Goal: Task Accomplishment & Management: Complete application form

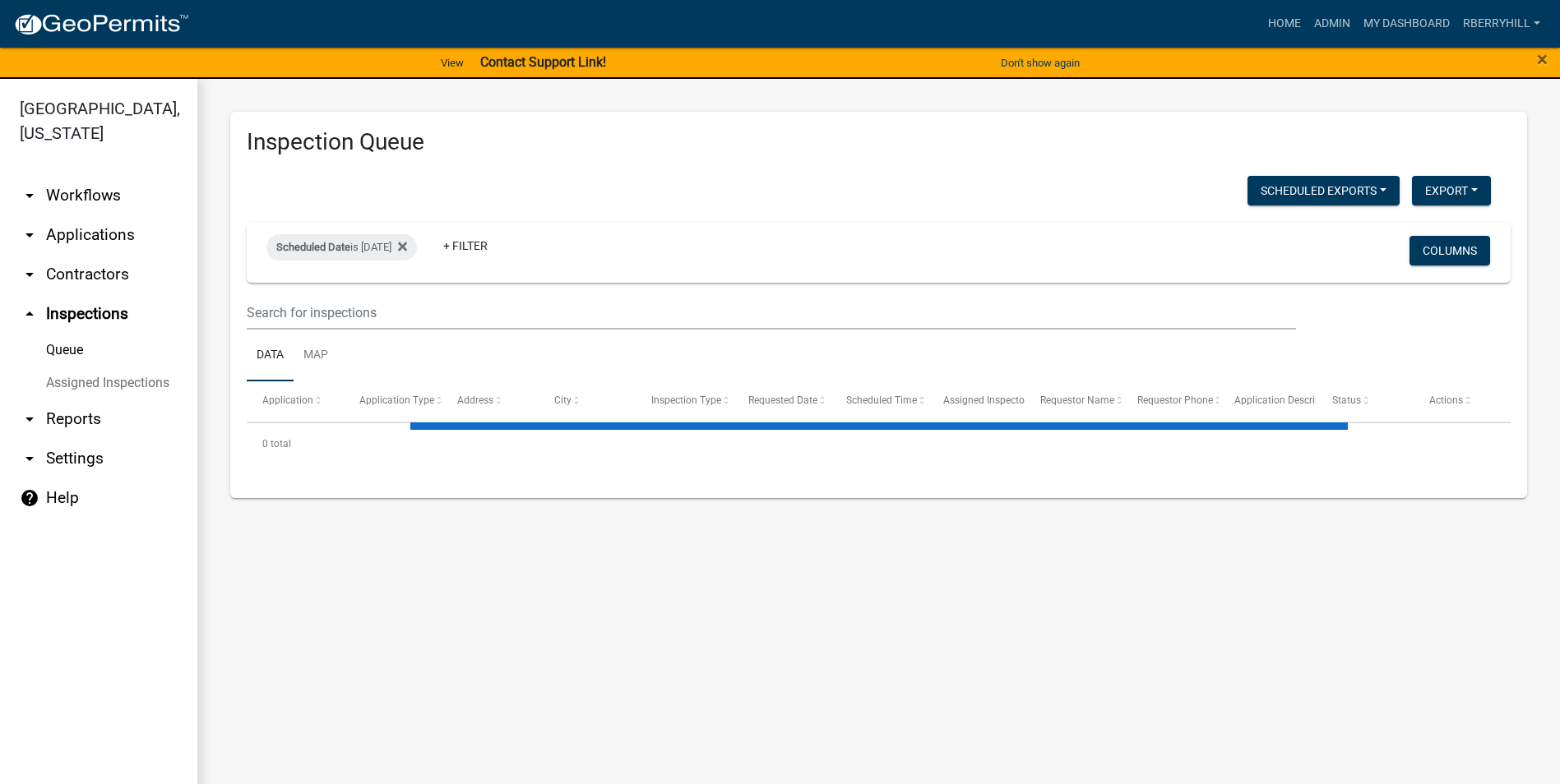
select select "1: 25"
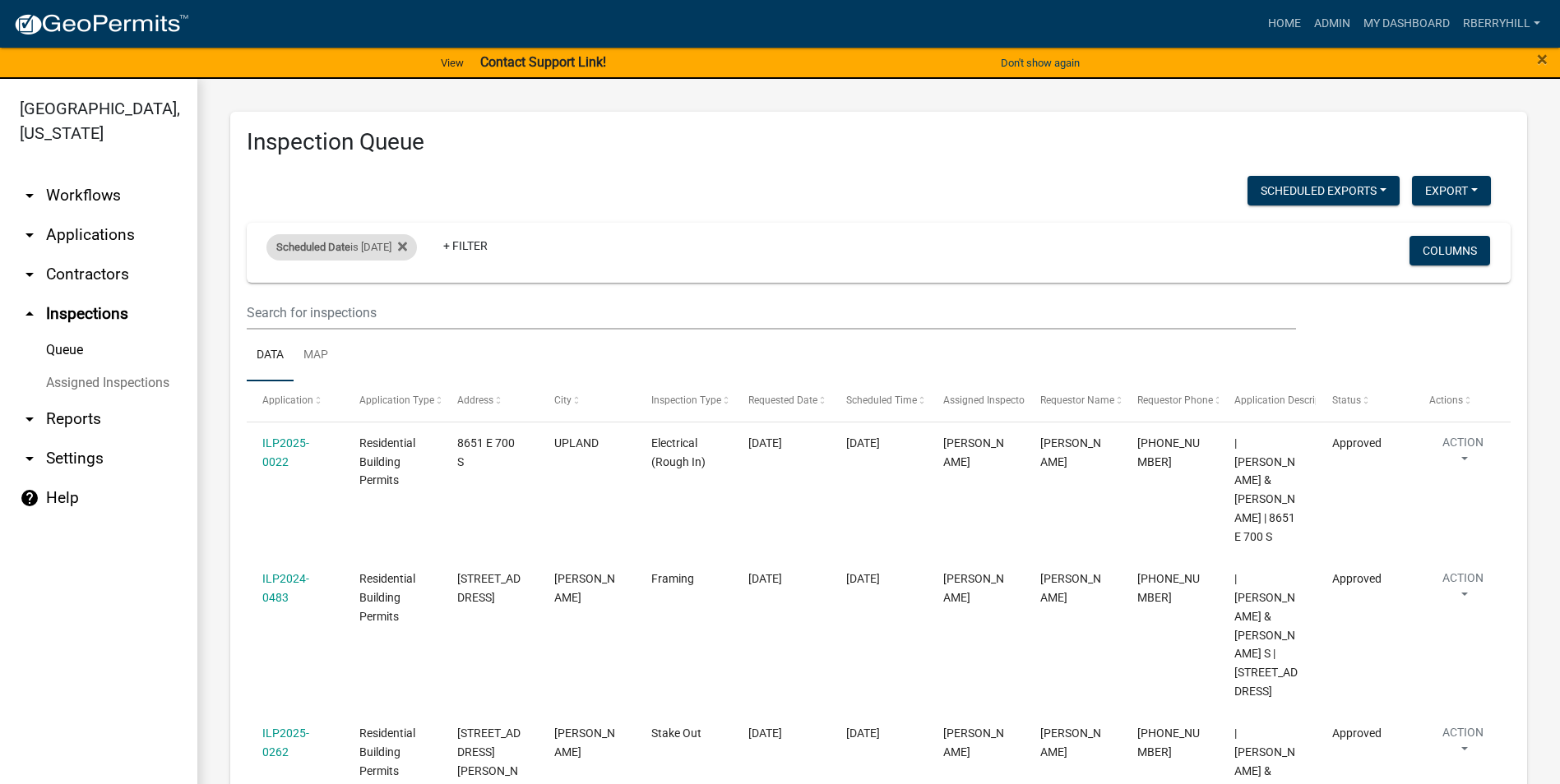
click at [405, 243] on div "Scheduled Date is [DATE]" at bounding box center [341, 248] width 151 height 26
click at [403, 307] on input "[DATE]" at bounding box center [356, 308] width 115 height 33
type input "[DATE]"
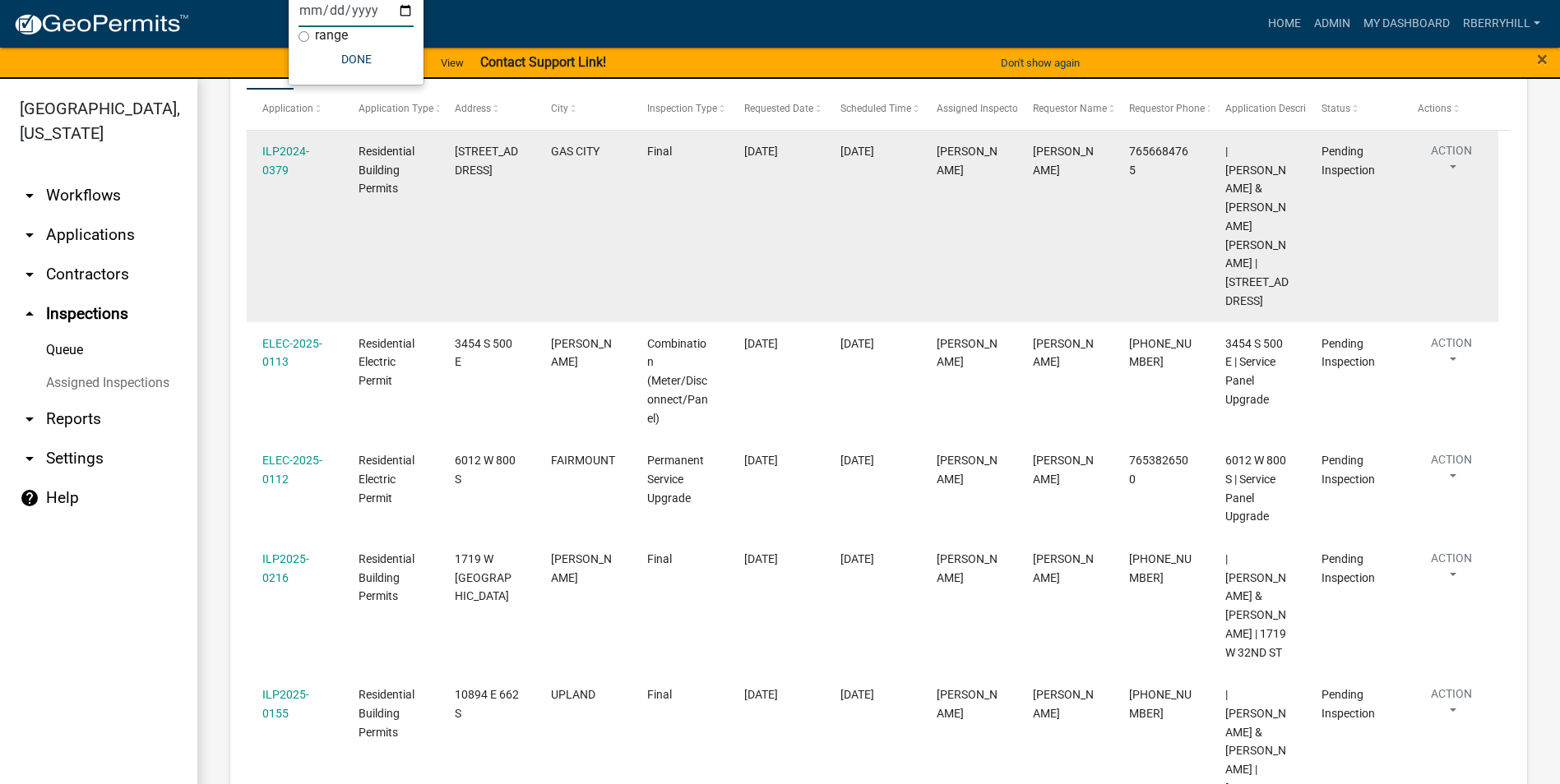
scroll to position [300, 0]
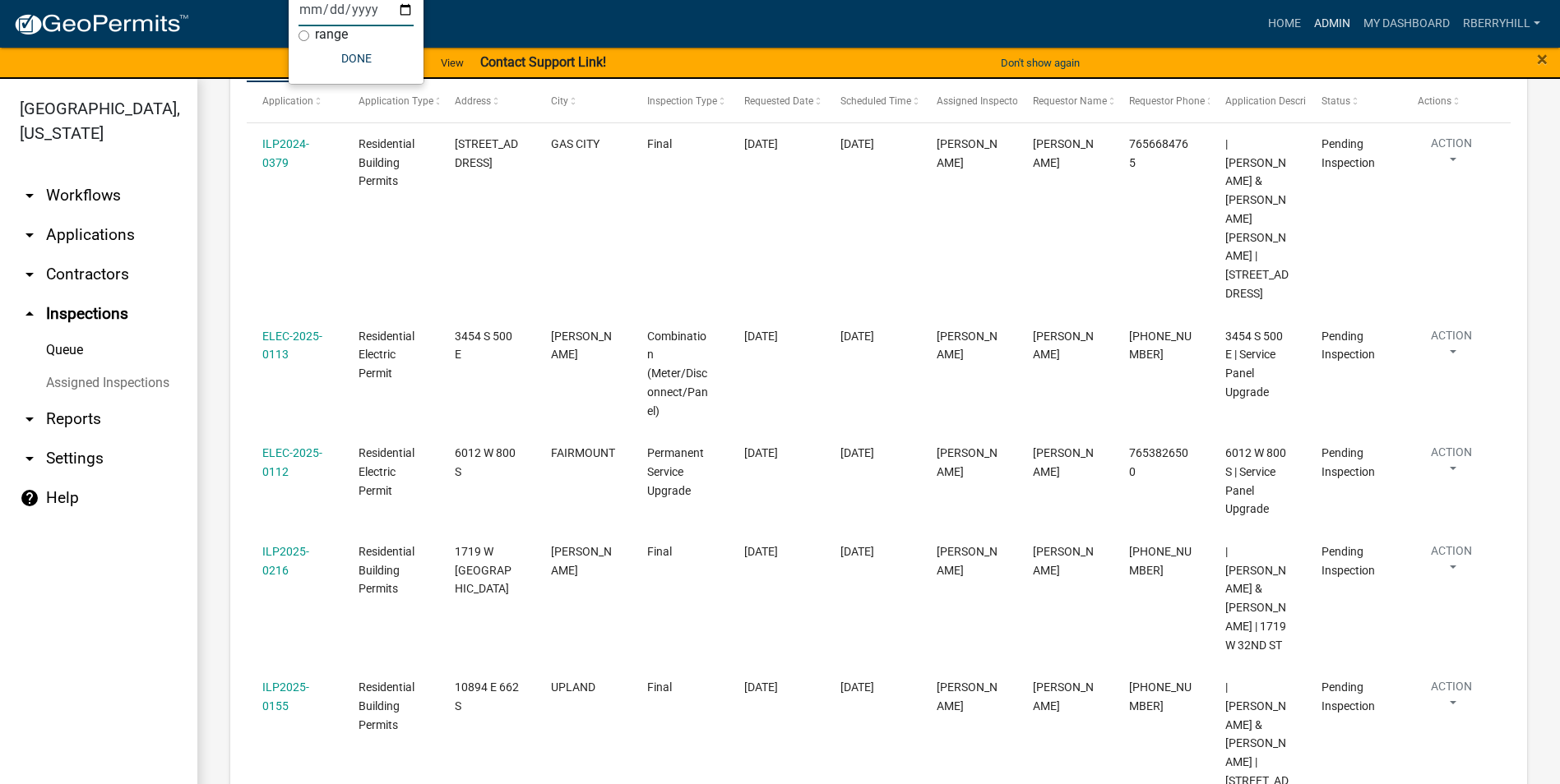
click at [1335, 26] on link "Admin" at bounding box center [1332, 23] width 49 height 31
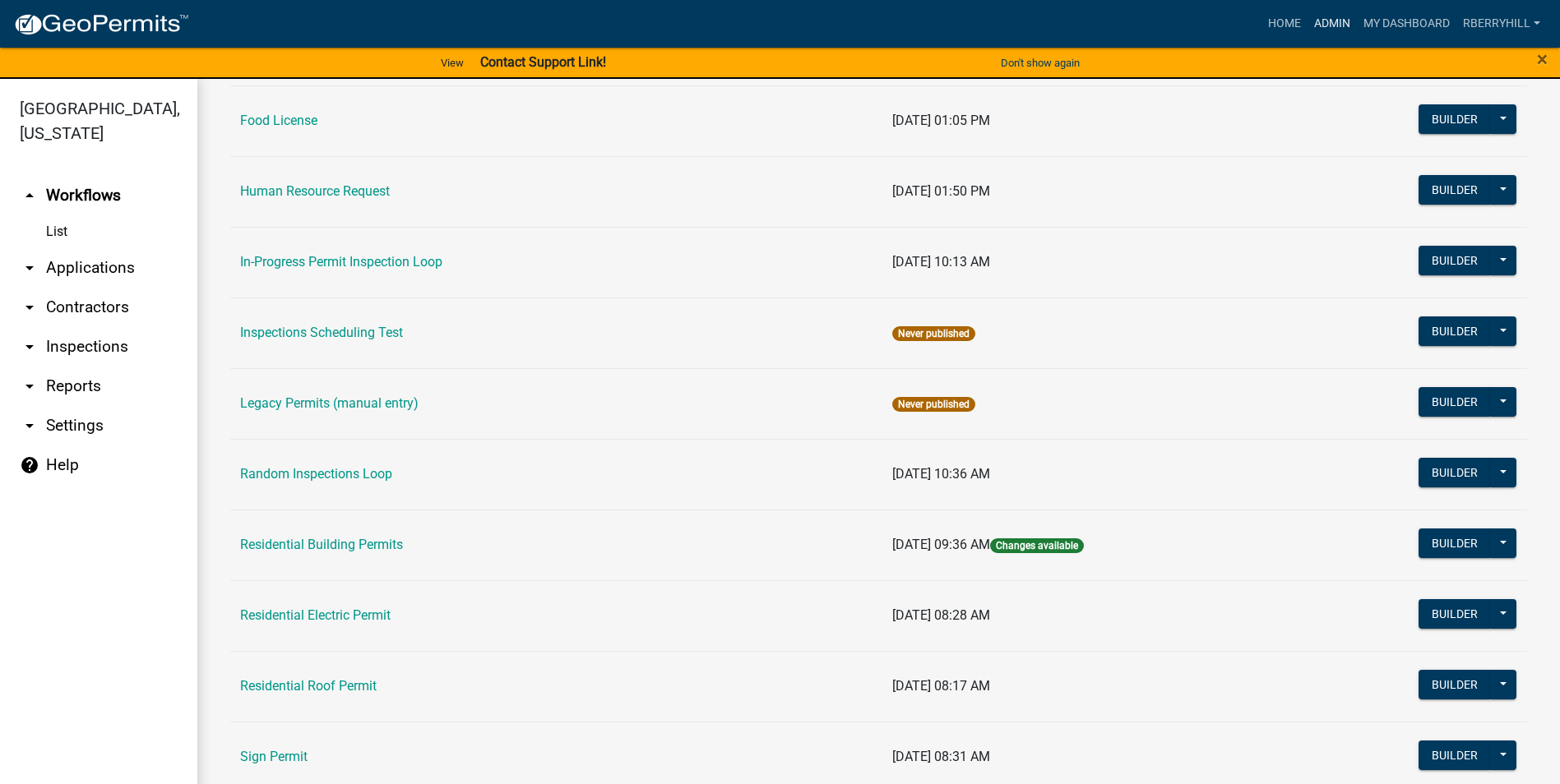
scroll to position [1232, 0]
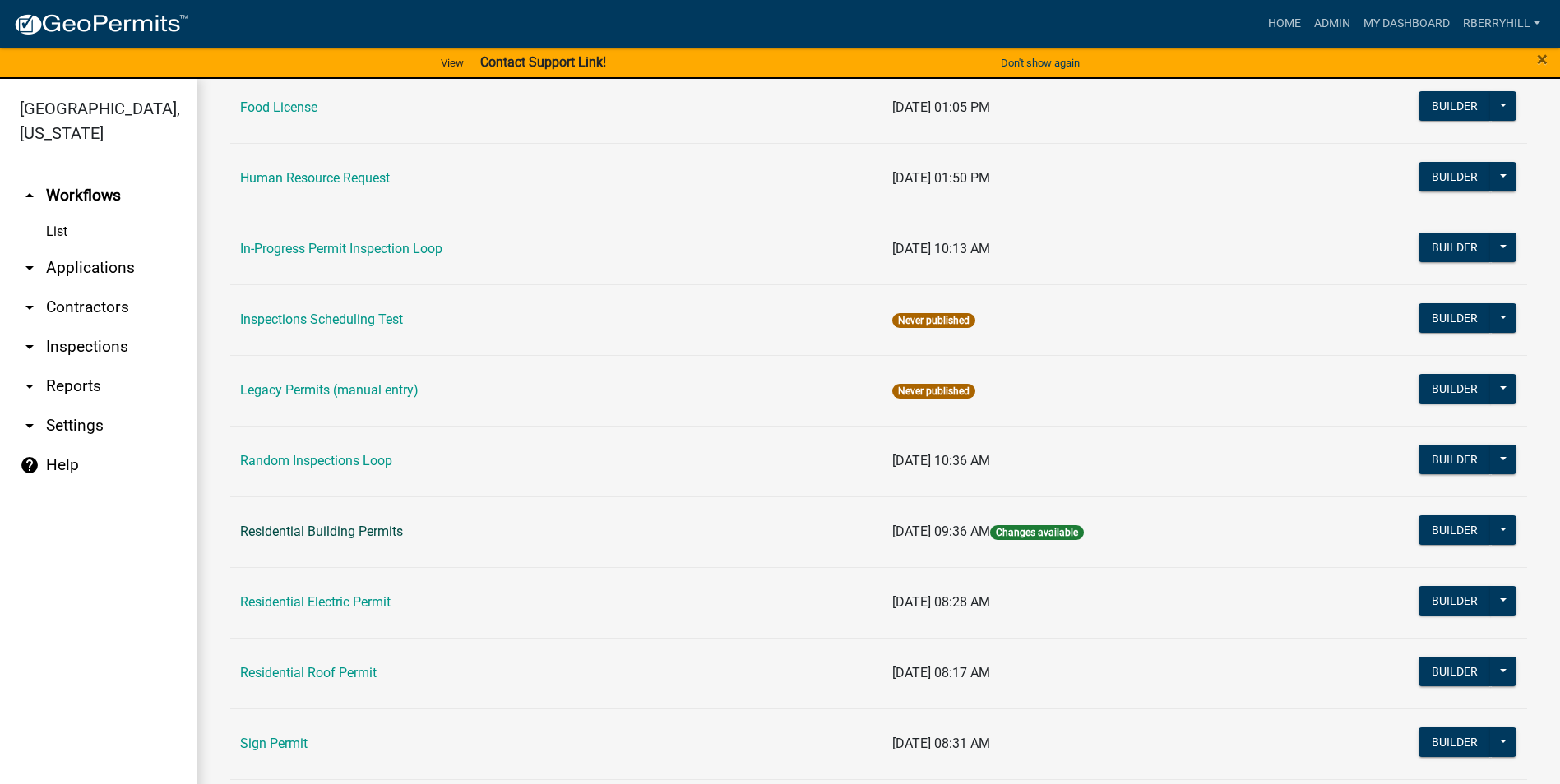
click at [341, 532] on link "Residential Building Permits" at bounding box center [321, 531] width 163 height 16
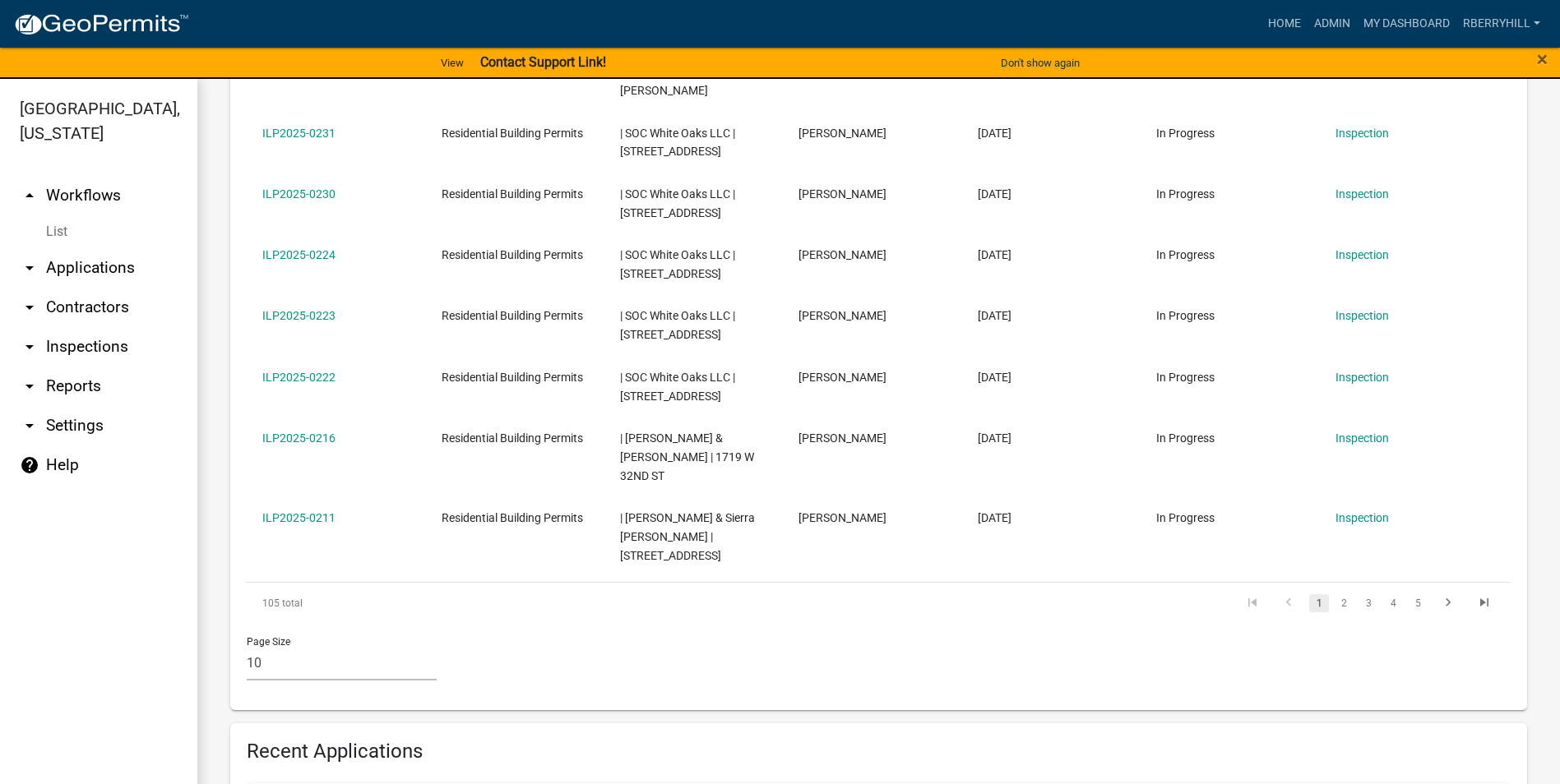
scroll to position [856, 0]
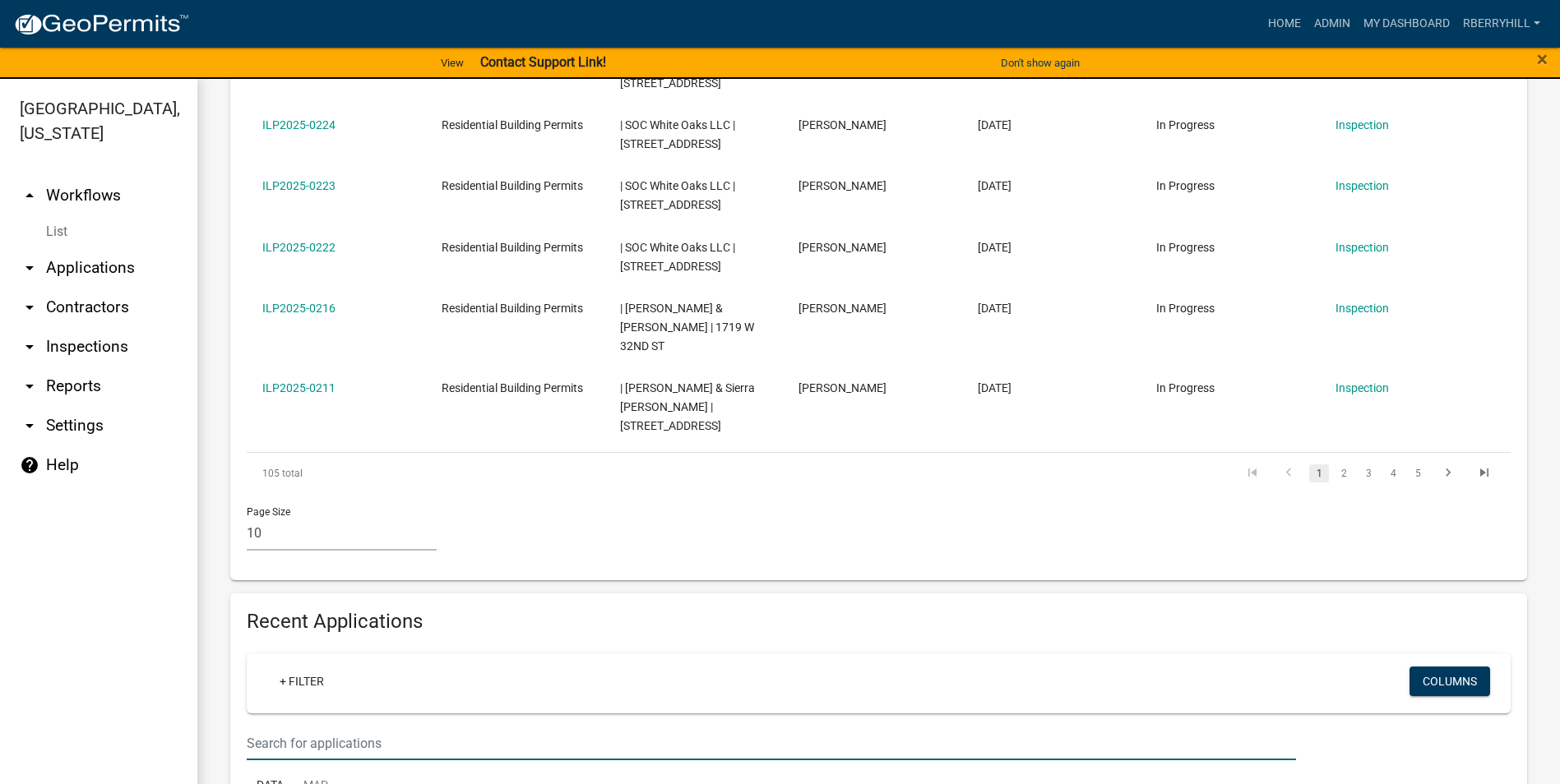
click at [286, 727] on input "text" at bounding box center [771, 743] width 1049 height 33
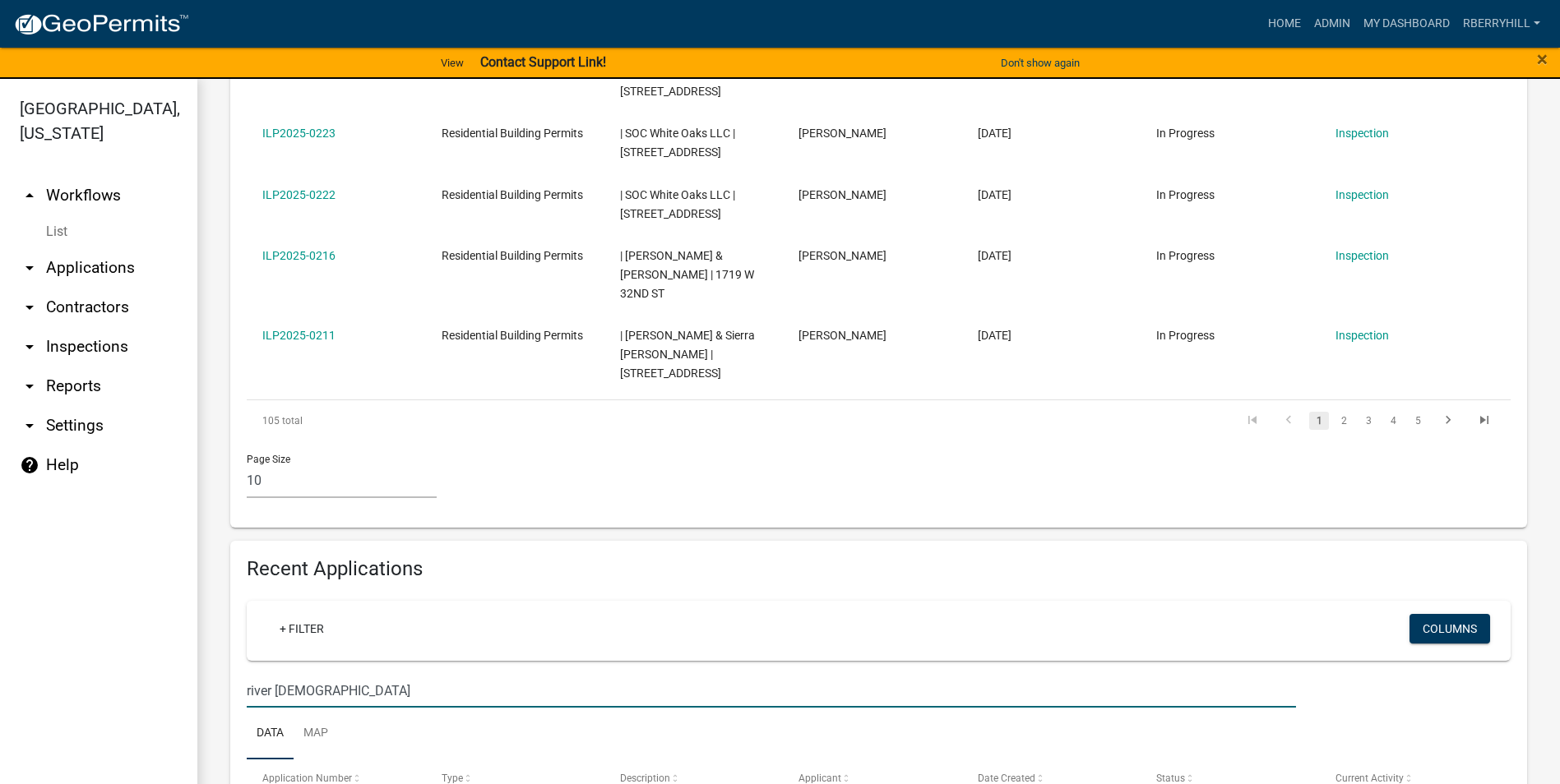
scroll to position [938, 0]
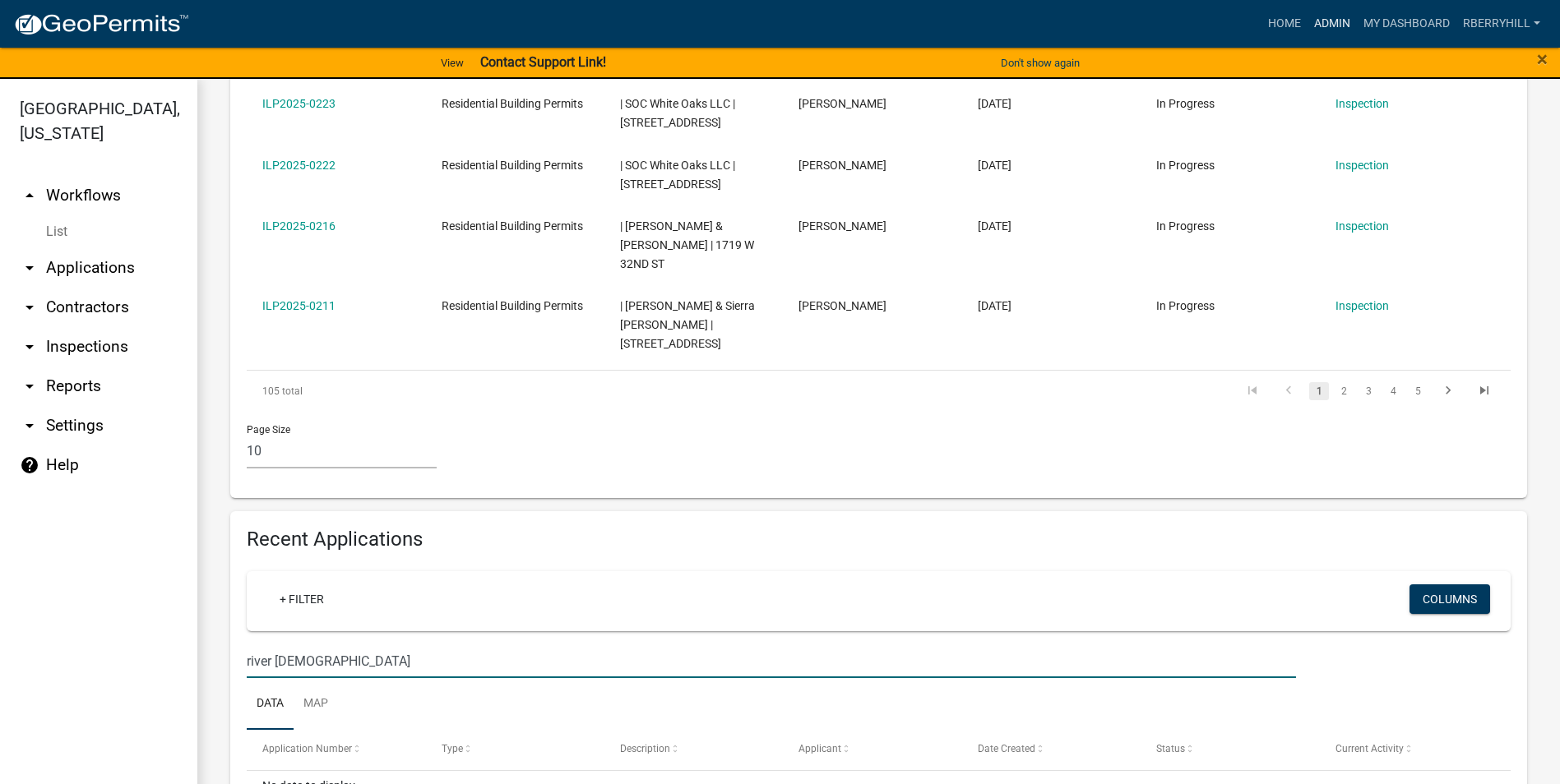
type input "river [DEMOGRAPHIC_DATA]"
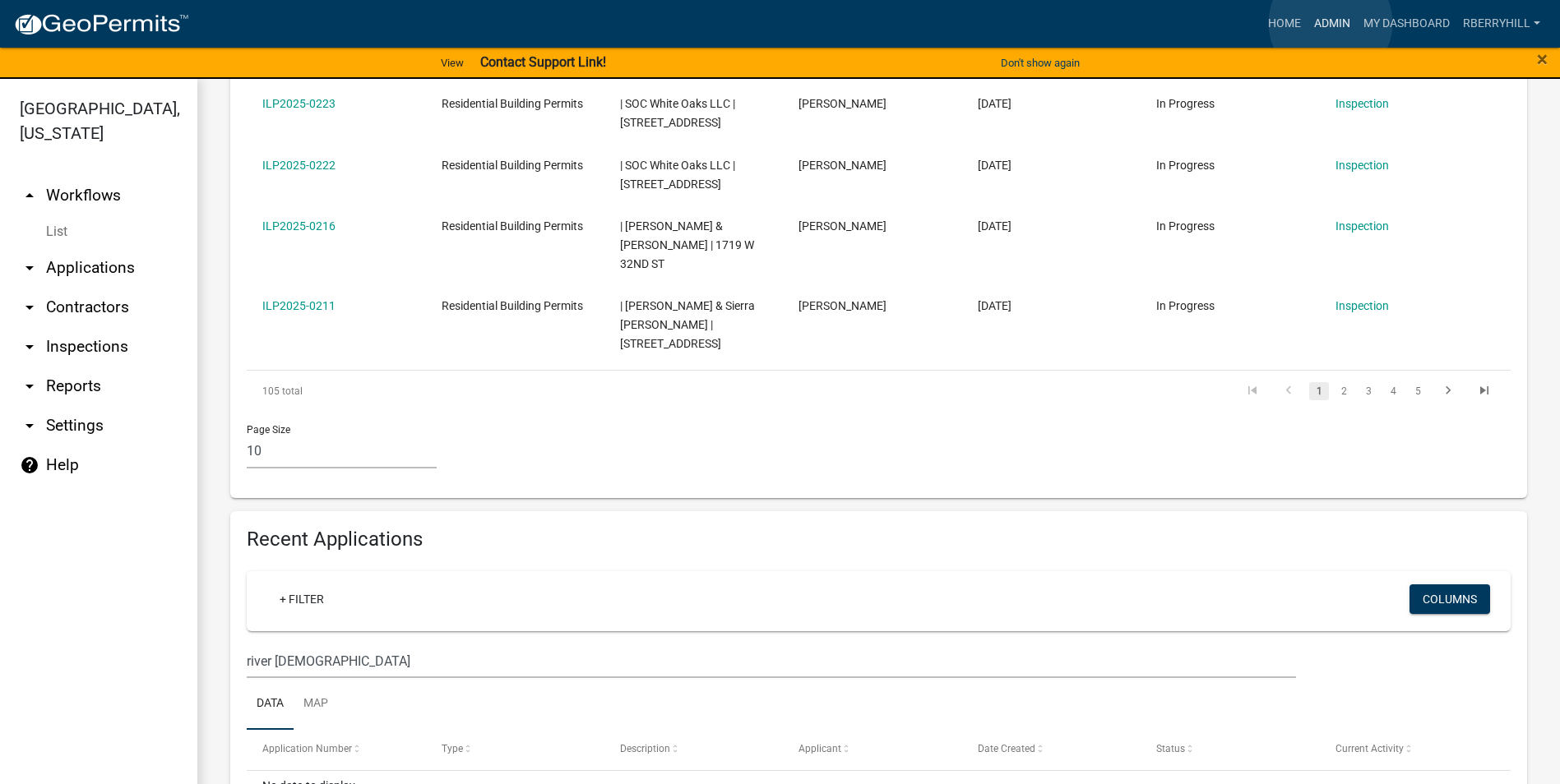
click at [1330, 23] on link "Admin" at bounding box center [1332, 23] width 49 height 31
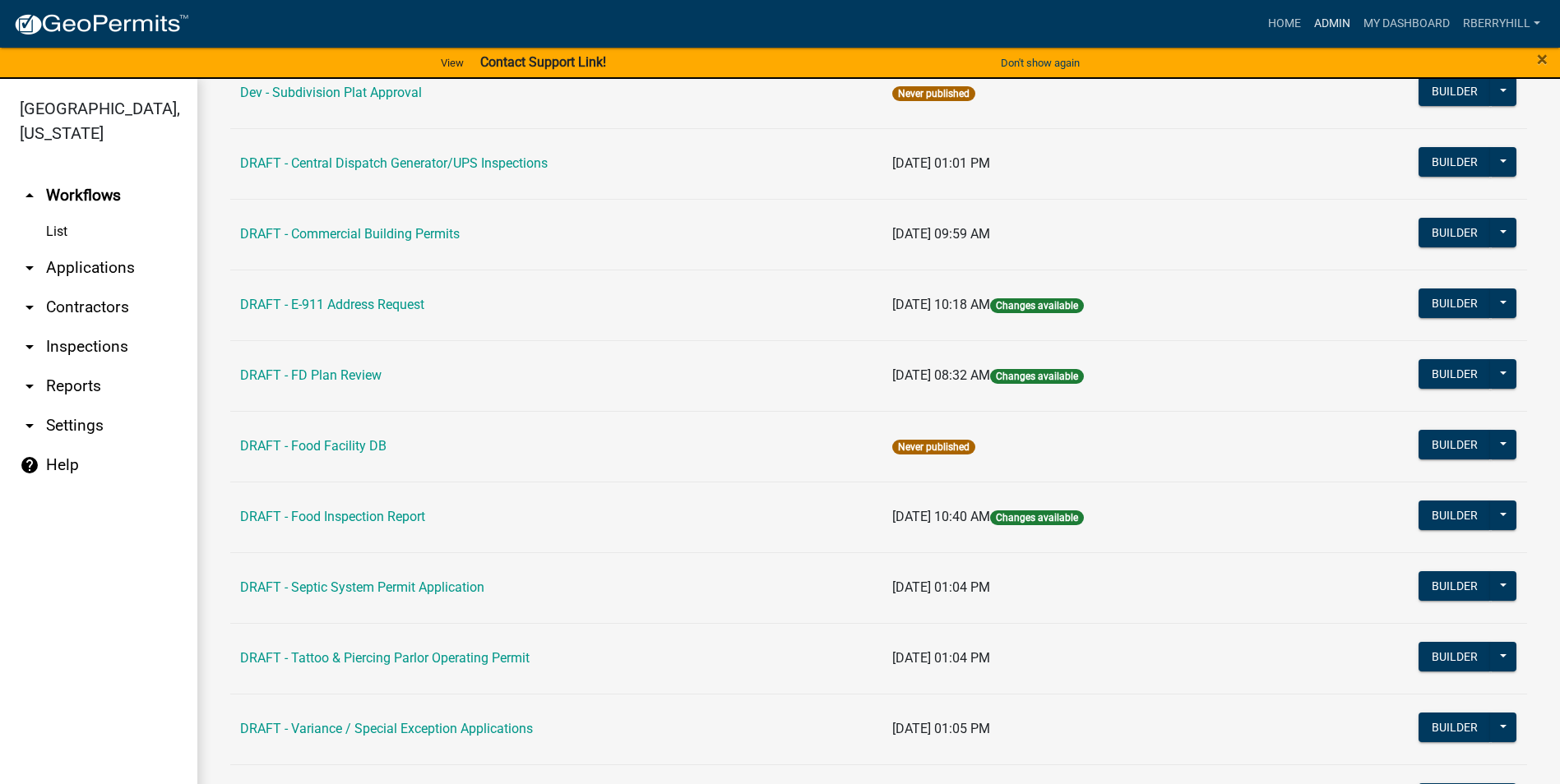
scroll to position [165, 0]
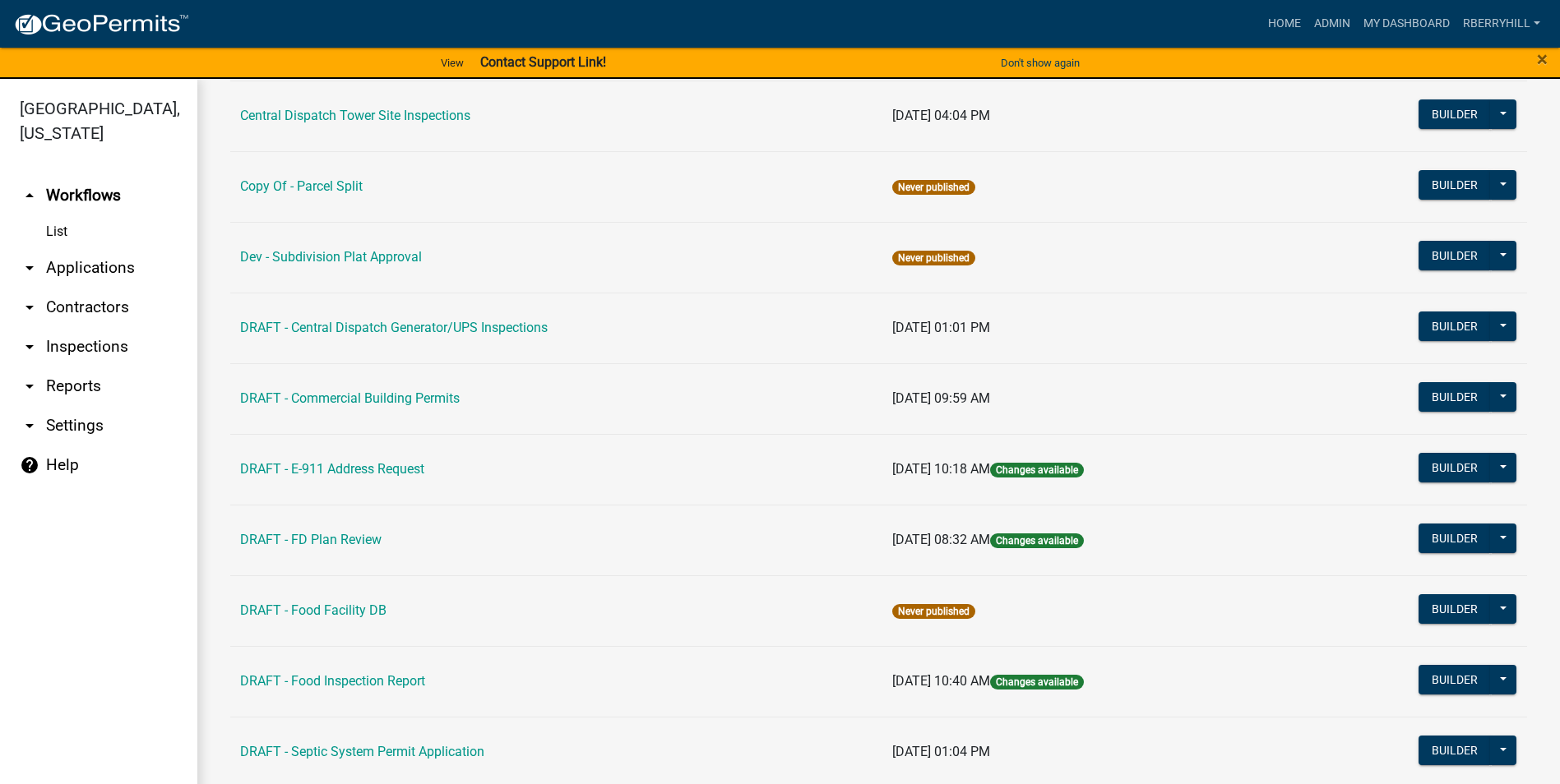
click at [327, 397] on link "DRAFT - Commercial Building Permits" at bounding box center [349, 398] width 219 height 16
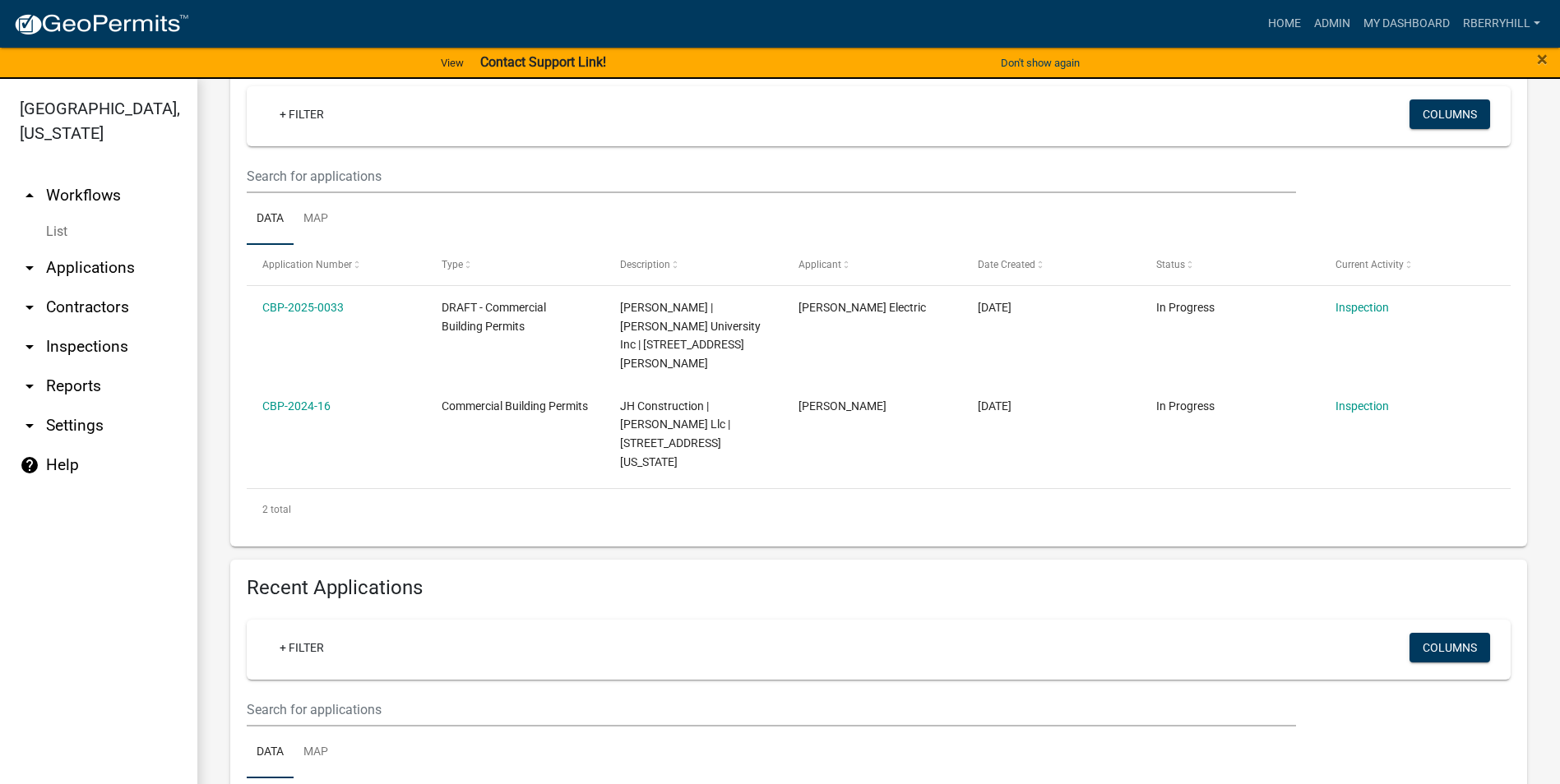
scroll to position [410, 0]
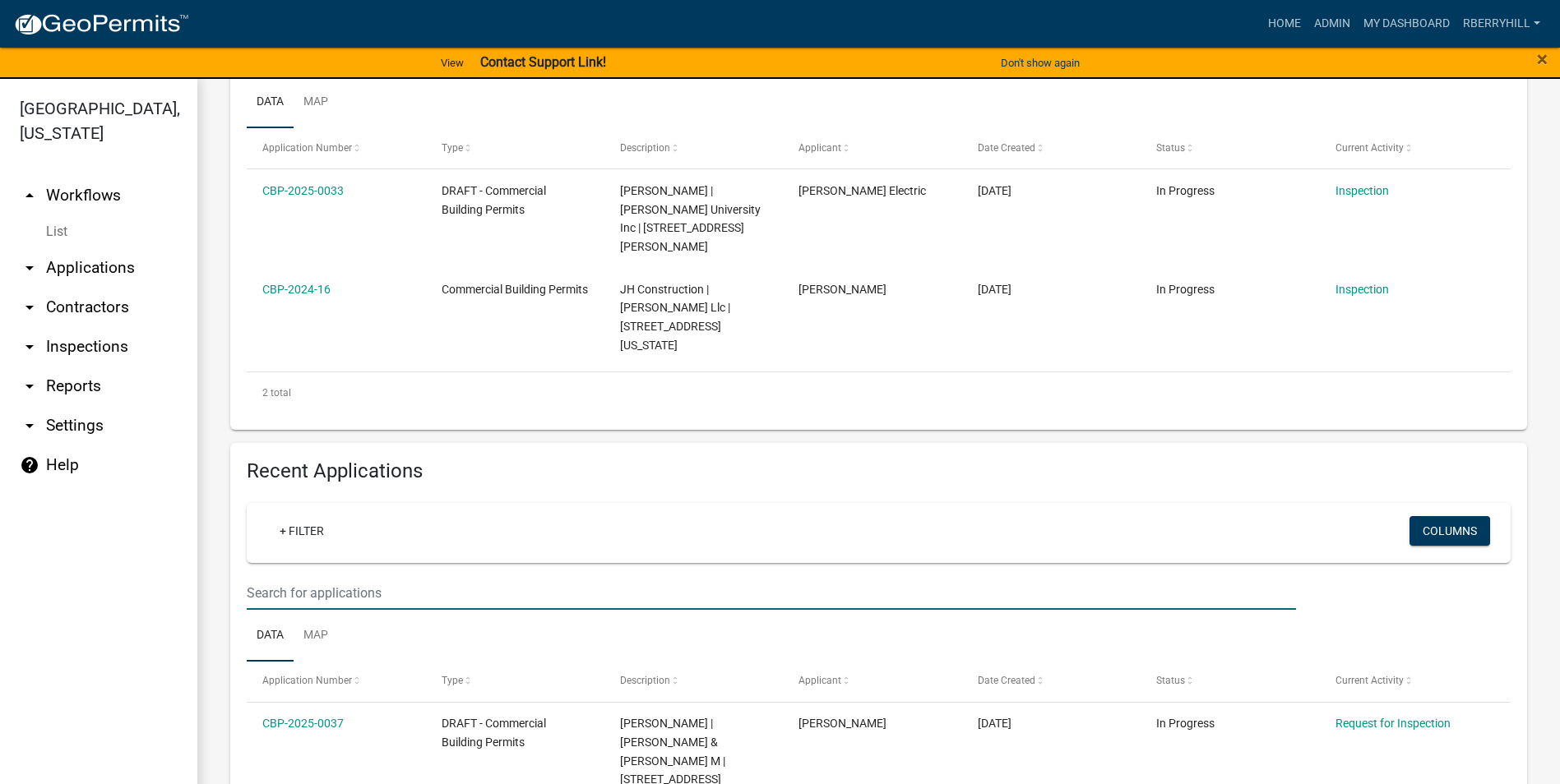
click at [272, 576] on input "text" at bounding box center [771, 593] width 1049 height 33
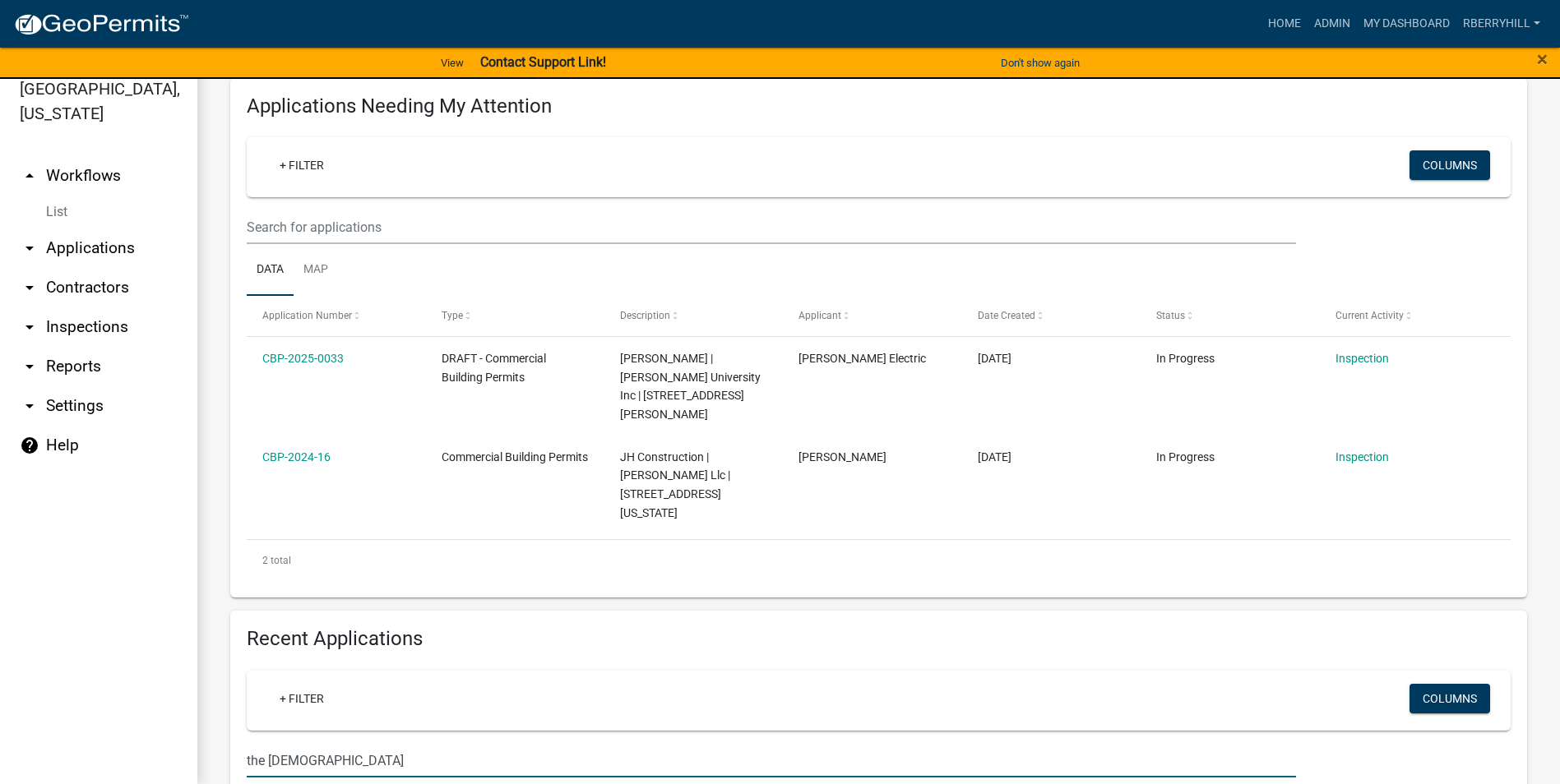
scroll to position [222, 0]
type input "t"
click at [109, 307] on link "arrow_drop_down Inspections" at bounding box center [99, 327] width 197 height 40
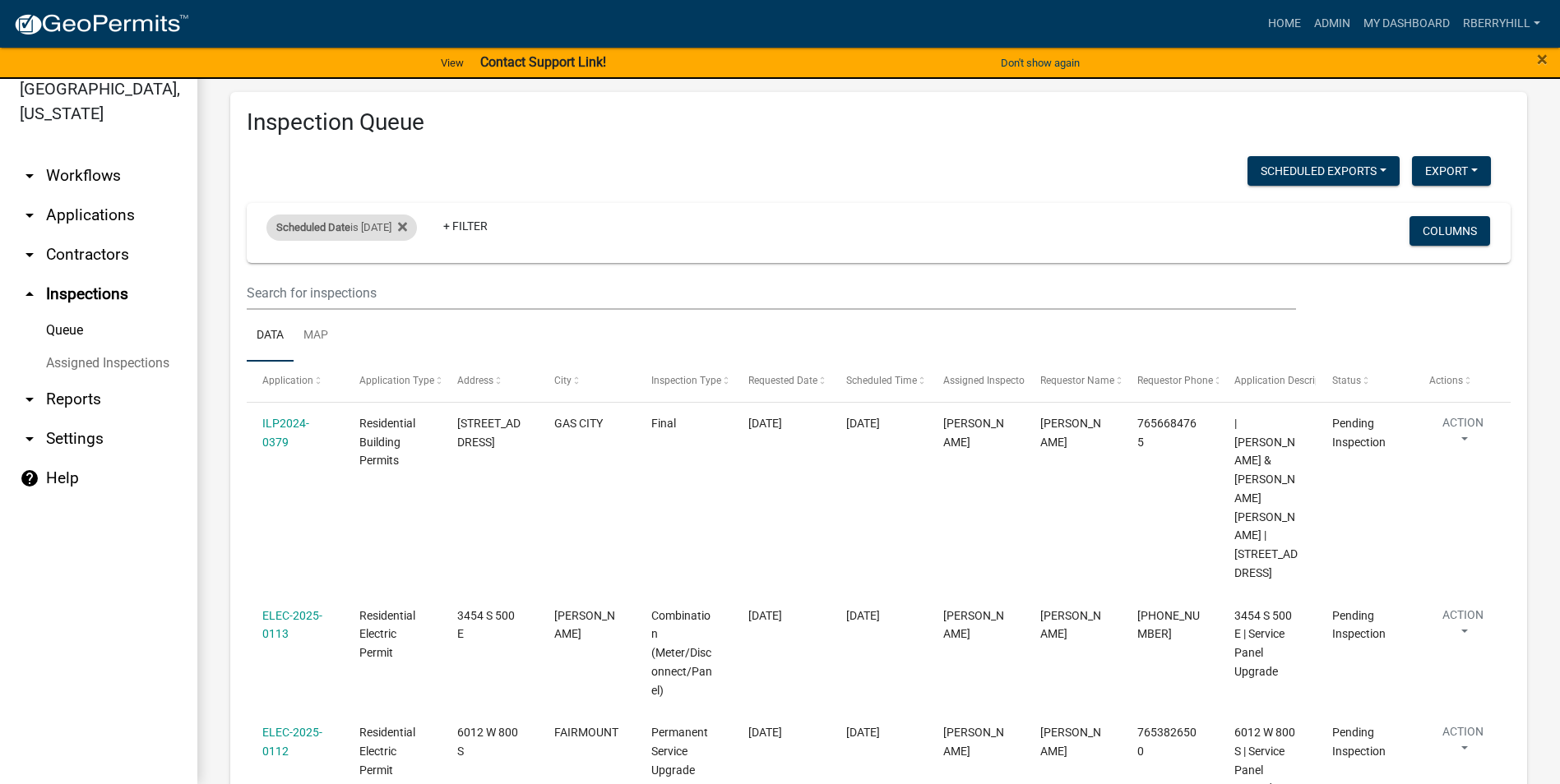
click at [413, 226] on div "Scheduled Date is [DATE]" at bounding box center [341, 227] width 151 height 26
click at [403, 292] on input "[DATE]" at bounding box center [356, 289] width 115 height 33
type input "[DATE]"
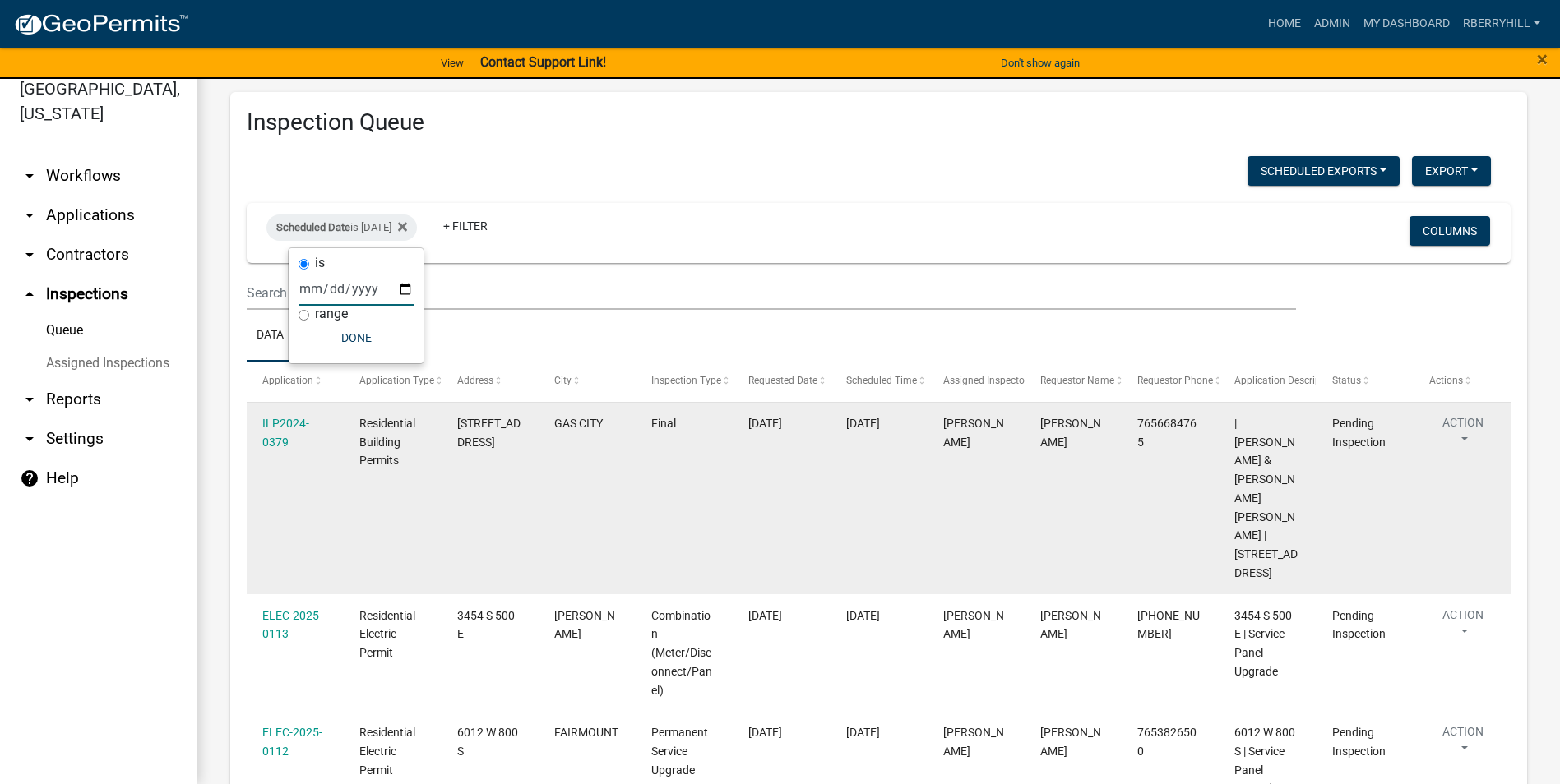
select select "1: 25"
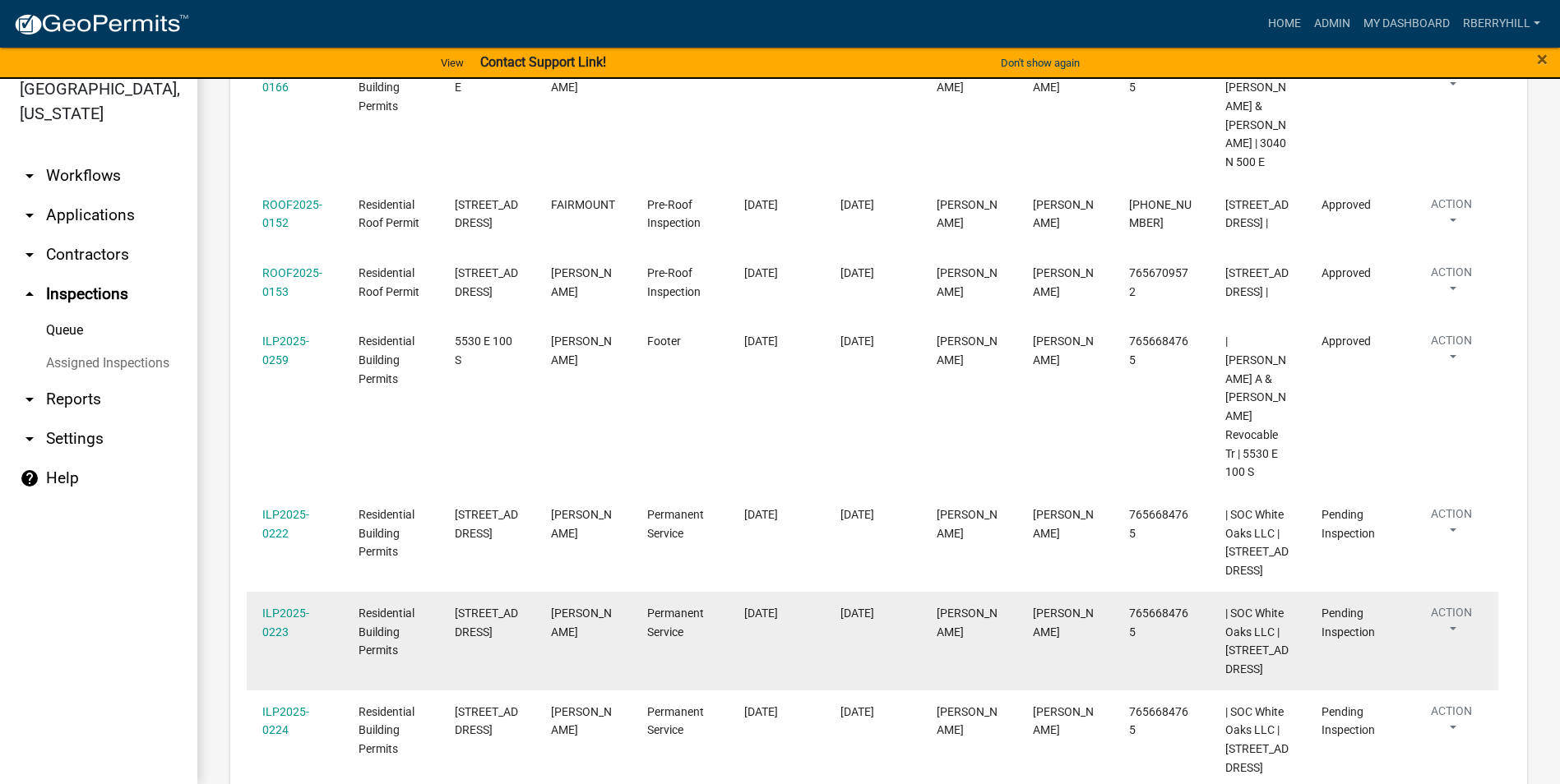
scroll to position [1407, 0]
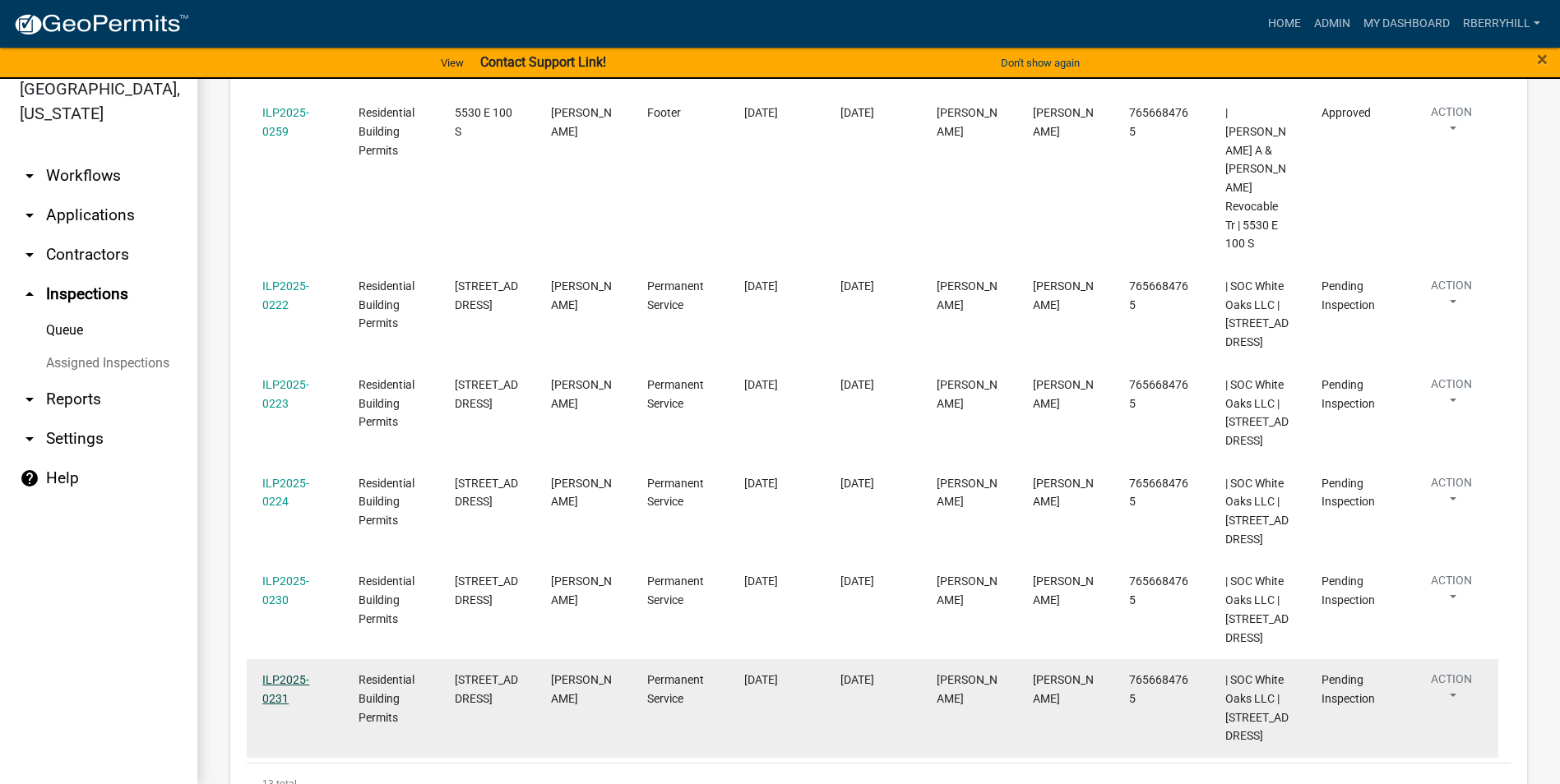
click at [286, 673] on link "ILP2025-0231" at bounding box center [286, 689] width 47 height 32
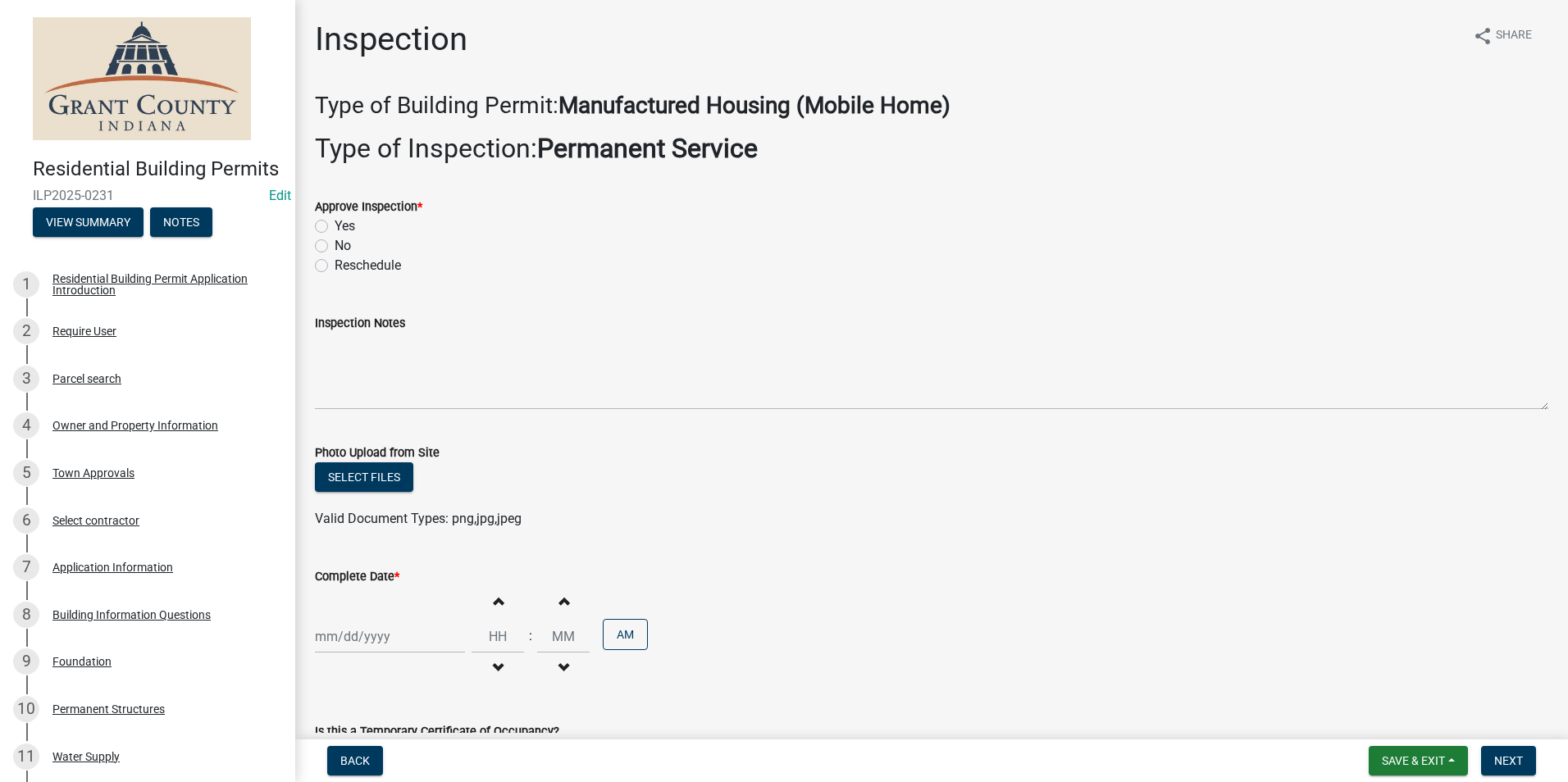
drag, startPoint x: 323, startPoint y: 225, endPoint x: 323, endPoint y: 245, distance: 20.0
click at [335, 226] on label "Yes" at bounding box center [345, 226] width 20 height 19
click at [335, 226] on input "Yes" at bounding box center [340, 221] width 11 height 11
radio input "true"
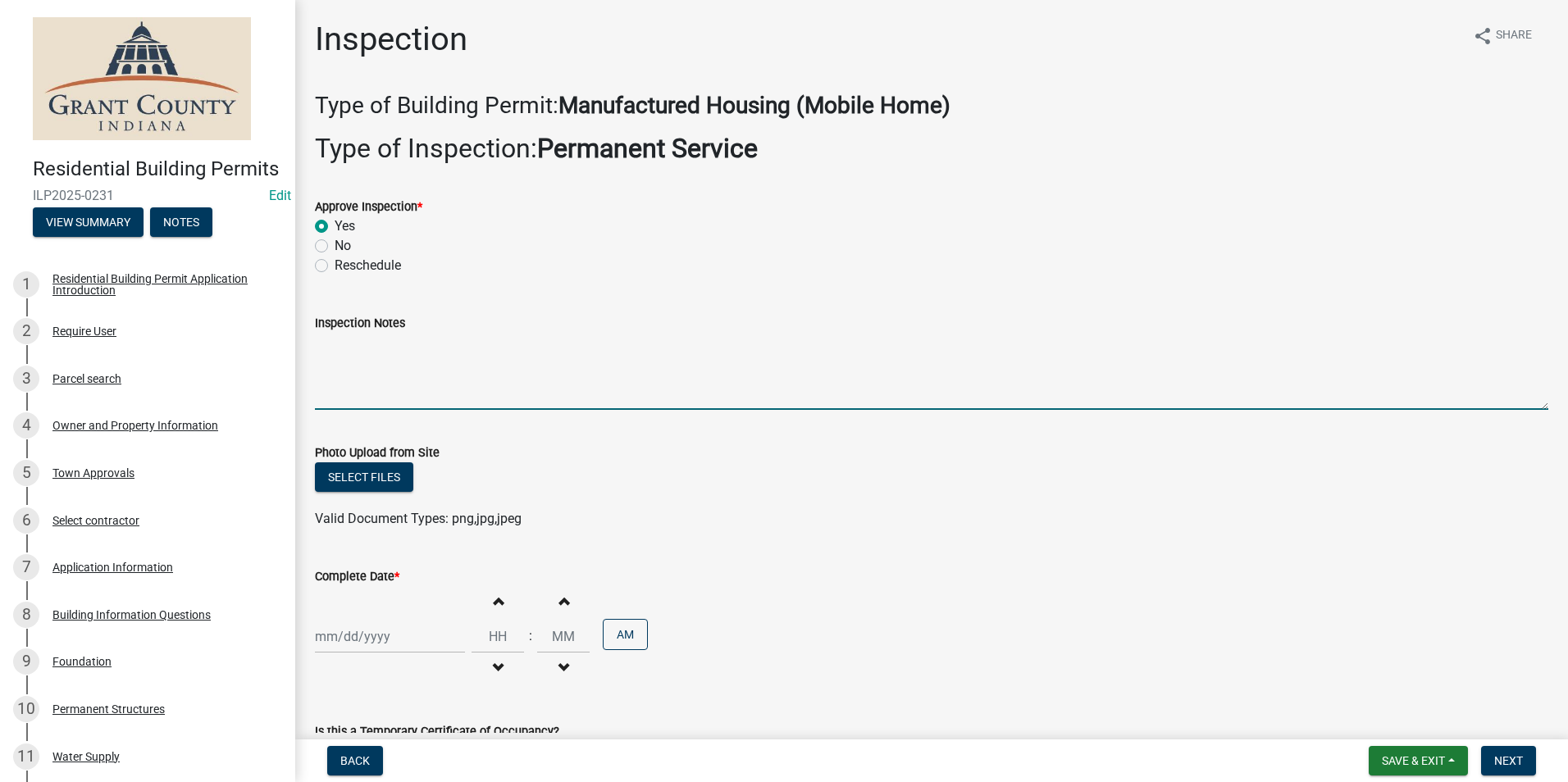
click at [330, 351] on textarea "Inspection Notes" at bounding box center [931, 372] width 1233 height 77
type textarea "meter base disconnect combo. 2 ground rods 1 continuous wire."
select select "9"
select select "2025"
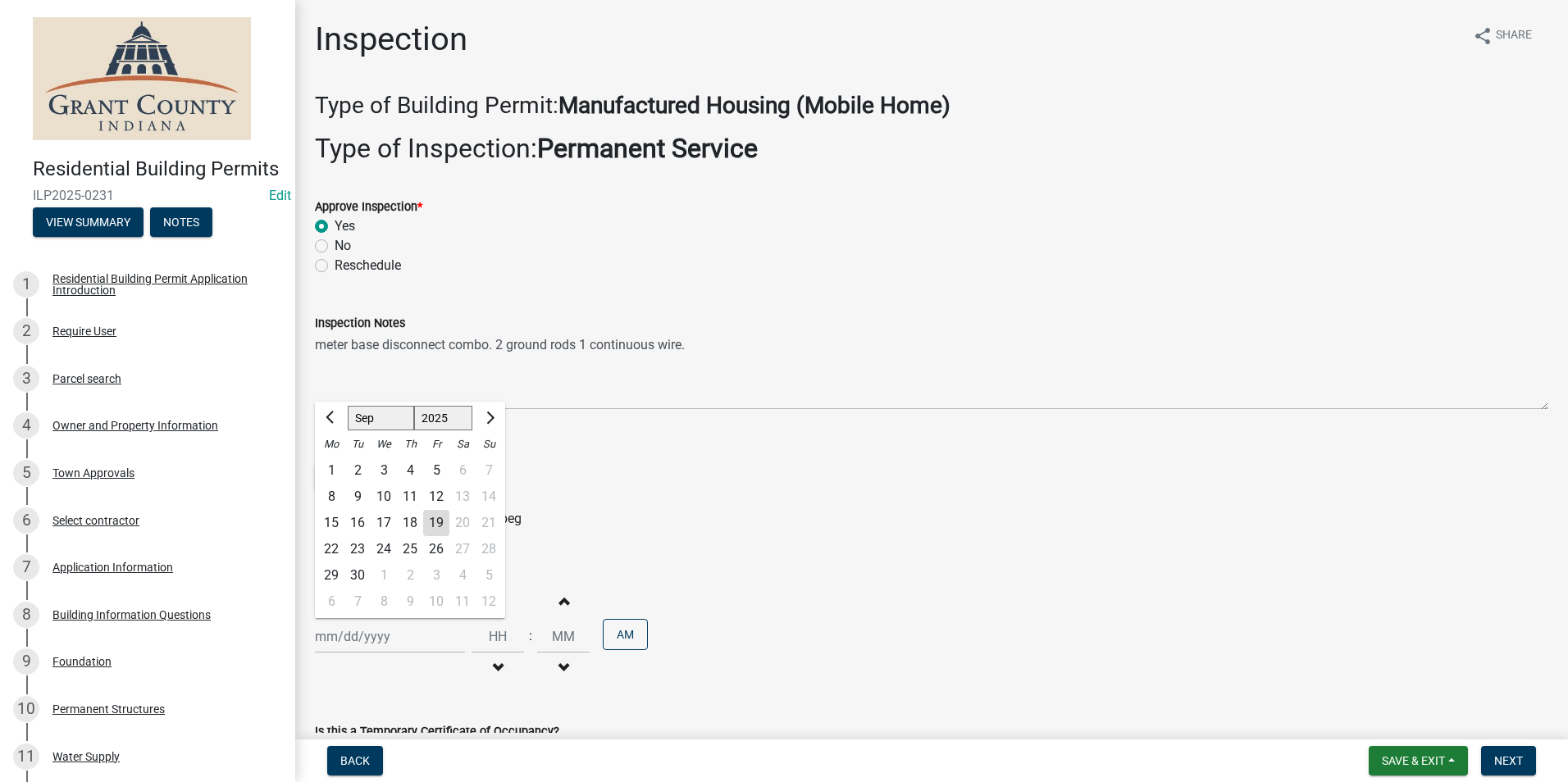
click at [355, 636] on div "[PERSON_NAME] Feb Mar Apr [PERSON_NAME][DATE] Oct Nov [DATE] 1526 1527 1528 152…" at bounding box center [389, 636] width 150 height 33
click at [407, 525] on div "18" at bounding box center [410, 523] width 26 height 26
type input "[DATE]"
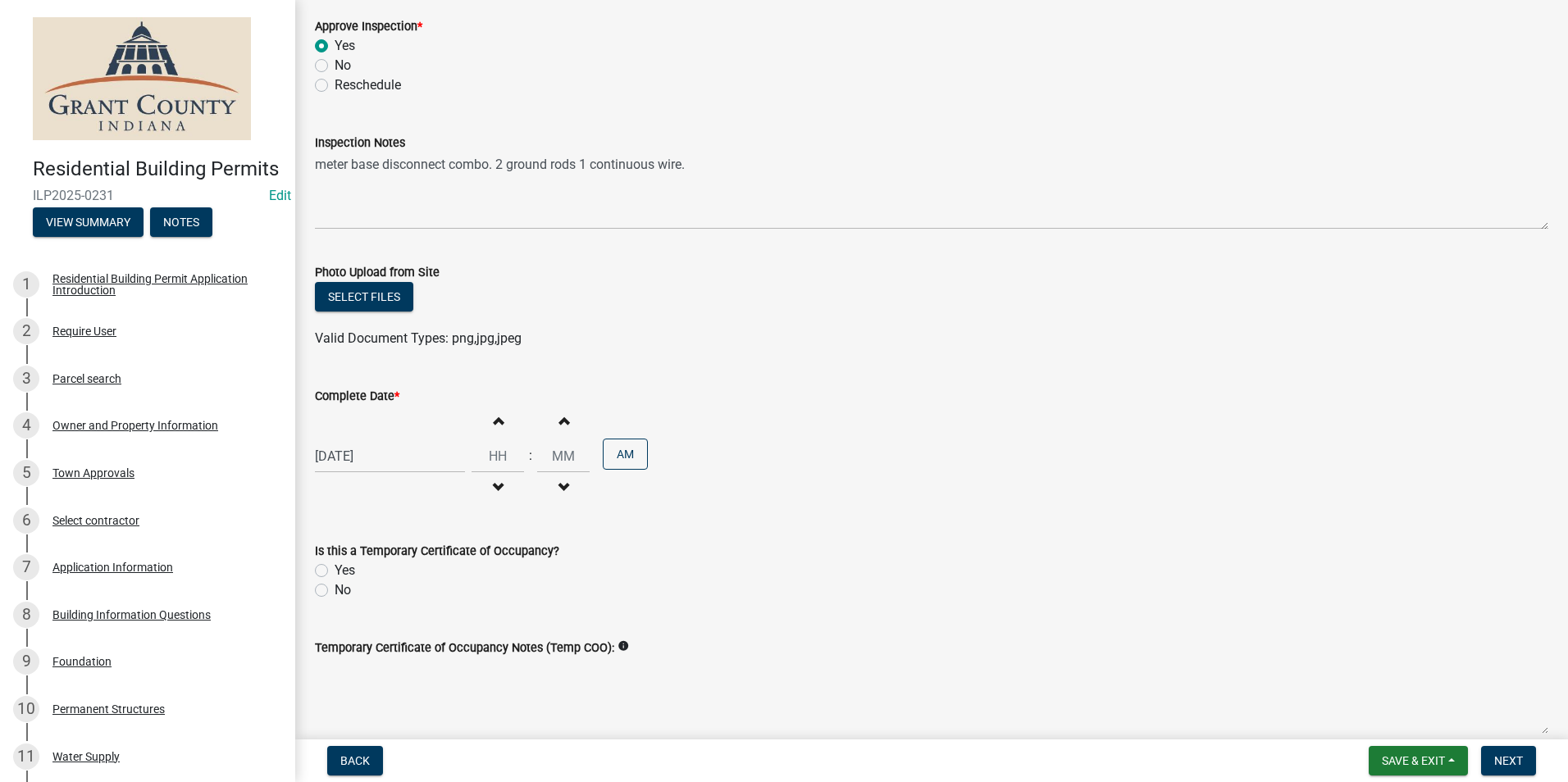
scroll to position [246, 0]
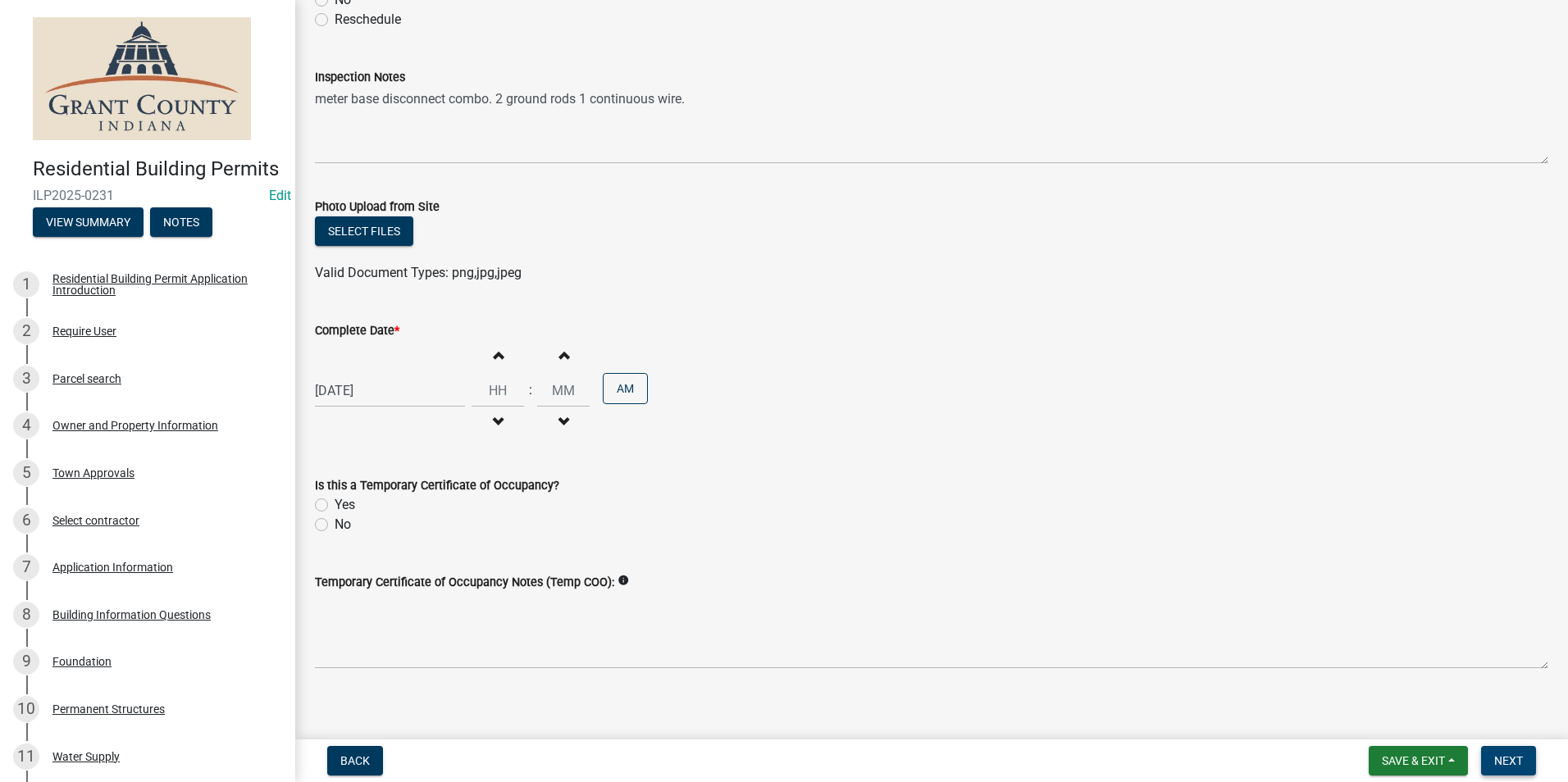
click at [1505, 756] on span "Next" at bounding box center [1508, 760] width 29 height 13
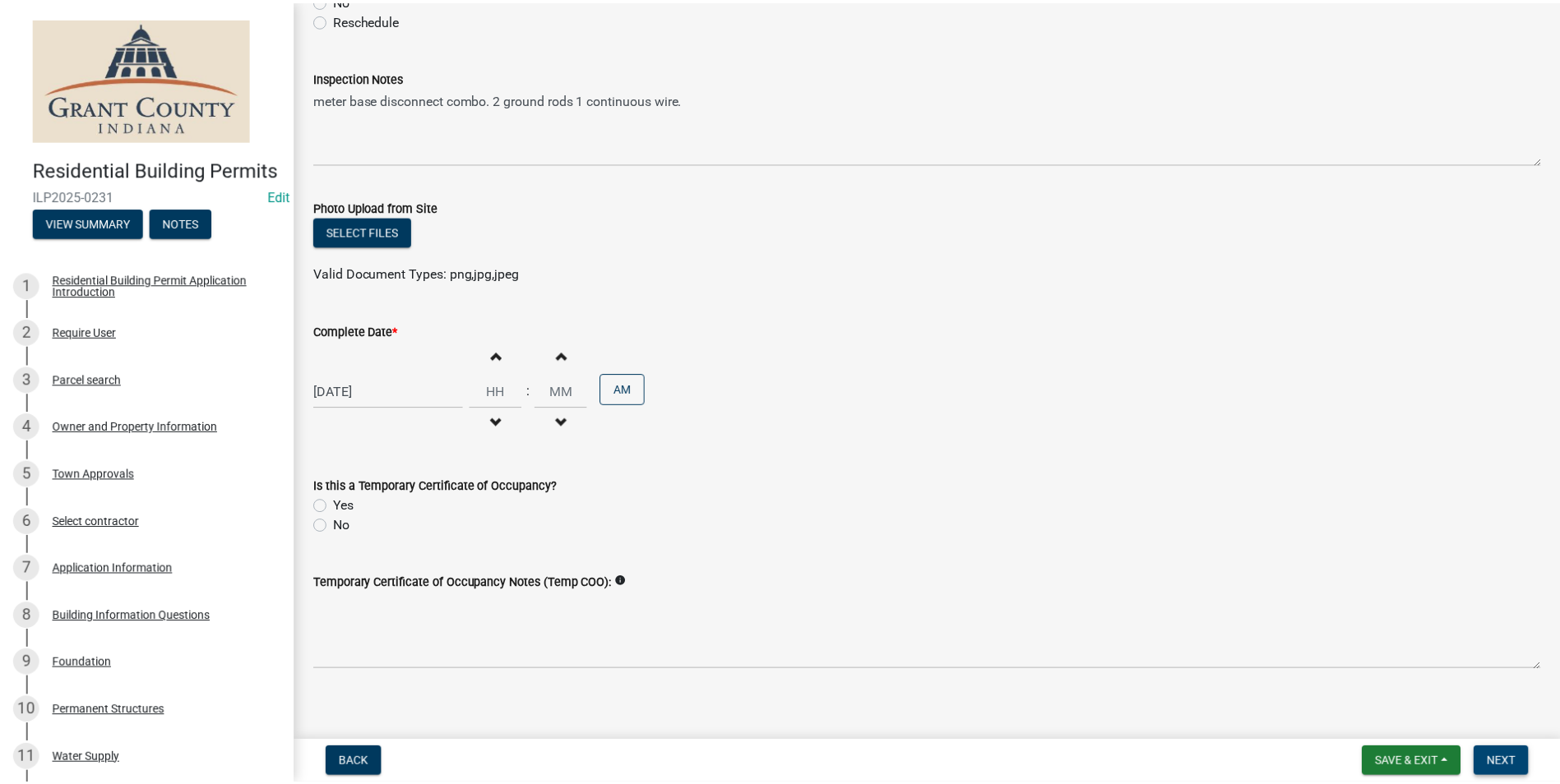
scroll to position [0, 0]
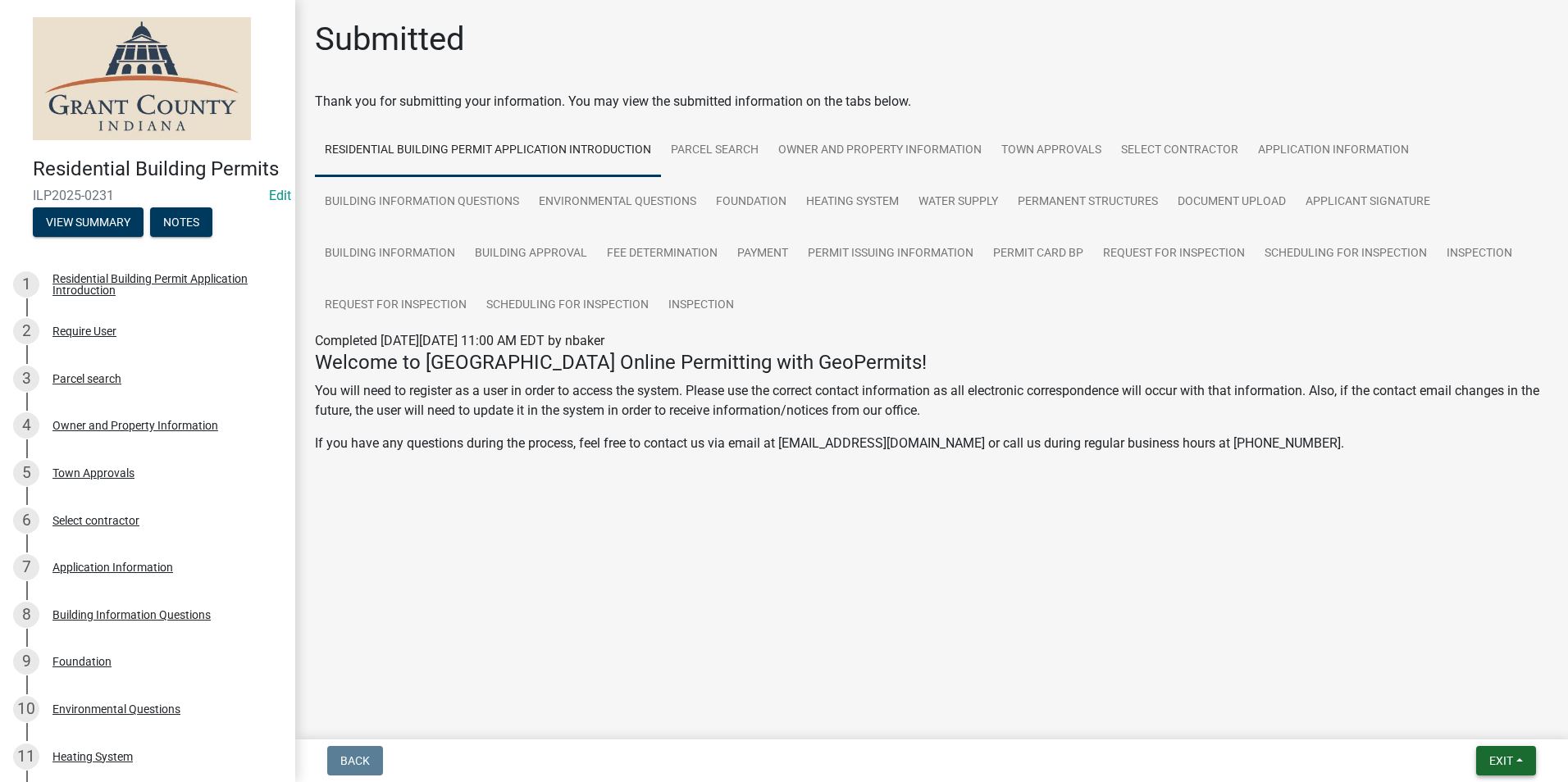
click at [1491, 759] on span "Exit" at bounding box center [1500, 760] width 24 height 13
click at [1490, 720] on button "Save & Exit" at bounding box center [1470, 718] width 131 height 40
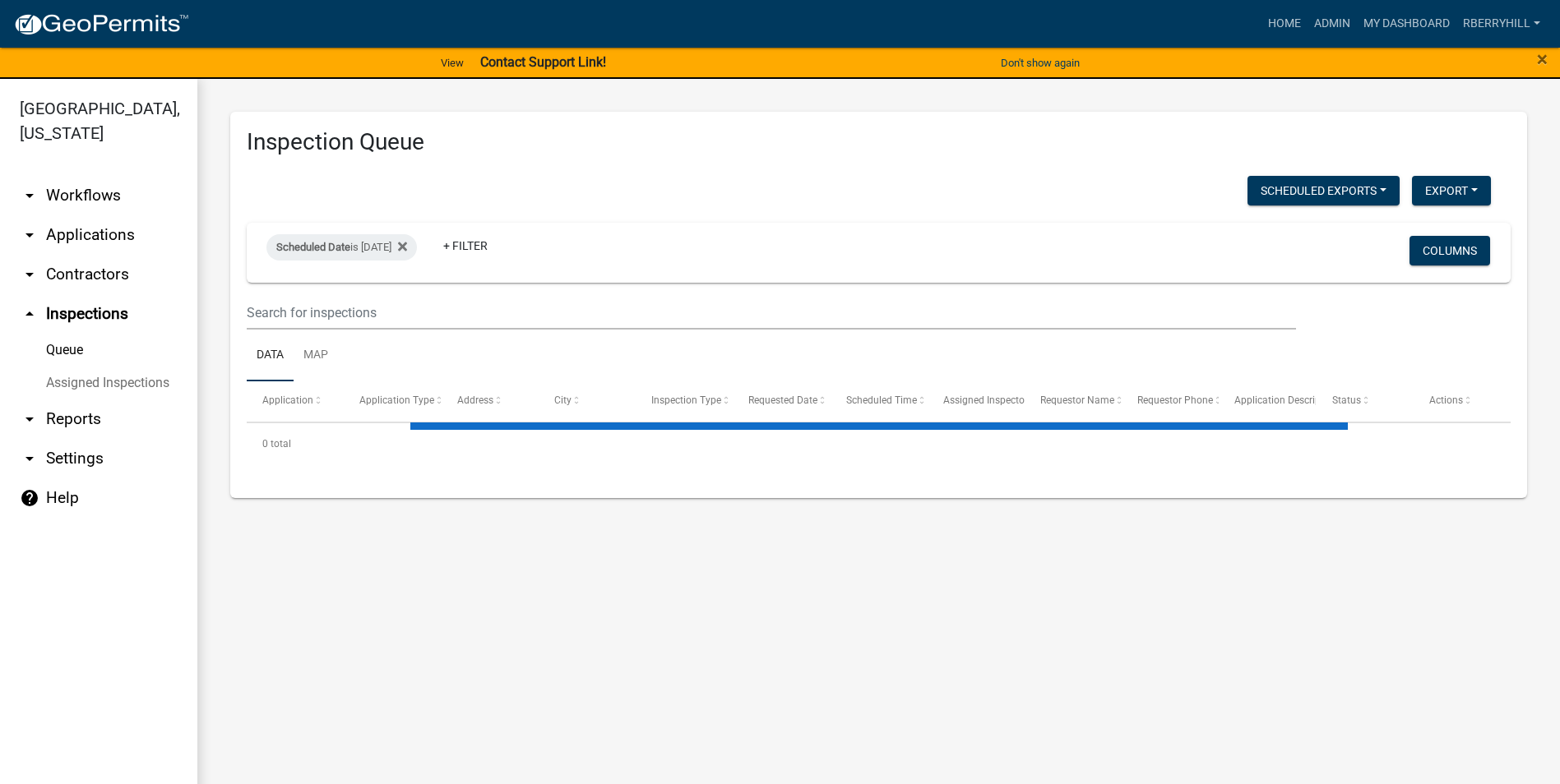
select select "1: 25"
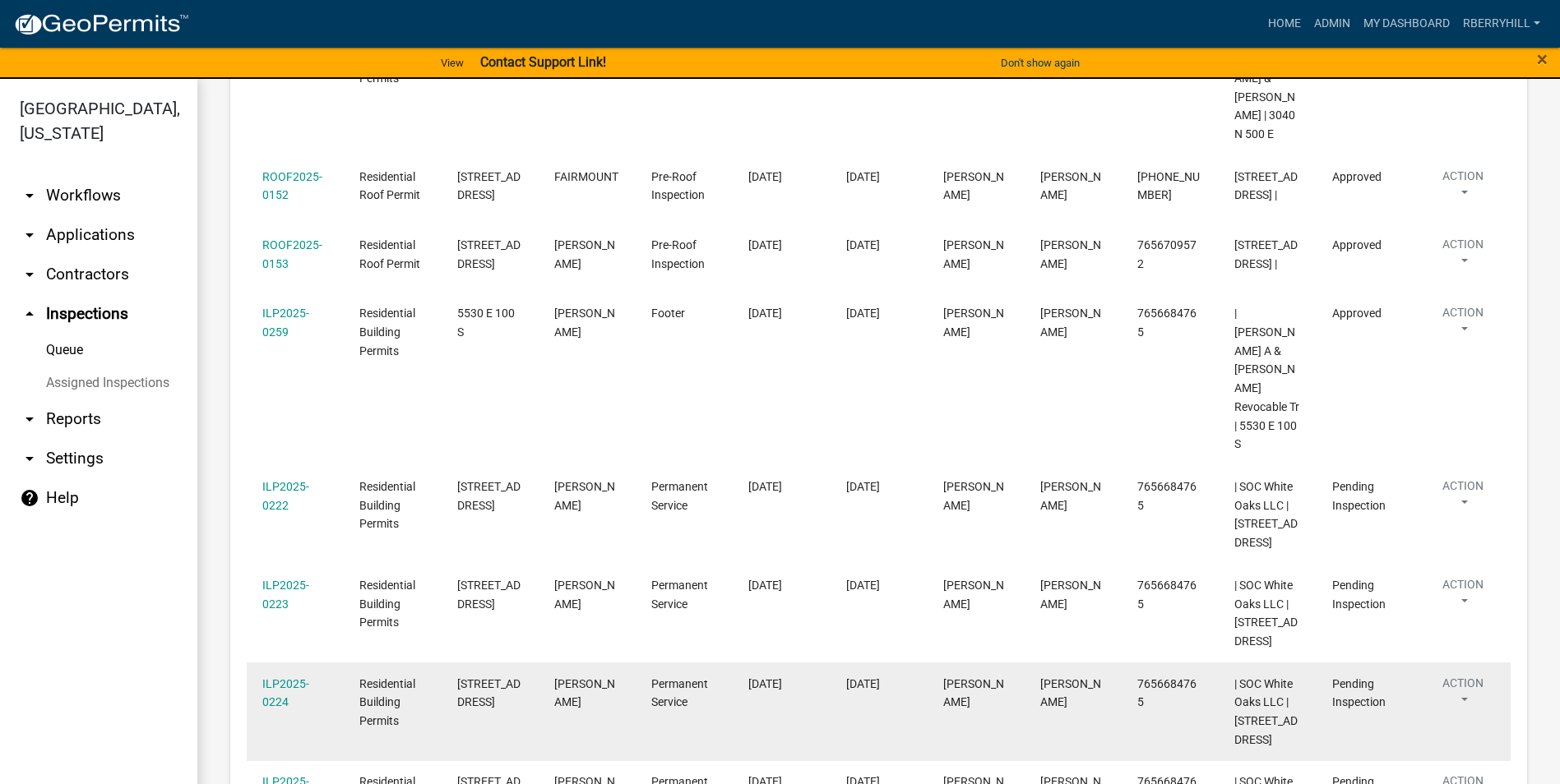
scroll to position [1232, 0]
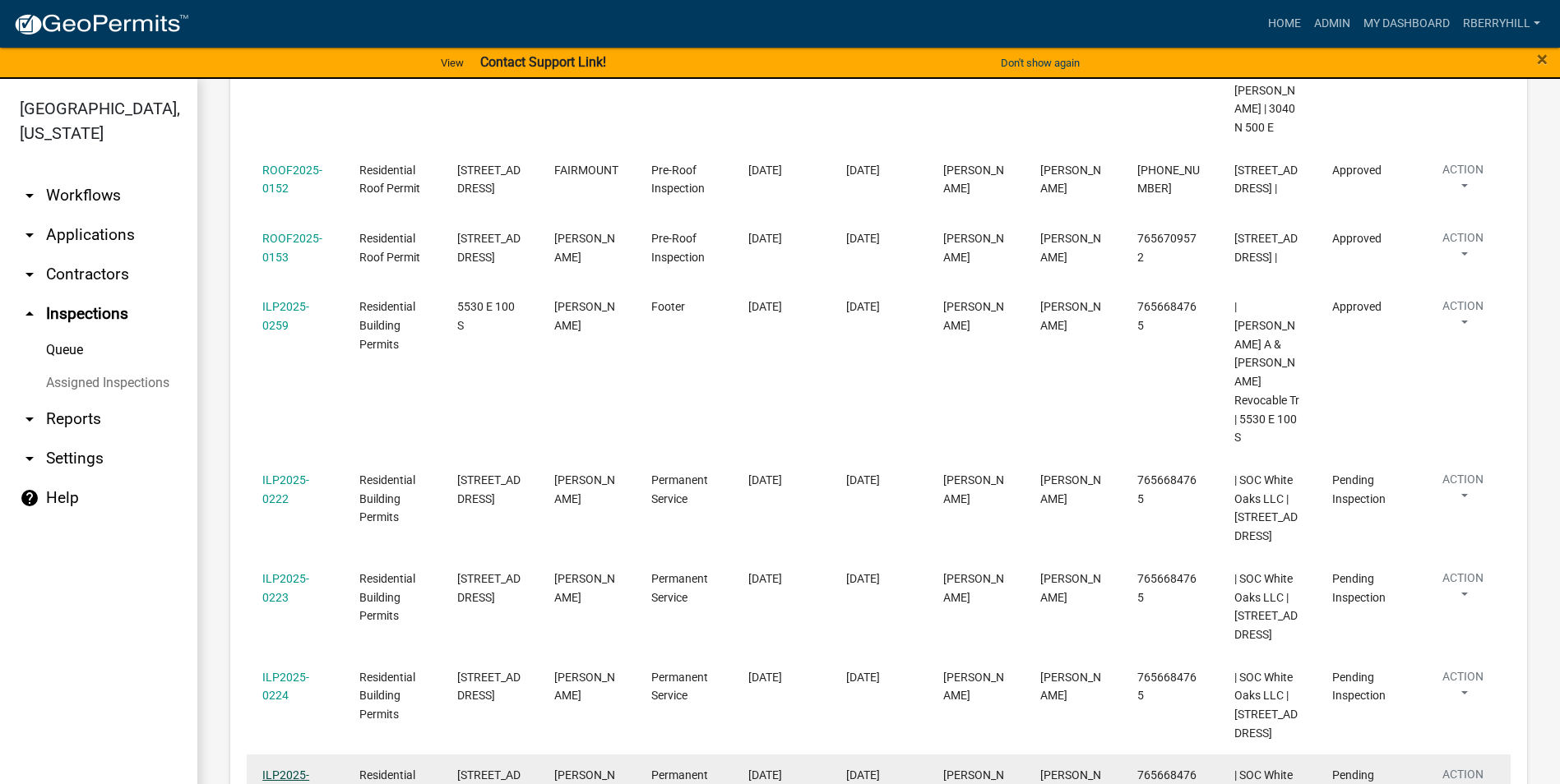
click at [290, 768] on link "ILP2025-0230" at bounding box center [286, 784] width 47 height 32
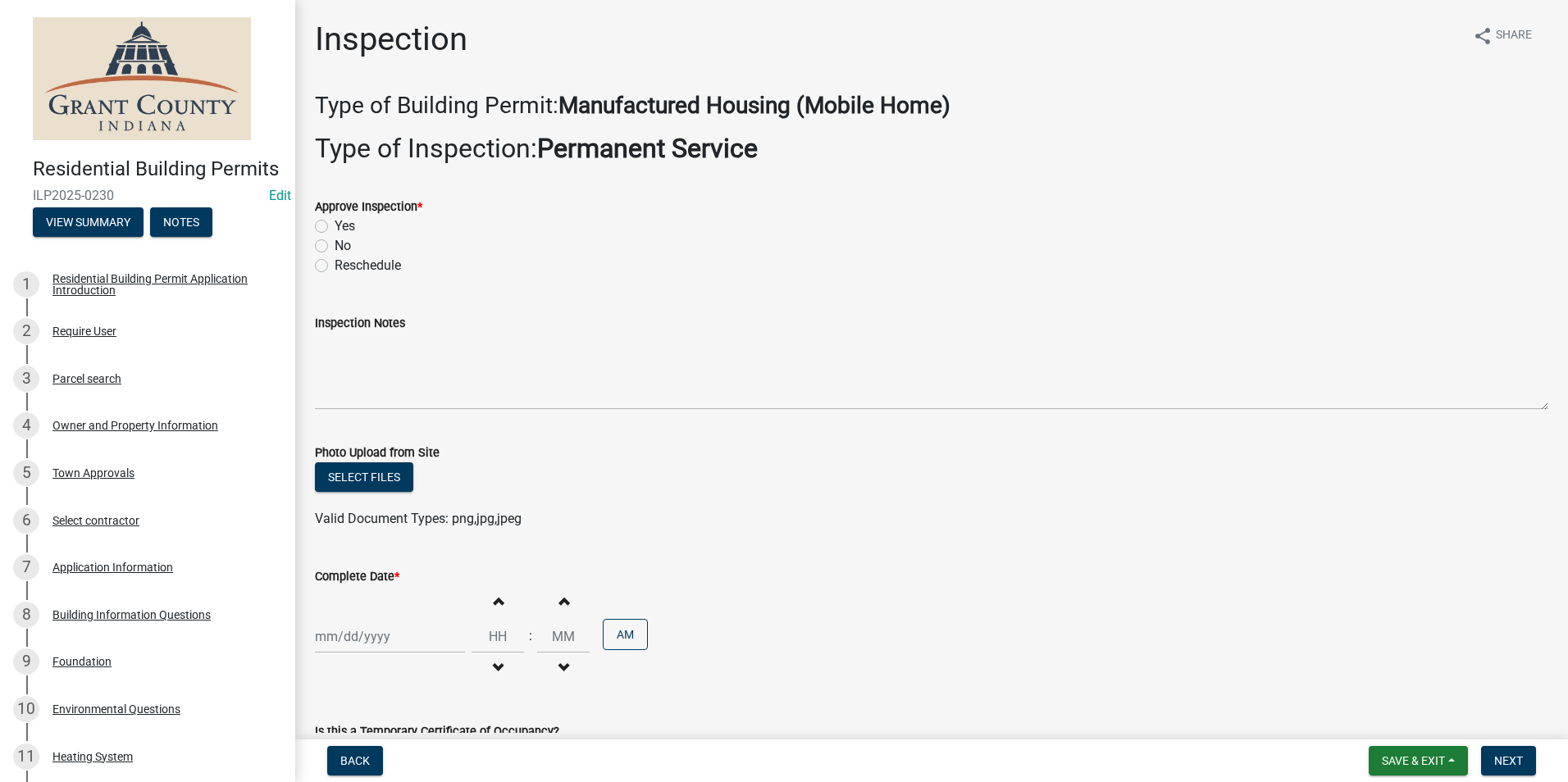
click at [335, 226] on label "Yes" at bounding box center [345, 226] width 20 height 19
click at [335, 226] on input "Yes" at bounding box center [340, 221] width 11 height 11
radio input "true"
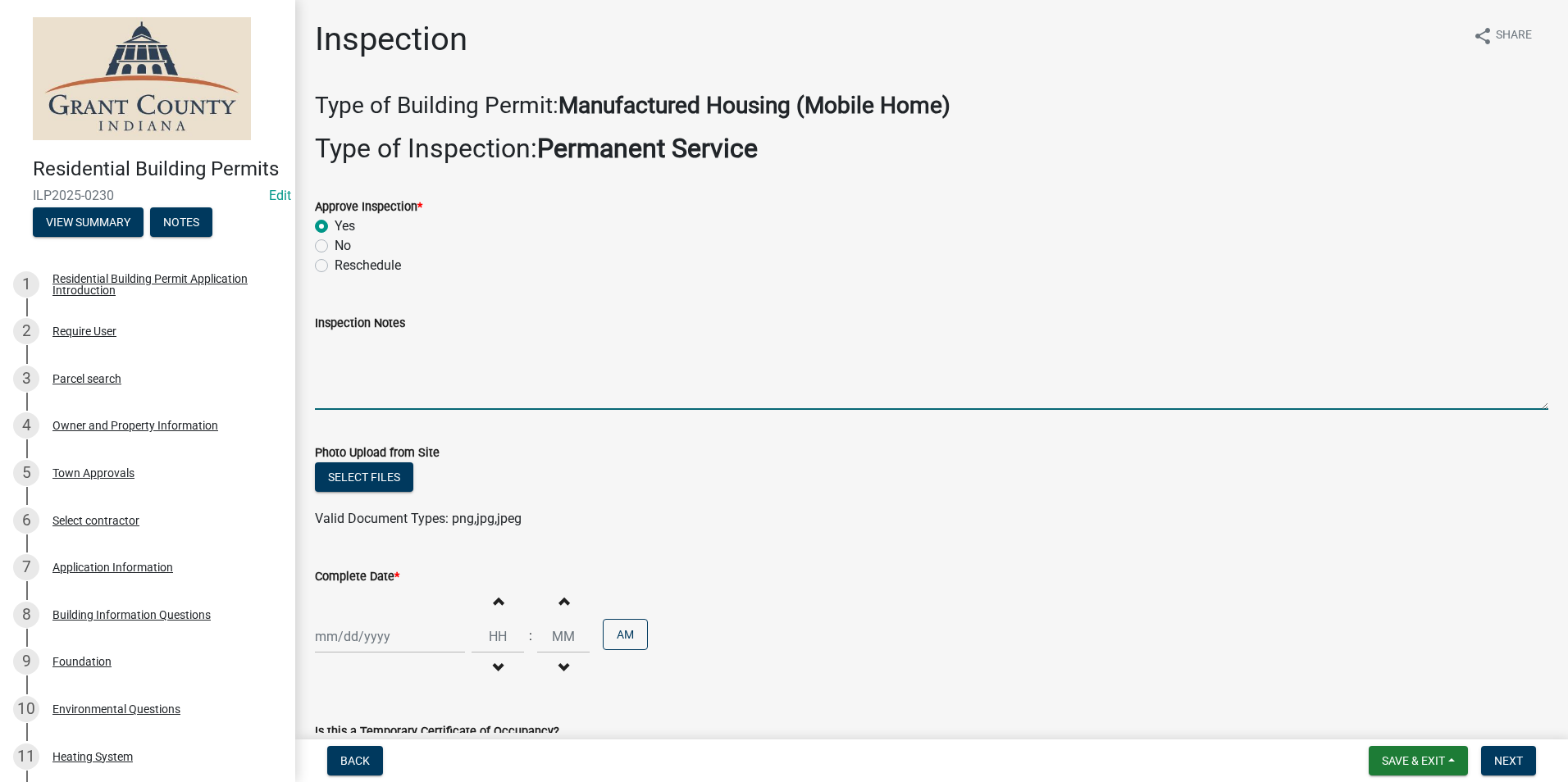
click at [334, 352] on textarea "Inspection Notes" at bounding box center [931, 372] width 1233 height 77
type textarea "meter base disconnect combo. 2 ground rods with 1 continuous wire."
select select "9"
select select "2025"
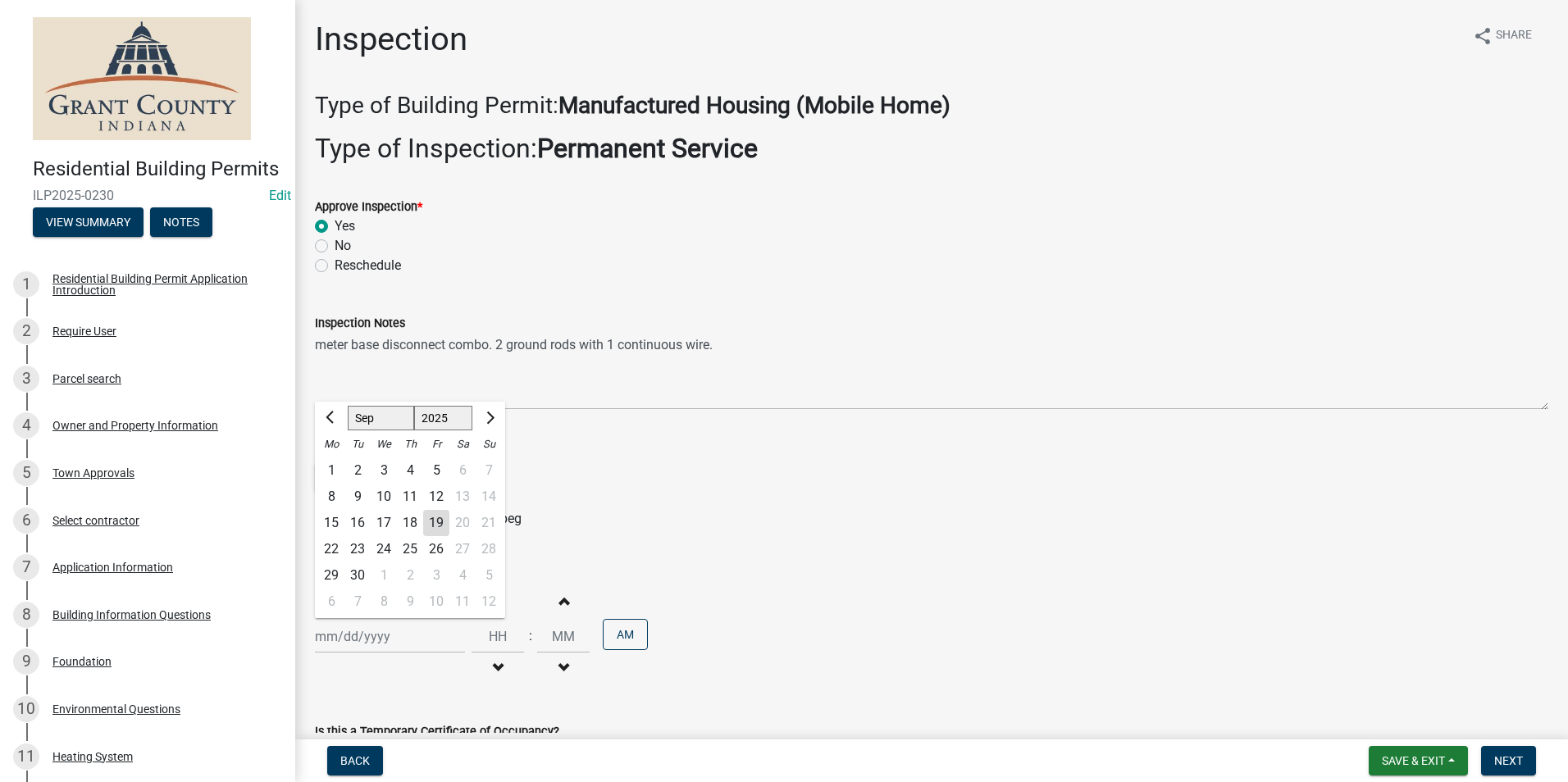
click at [380, 634] on div "[PERSON_NAME] Feb Mar Apr [PERSON_NAME][DATE] Oct Nov [DATE] 1526 1527 1528 152…" at bounding box center [389, 636] width 150 height 33
click at [408, 519] on div "18" at bounding box center [410, 523] width 26 height 26
type input "[DATE]"
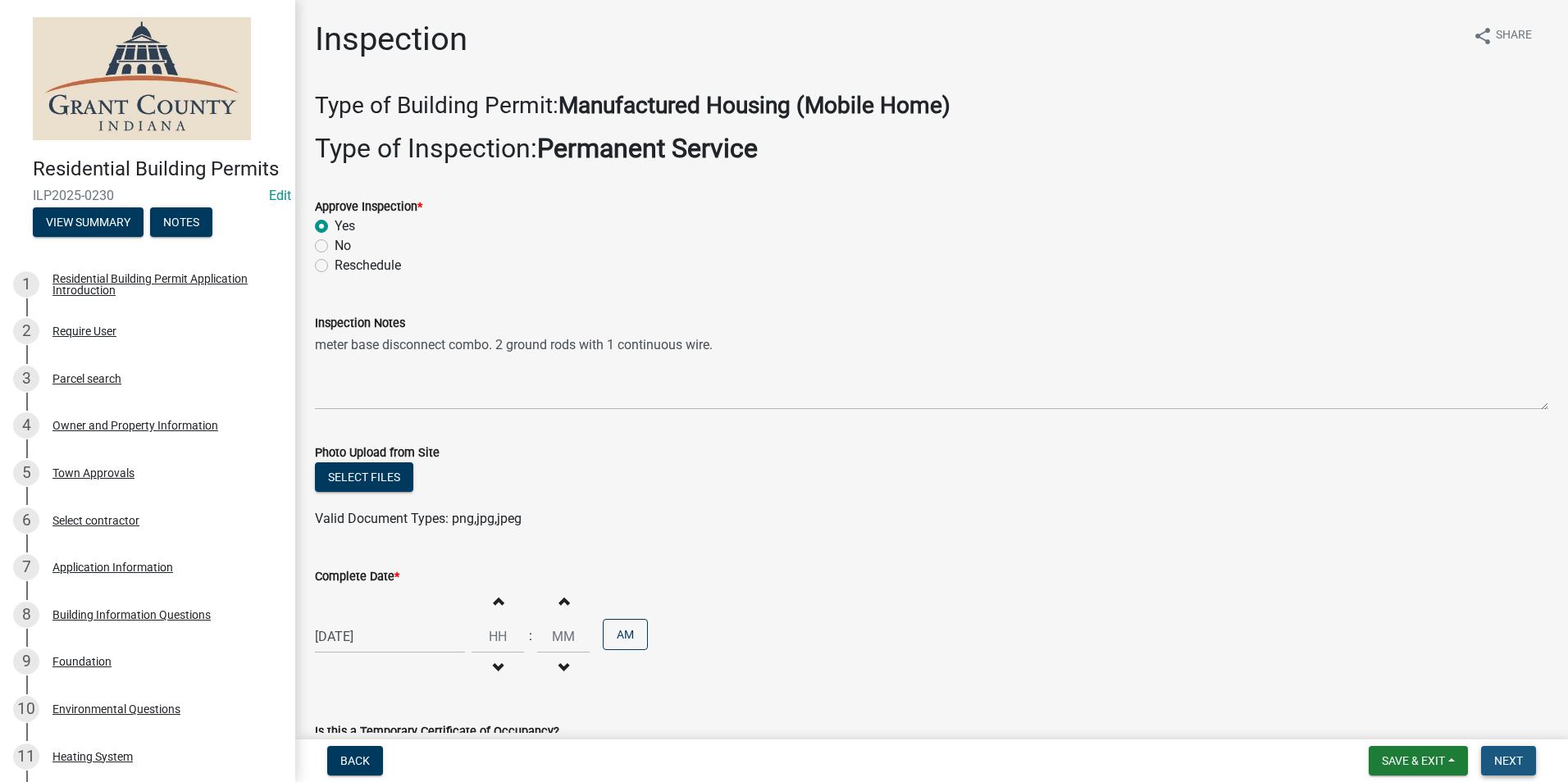
click at [1522, 764] on span "Next" at bounding box center [1508, 760] width 29 height 13
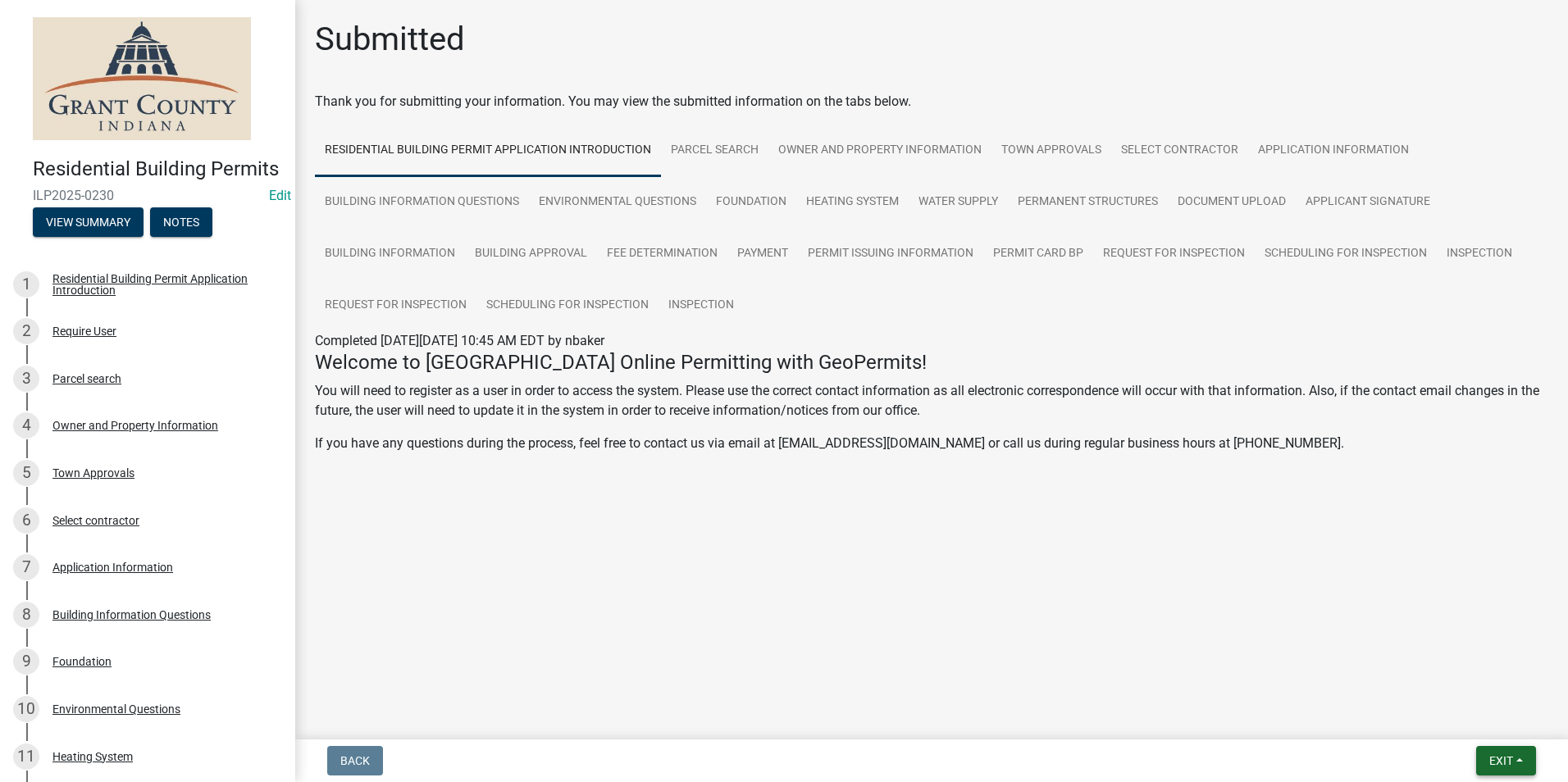
click at [1507, 758] on span "Exit" at bounding box center [1500, 760] width 24 height 13
click at [1485, 715] on button "Save & Exit" at bounding box center [1470, 718] width 131 height 40
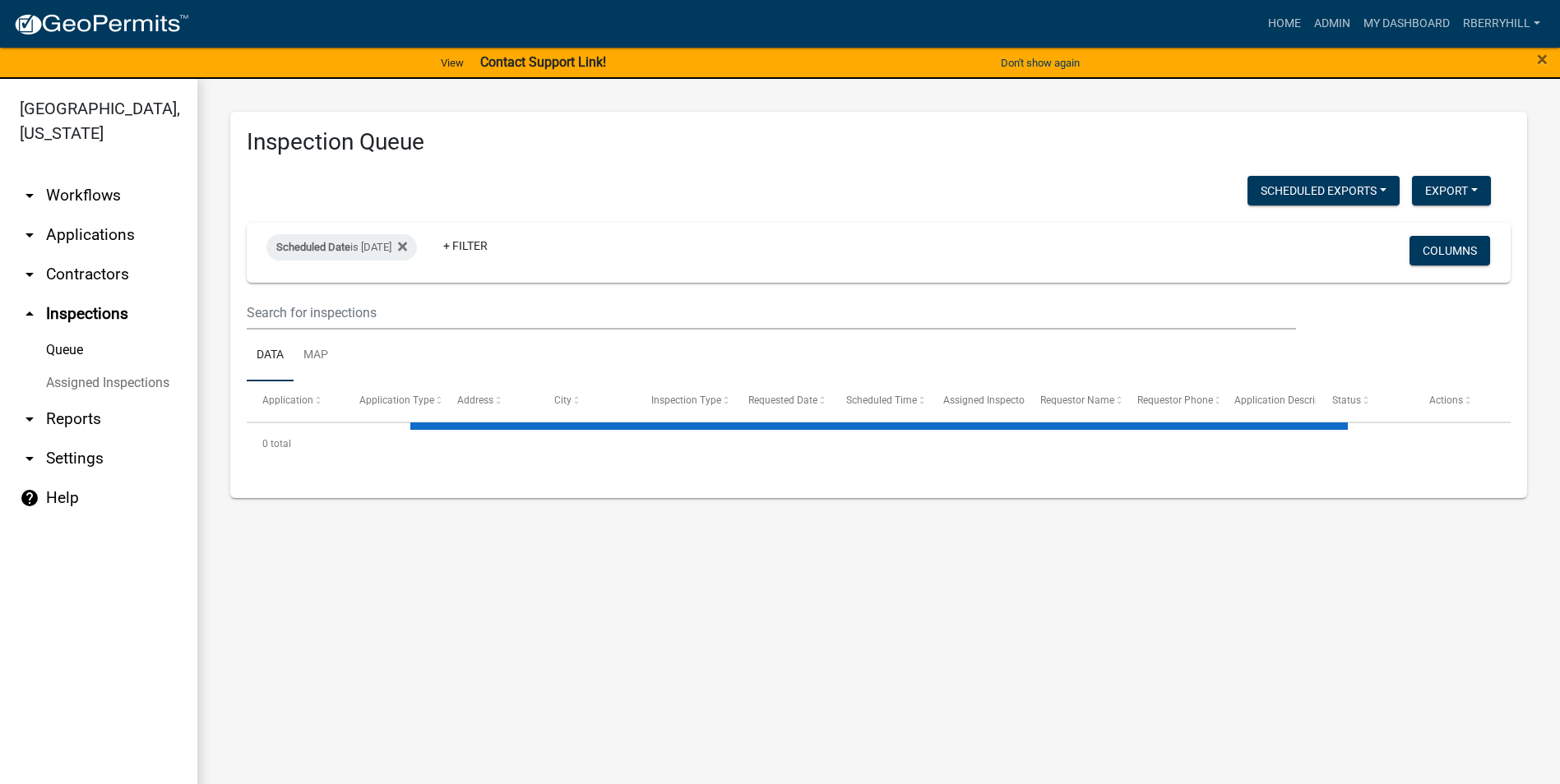
select select "1: 25"
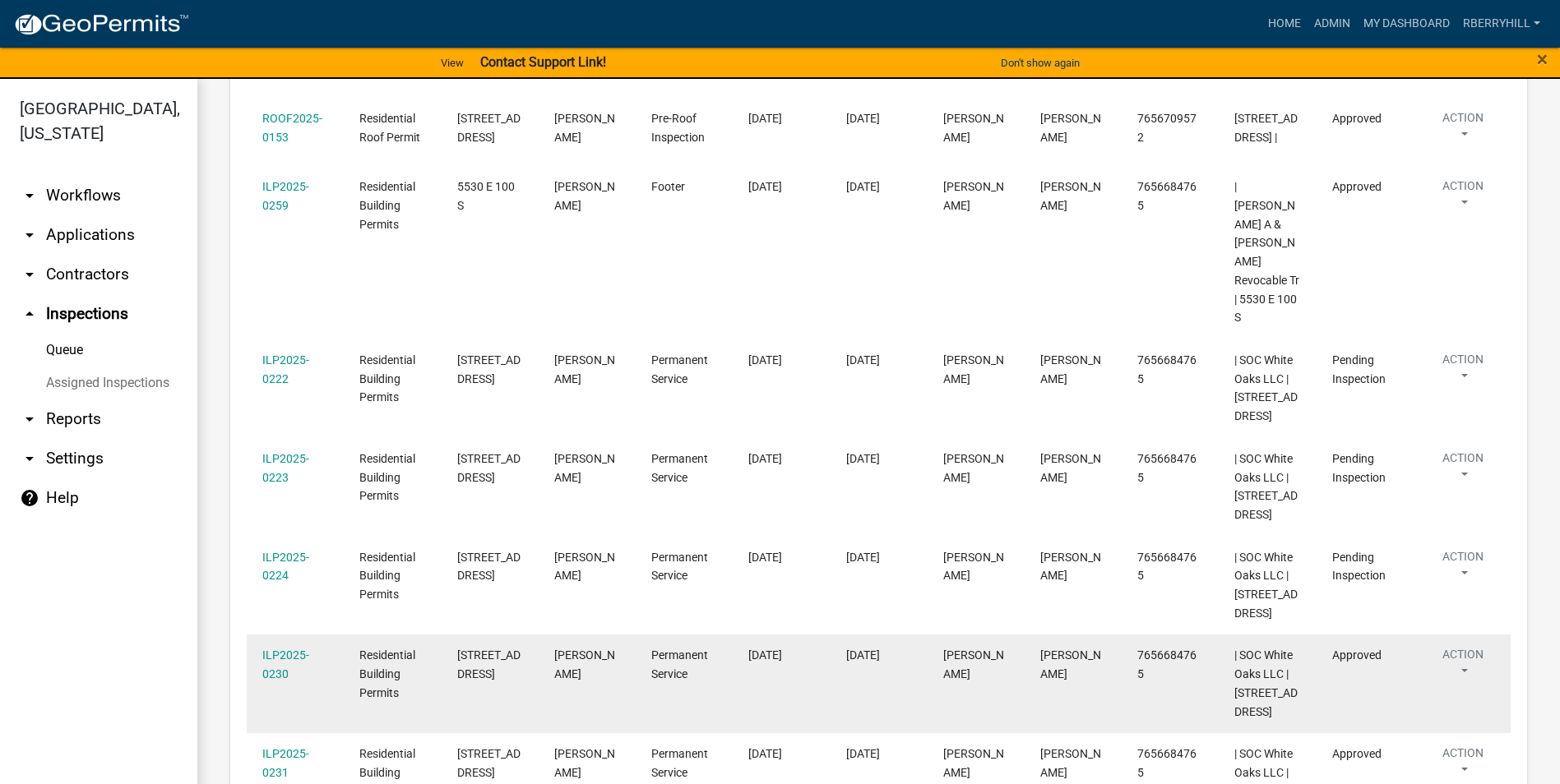
scroll to position [1242, 0]
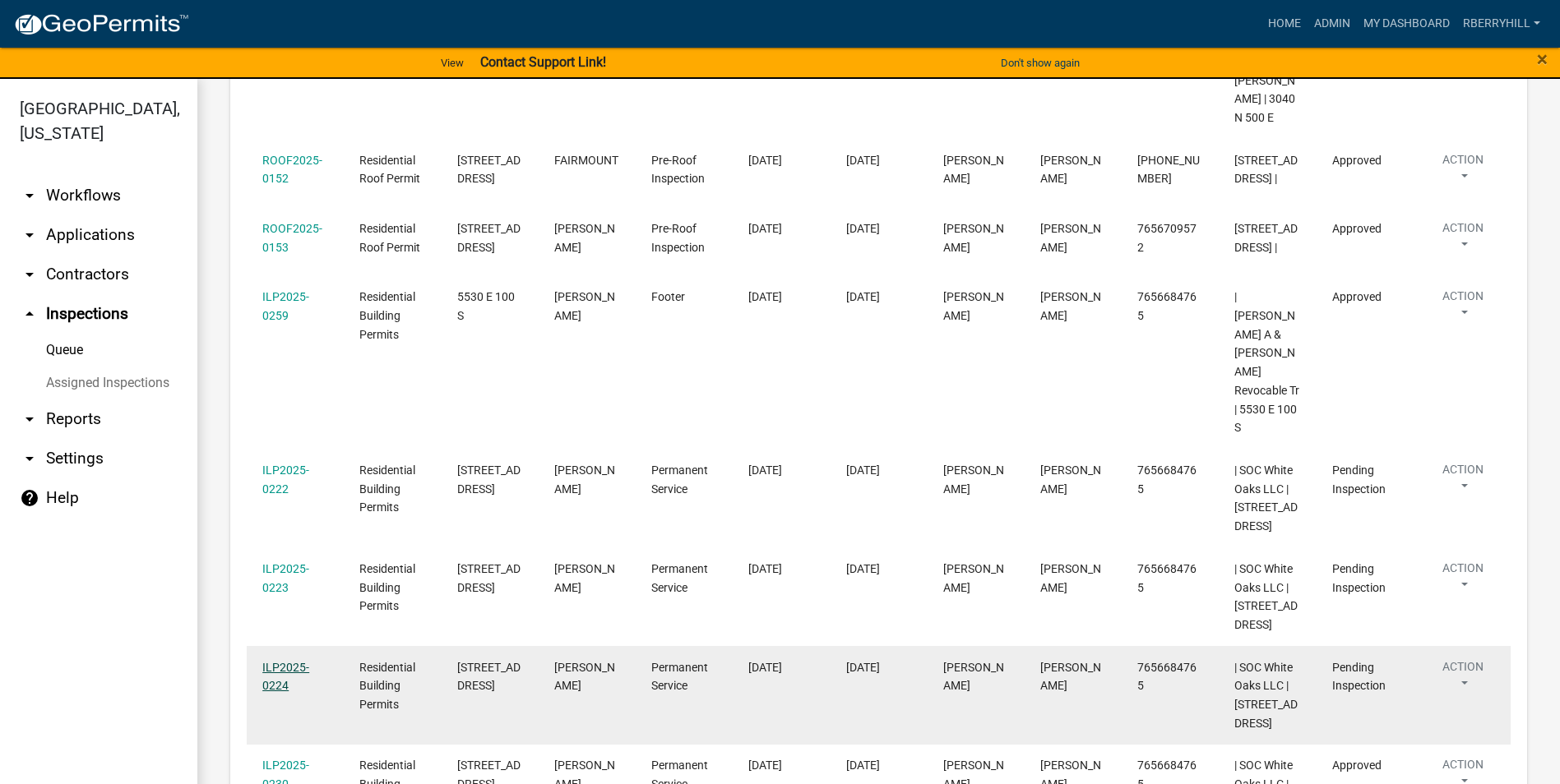
click at [282, 661] on link "ILP2025-0224" at bounding box center [286, 677] width 47 height 32
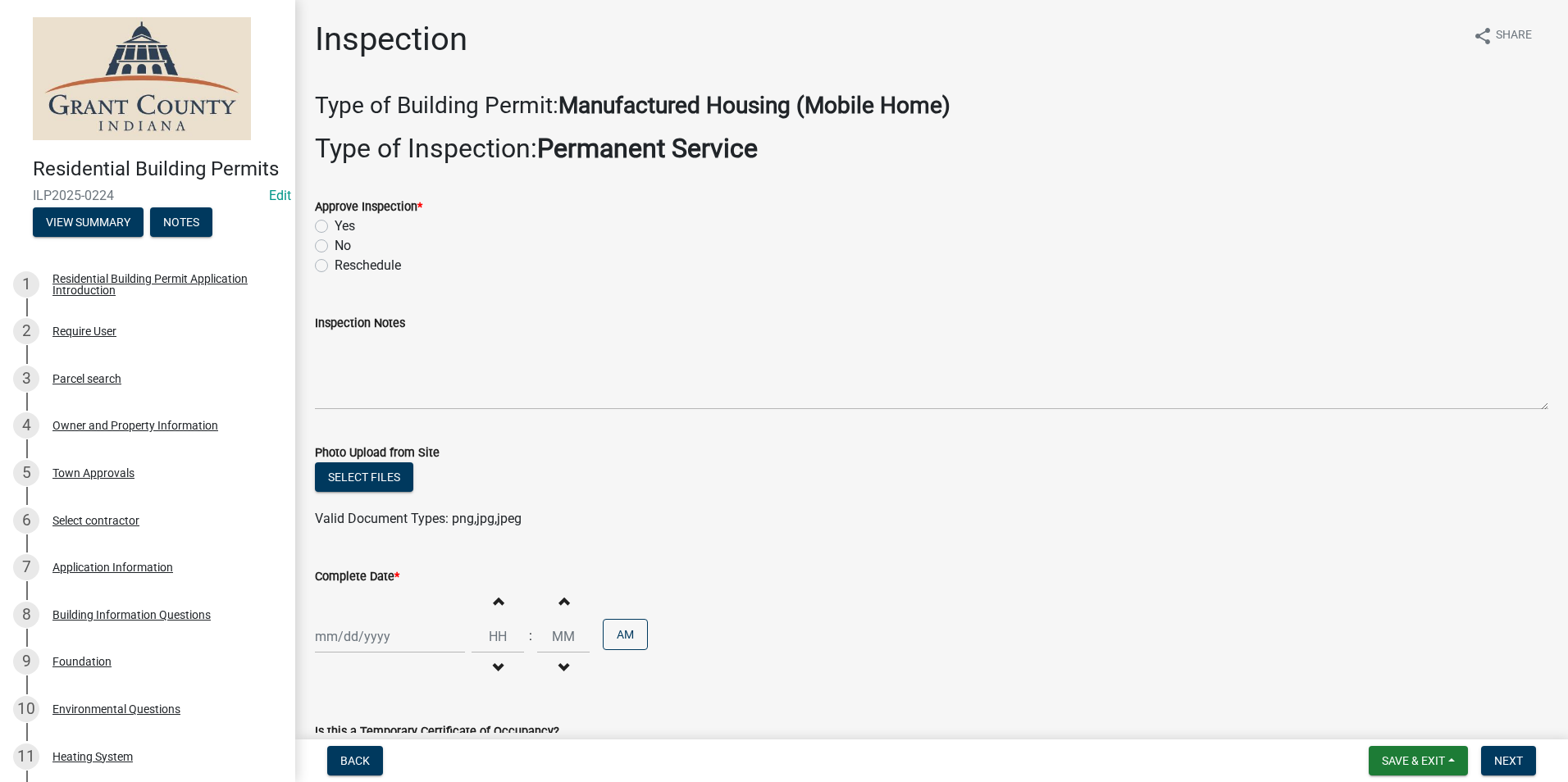
click at [335, 225] on label "Yes" at bounding box center [345, 226] width 20 height 19
click at [335, 225] on input "Yes" at bounding box center [340, 221] width 11 height 11
radio input "true"
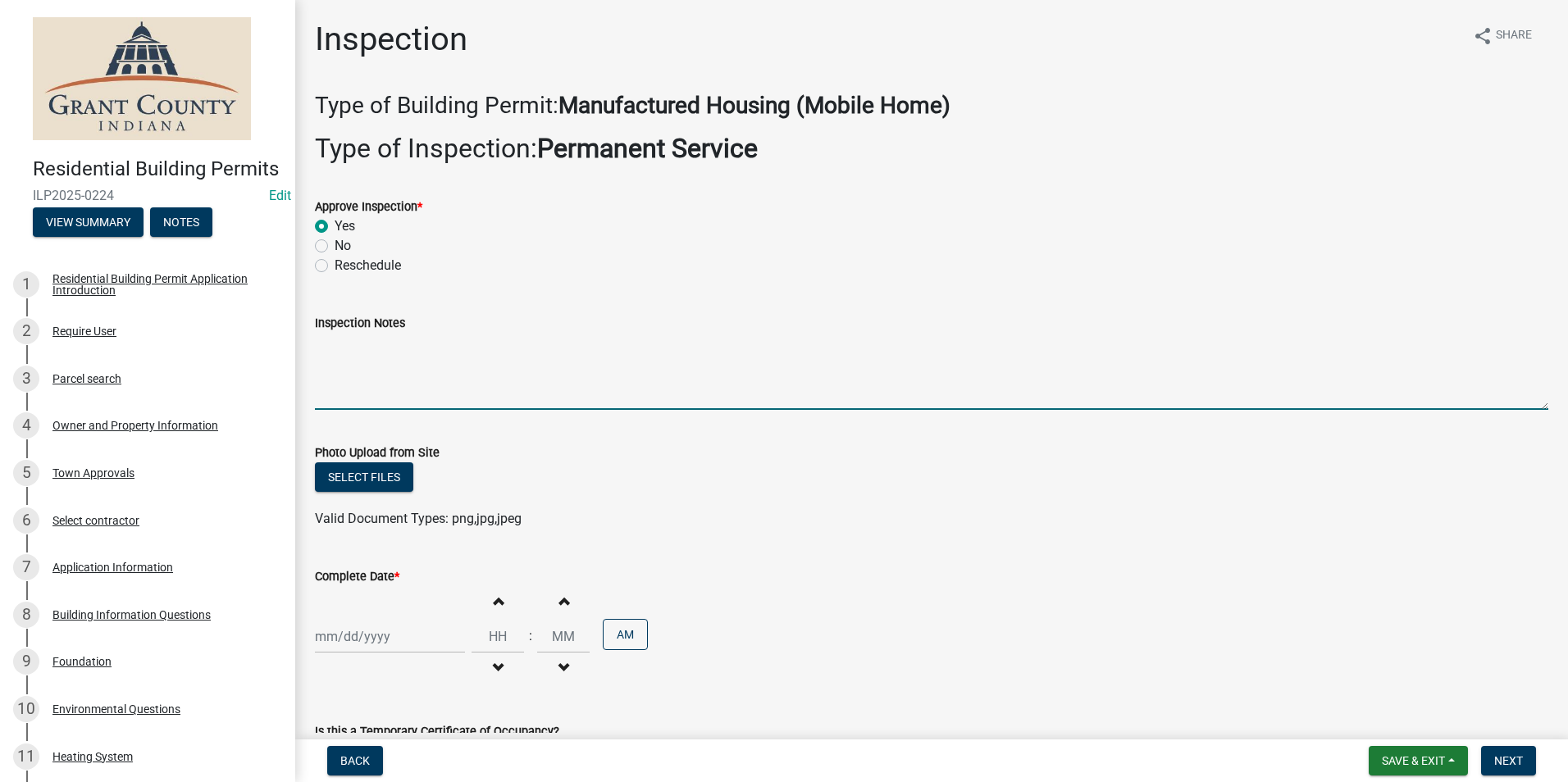
click at [324, 356] on textarea "Inspection Notes" at bounding box center [931, 372] width 1233 height 77
type textarea "Meter base disconnect combo. 2 ground rods with 1 continuous wire."
click at [336, 641] on div at bounding box center [389, 636] width 150 height 33
select select "9"
select select "2025"
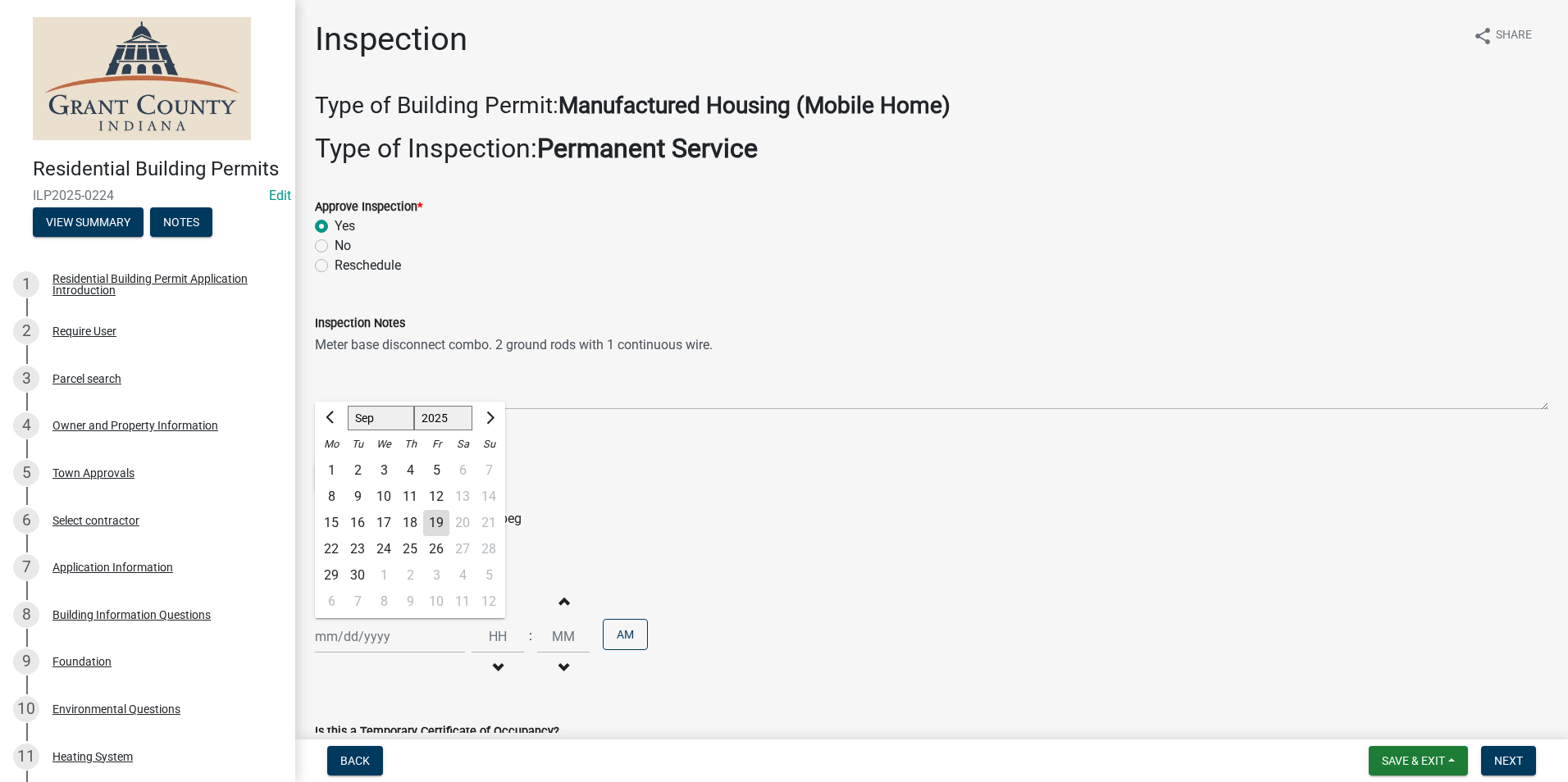
click at [413, 525] on div "18" at bounding box center [410, 523] width 26 height 26
type input "[DATE]"
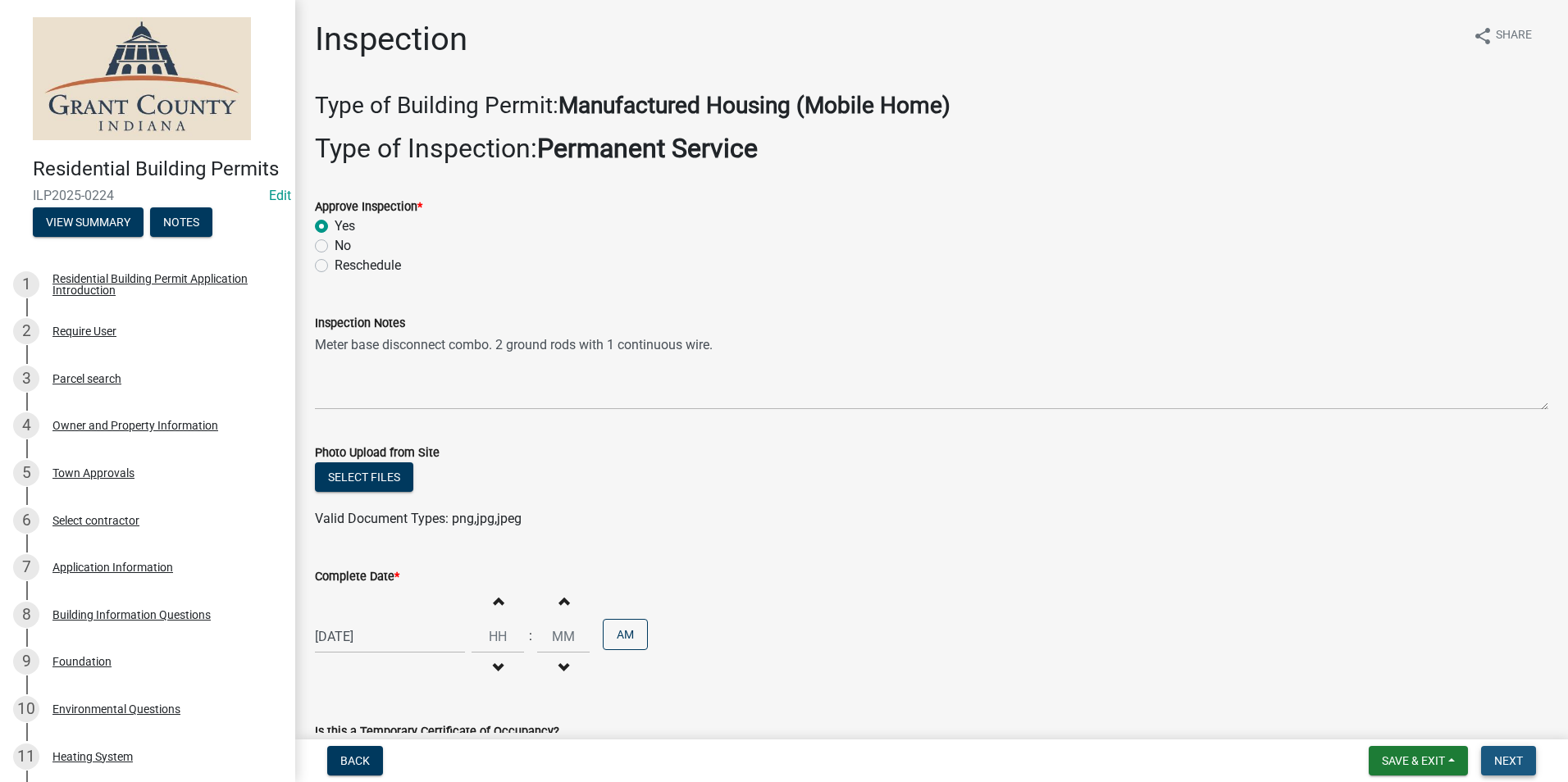
click at [1496, 753] on button "Next" at bounding box center [1508, 761] width 54 height 30
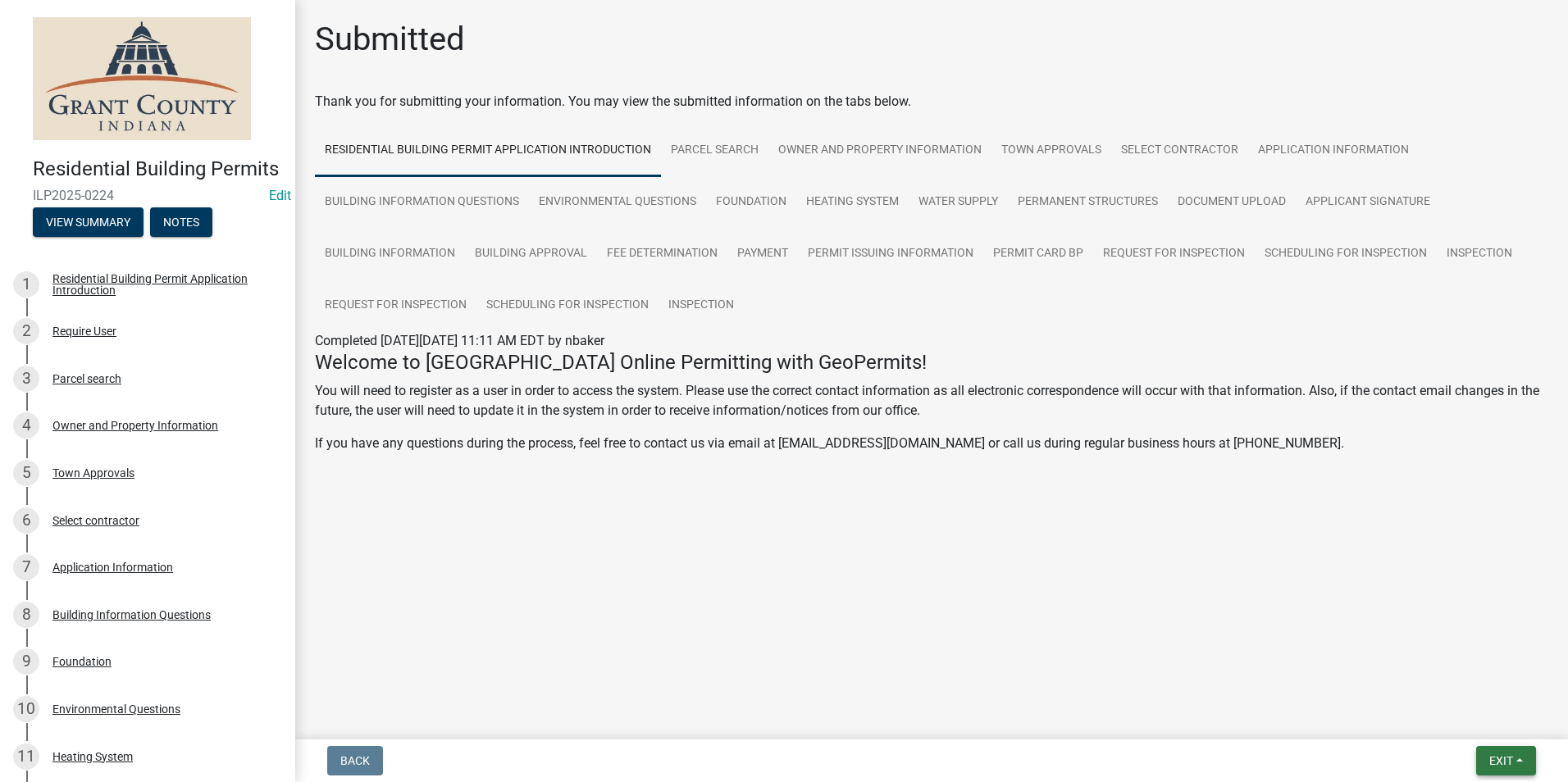
click at [1499, 756] on span "Exit" at bounding box center [1500, 760] width 24 height 13
click at [1465, 724] on button "Save & Exit" at bounding box center [1470, 718] width 131 height 40
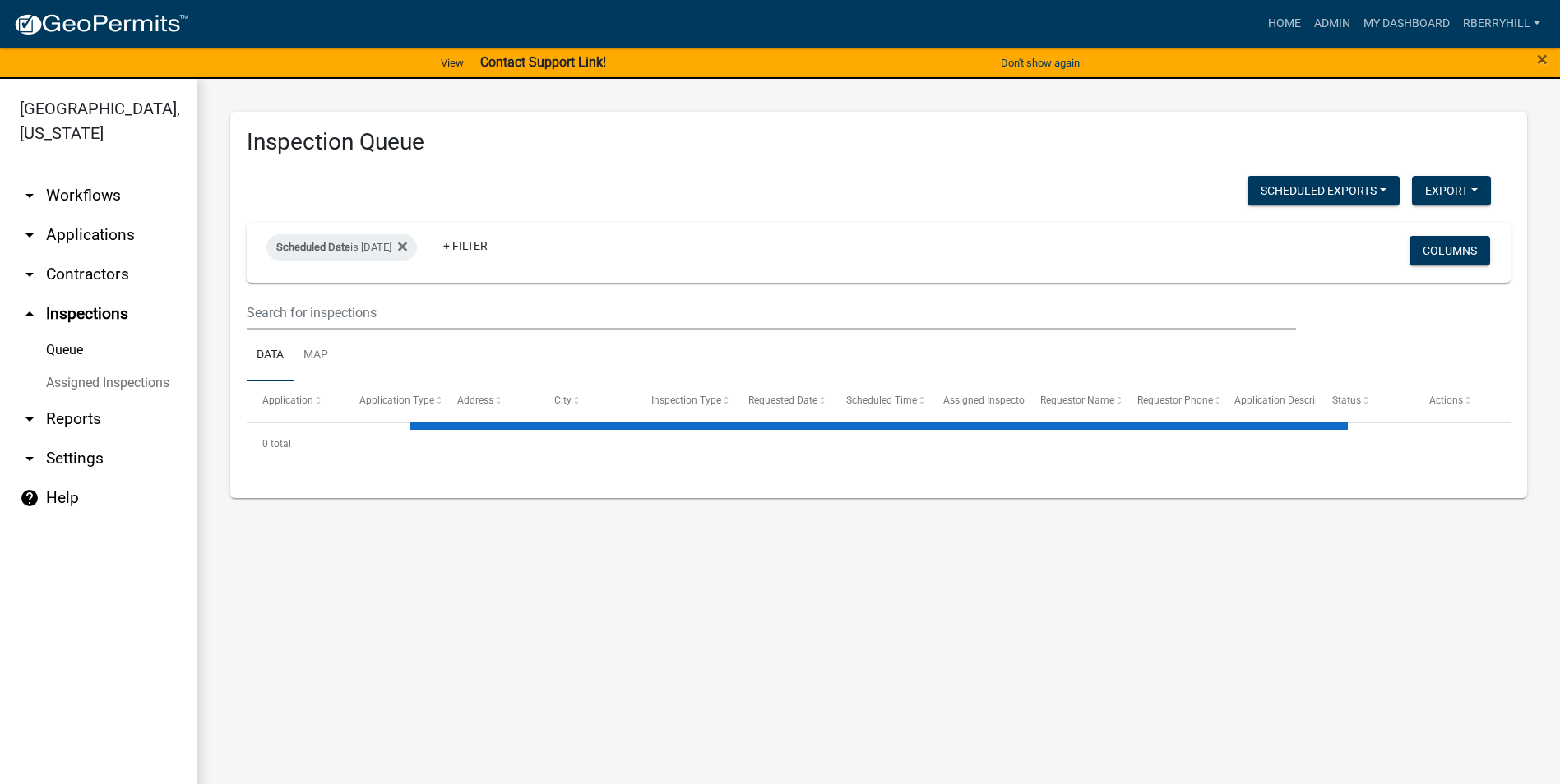
select select "1: 25"
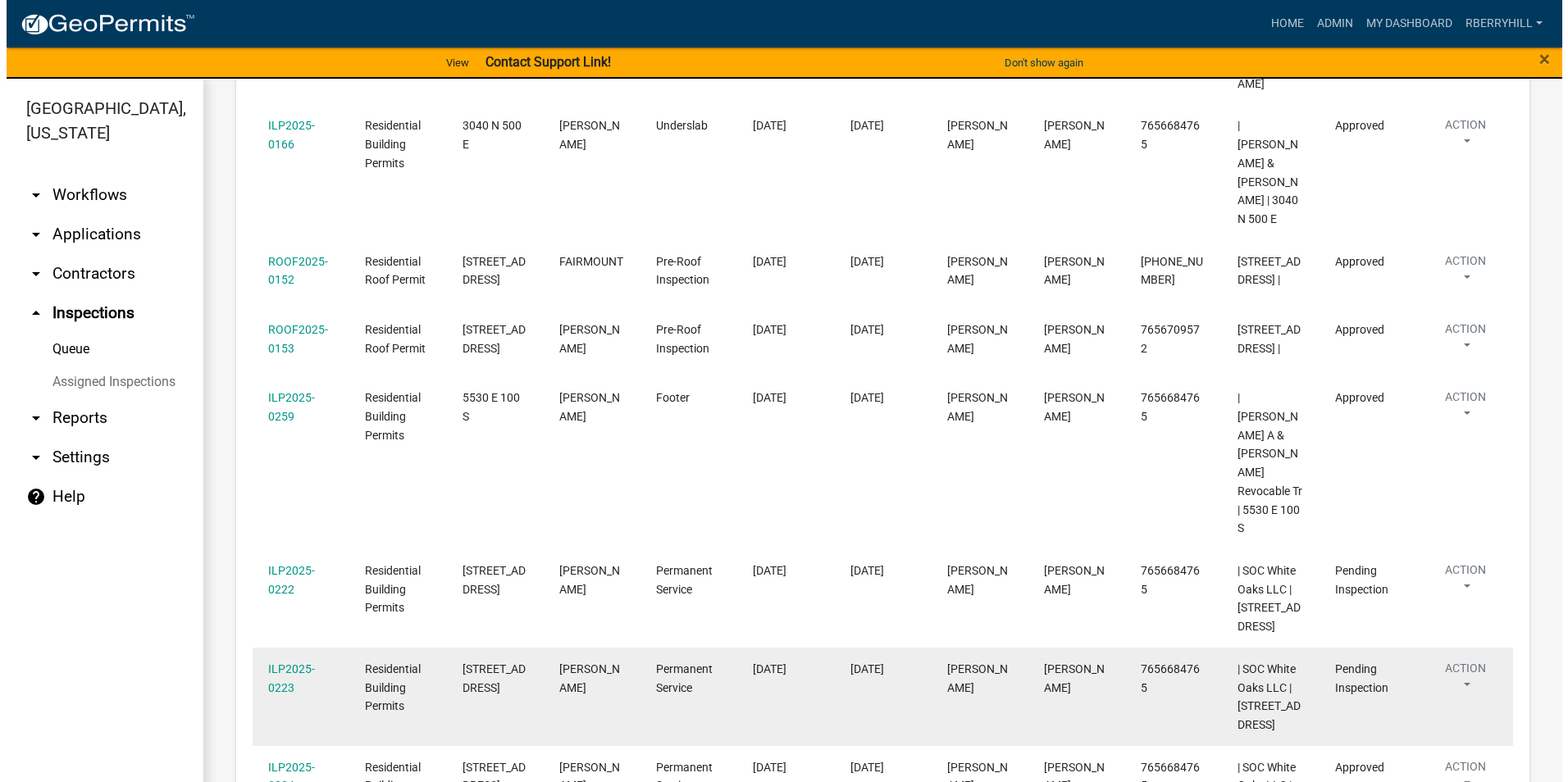
scroll to position [1148, 0]
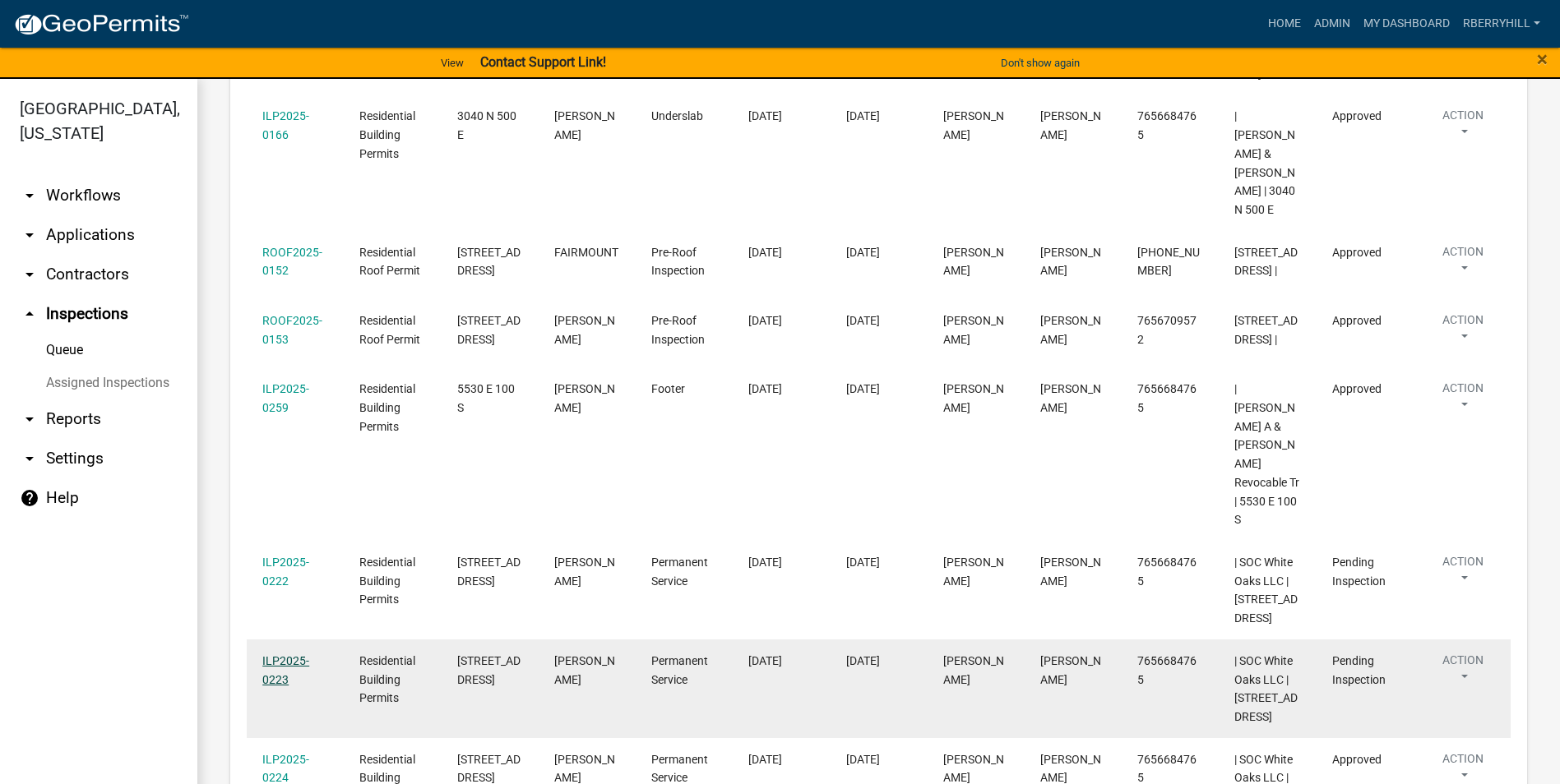
click at [298, 655] on link "ILP2025-0223" at bounding box center [286, 670] width 47 height 32
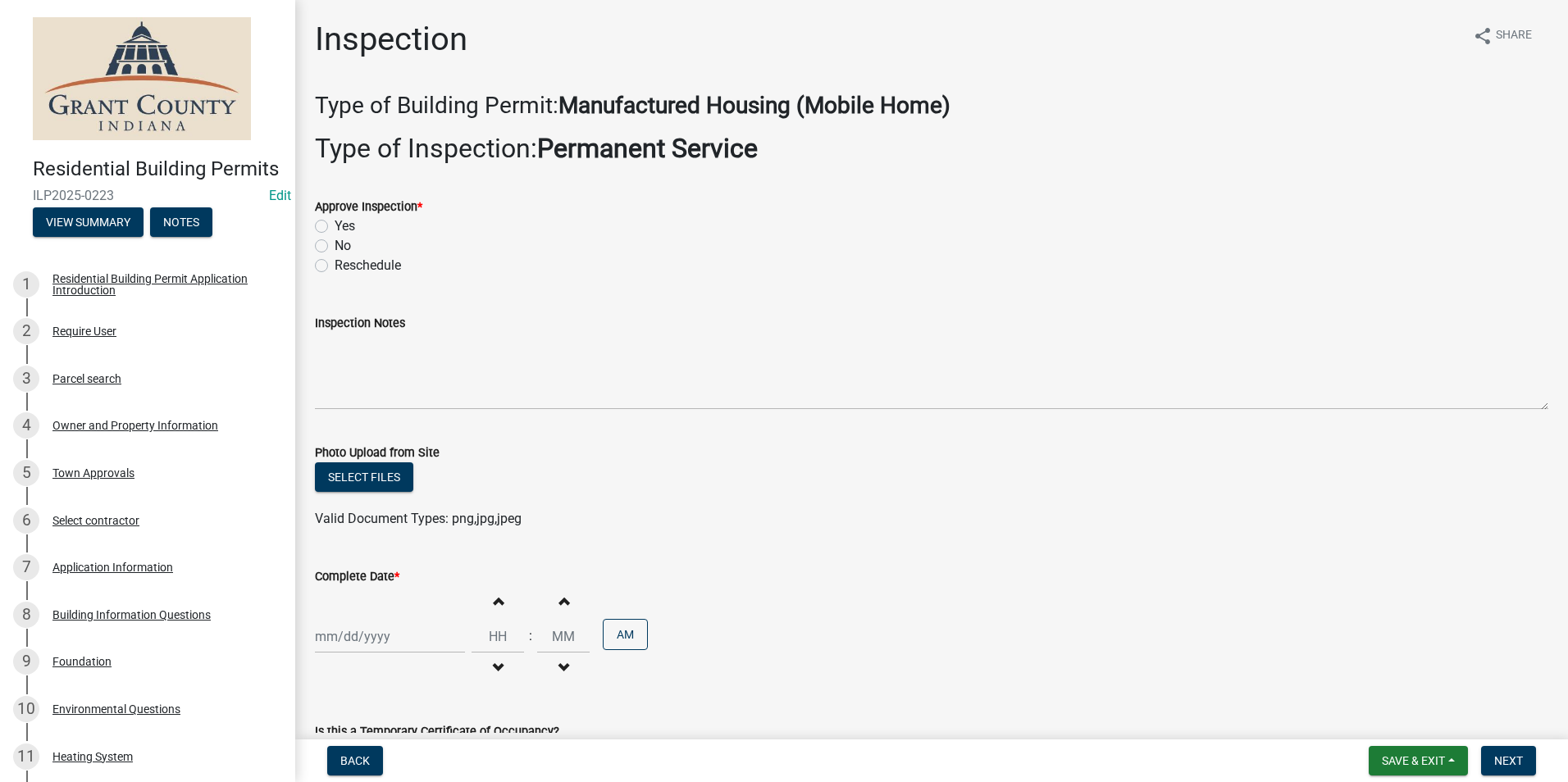
click at [335, 227] on label "Yes" at bounding box center [345, 226] width 20 height 19
click at [335, 227] on input "Yes" at bounding box center [340, 221] width 11 height 11
radio input "true"
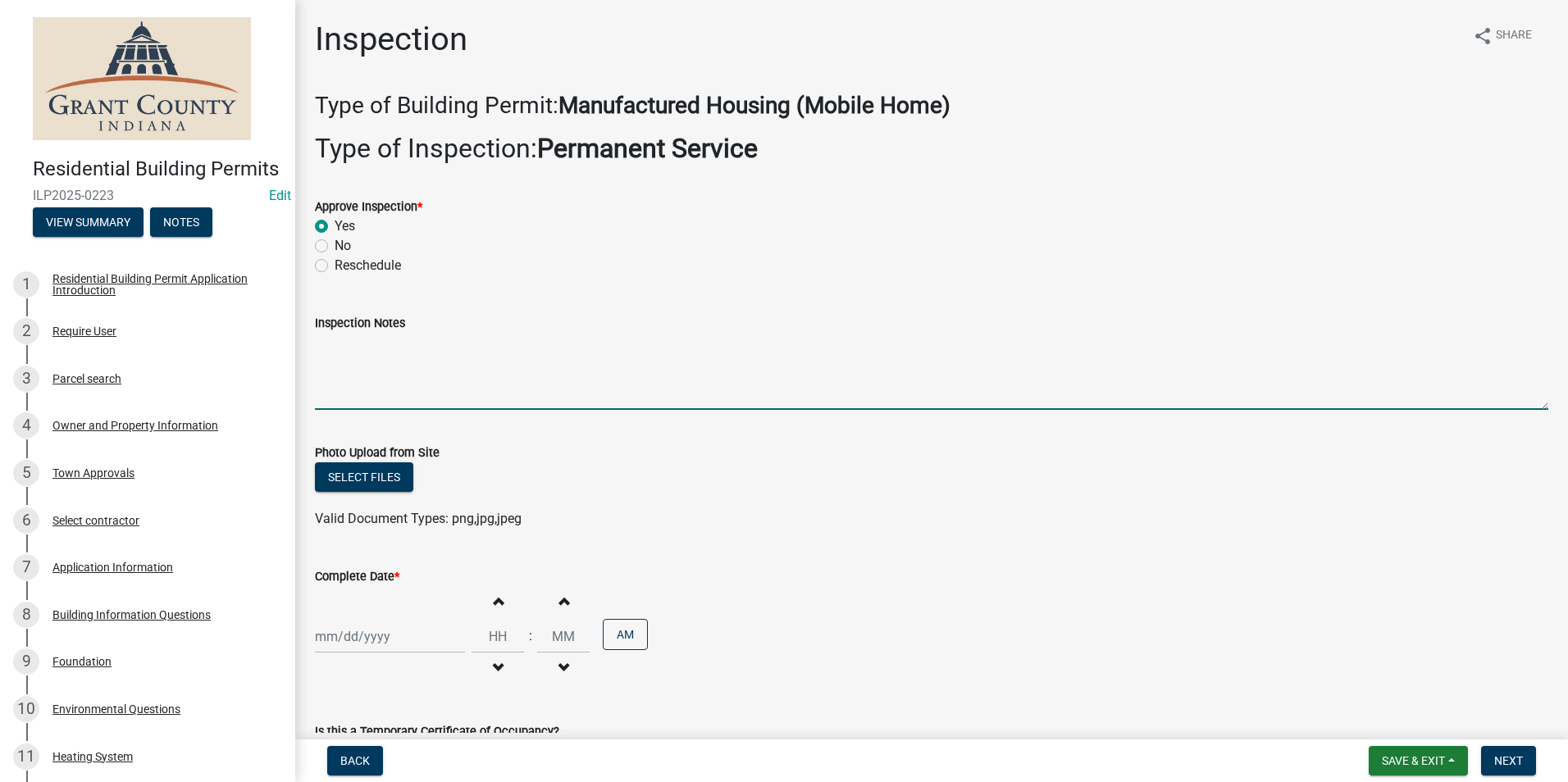
click at [323, 349] on textarea "Inspection Notes" at bounding box center [931, 372] width 1233 height 77
type textarea "Meter base disconnect combo. 2 ground rods with 1 continuous wire."
select select "9"
select select "2025"
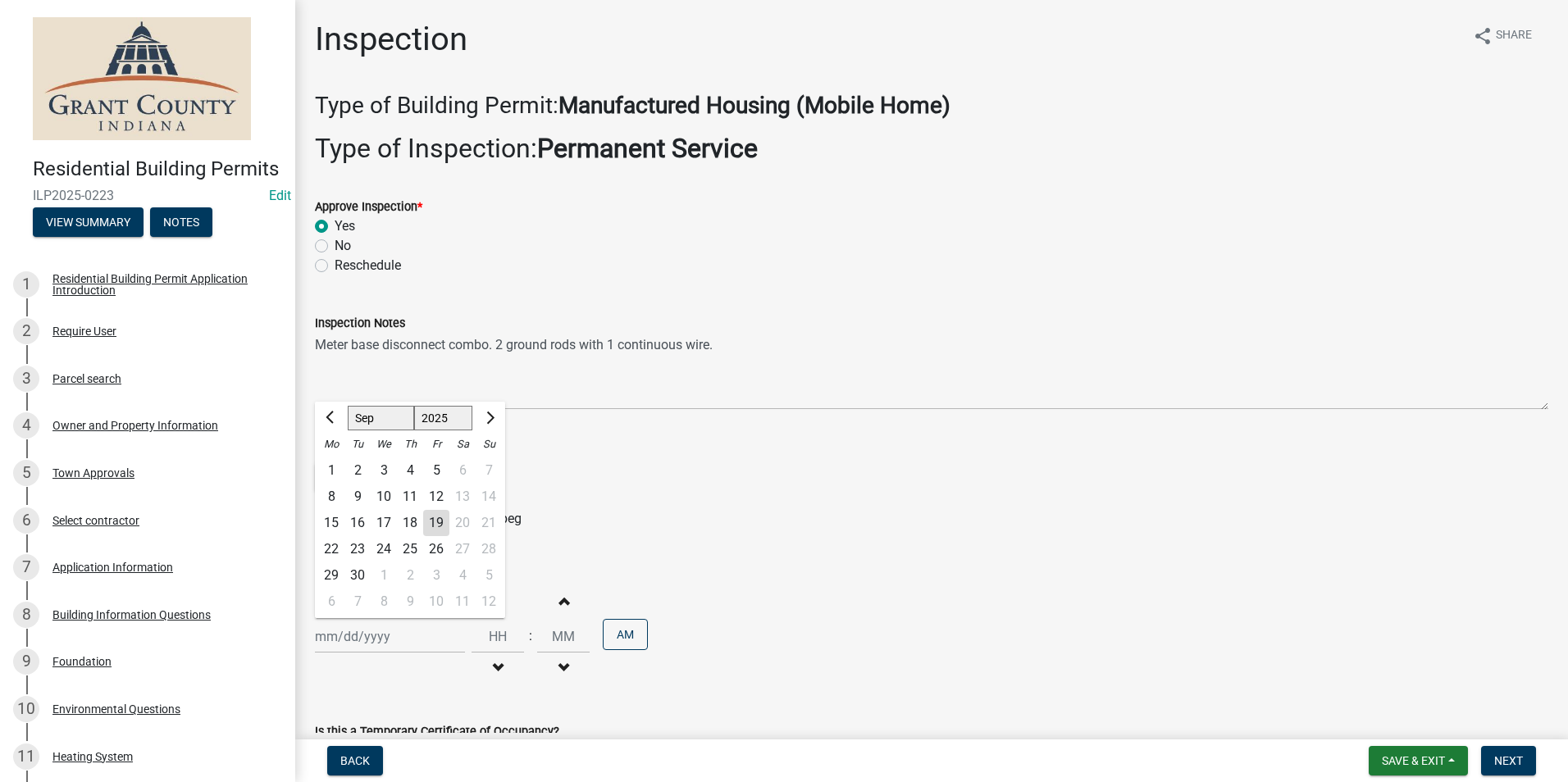
drag, startPoint x: 377, startPoint y: 641, endPoint x: 381, endPoint y: 634, distance: 8.1
click at [377, 641] on div "[PERSON_NAME] Feb Mar Apr [PERSON_NAME][DATE] Oct Nov [DATE] 1526 1527 1528 152…" at bounding box center [389, 636] width 150 height 33
click at [411, 518] on div "18" at bounding box center [410, 523] width 26 height 26
type input "[DATE]"
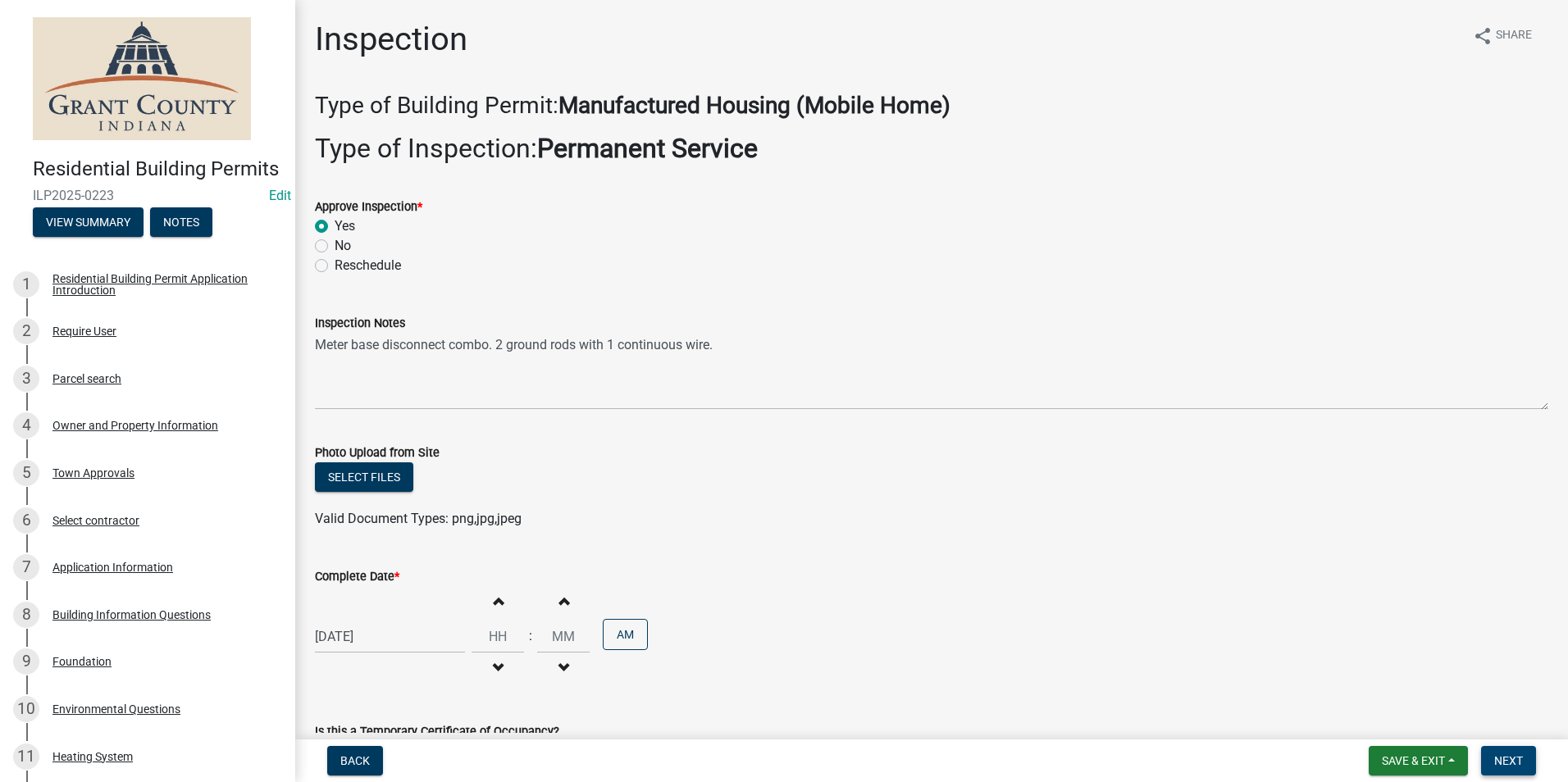
click at [1514, 759] on span "Next" at bounding box center [1508, 760] width 29 height 13
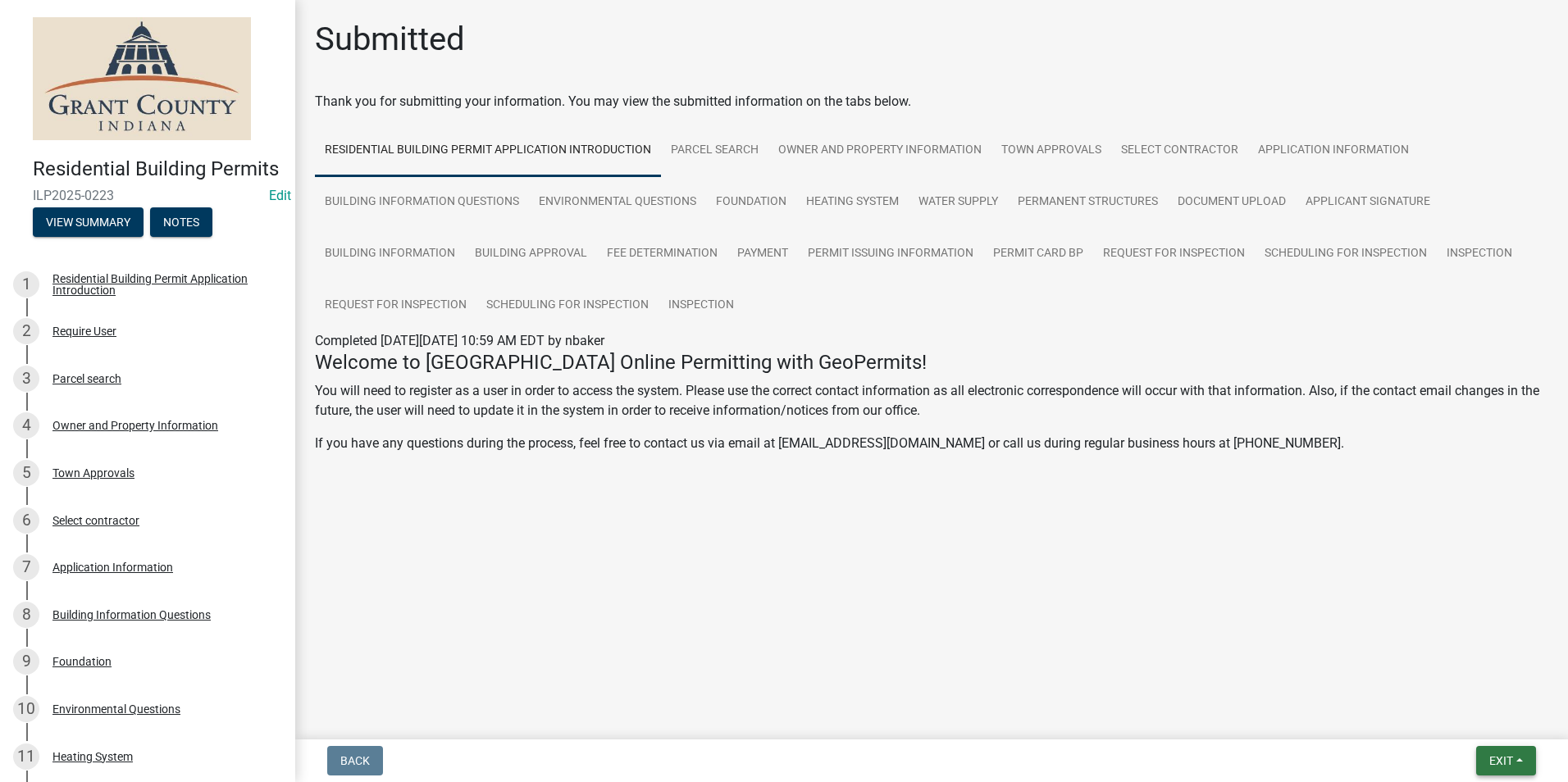
click at [1514, 759] on button "Exit" at bounding box center [1506, 761] width 60 height 30
click at [1470, 711] on button "Save & Exit" at bounding box center [1470, 718] width 131 height 40
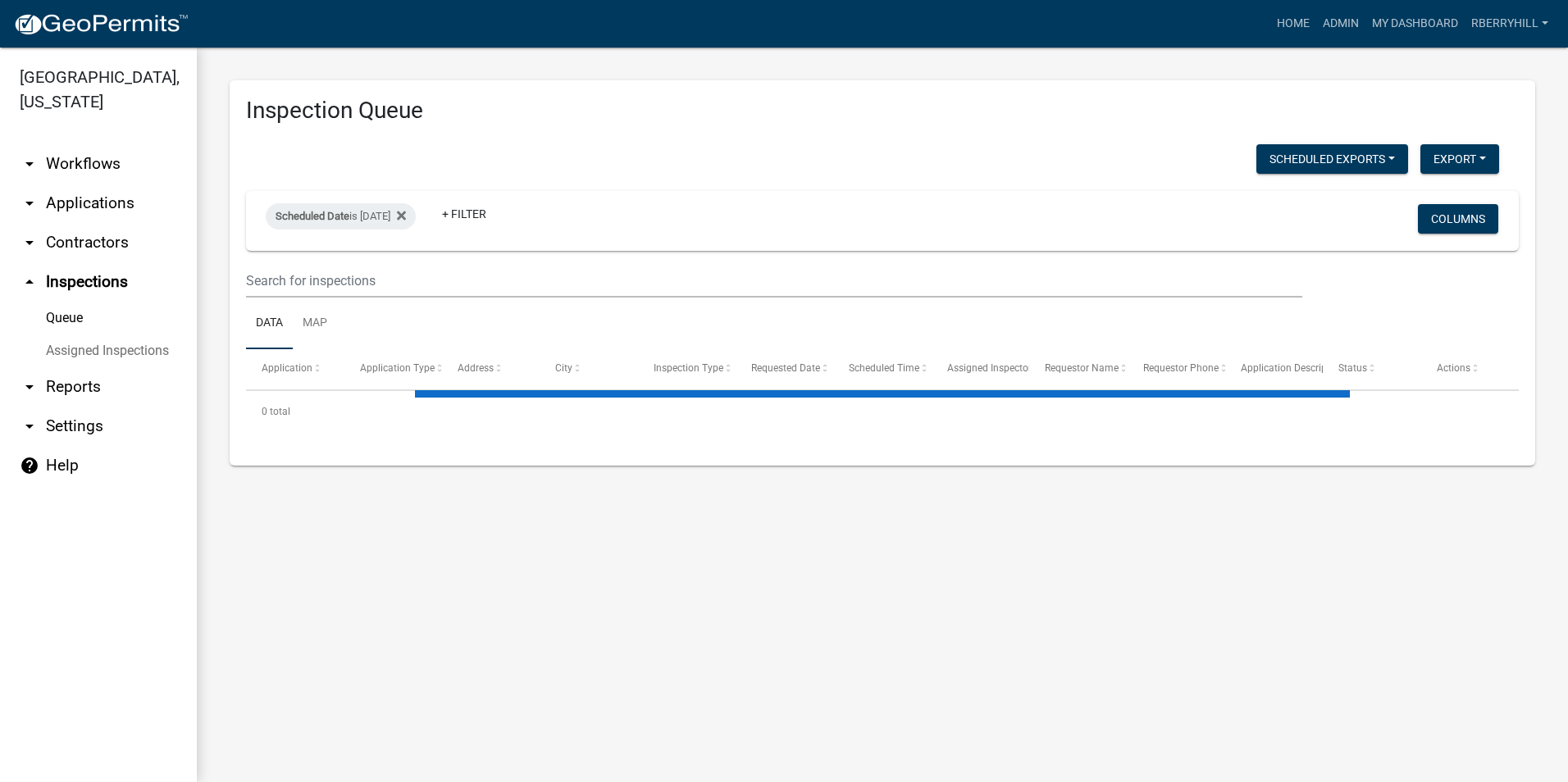
select select "1: 25"
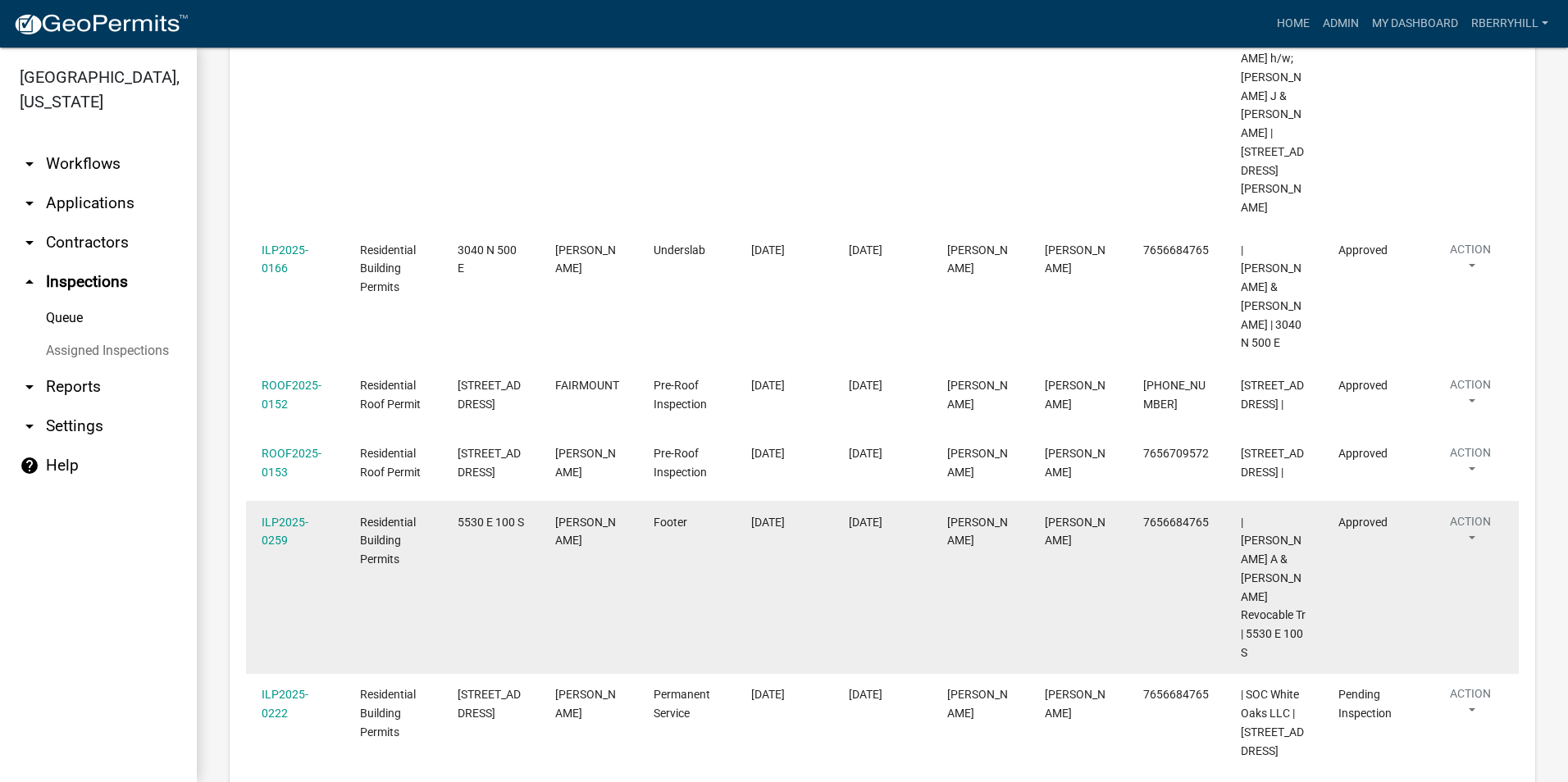
scroll to position [983, 0]
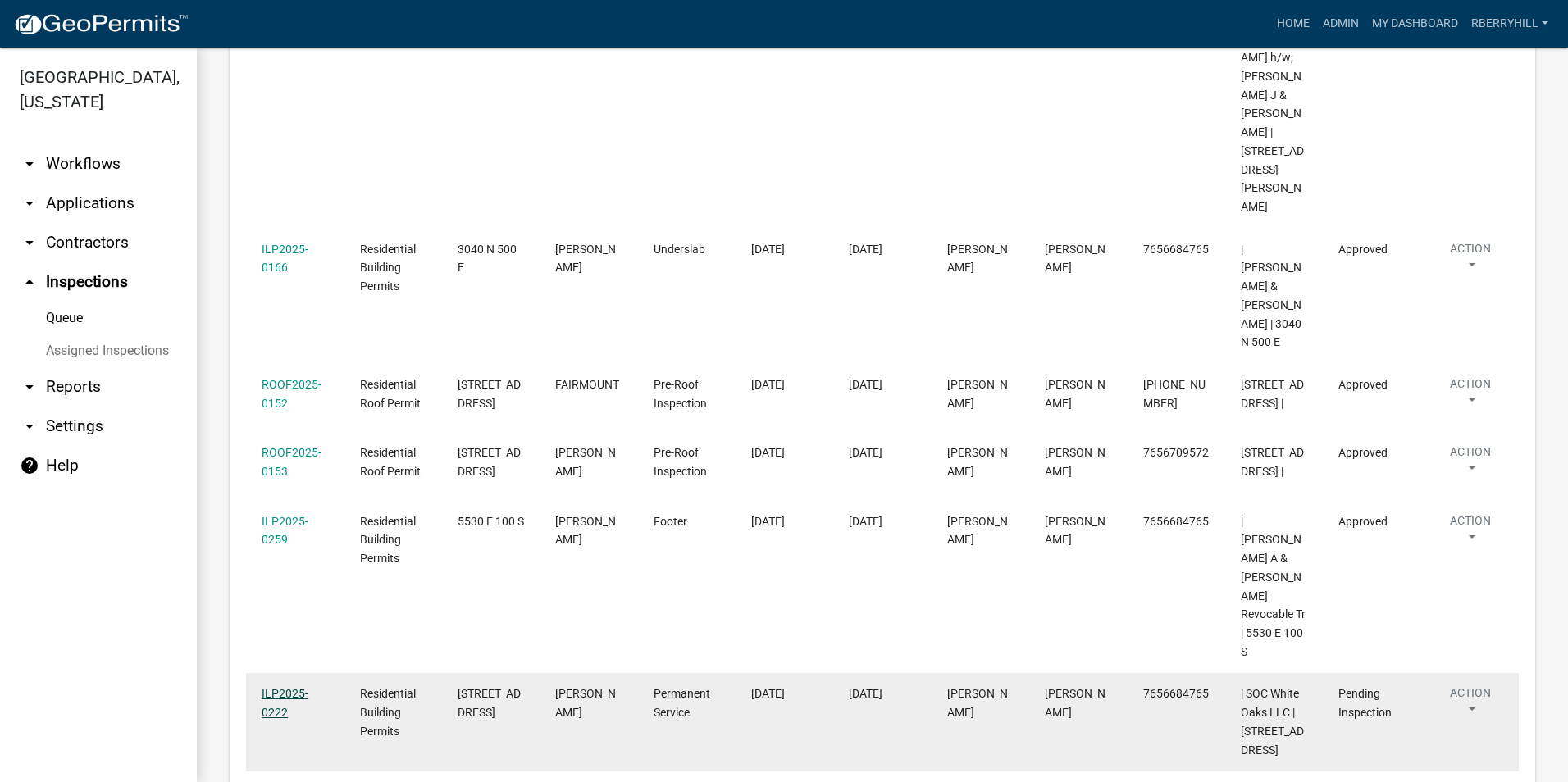
click at [286, 687] on link "ILP2025-0222" at bounding box center [285, 703] width 47 height 32
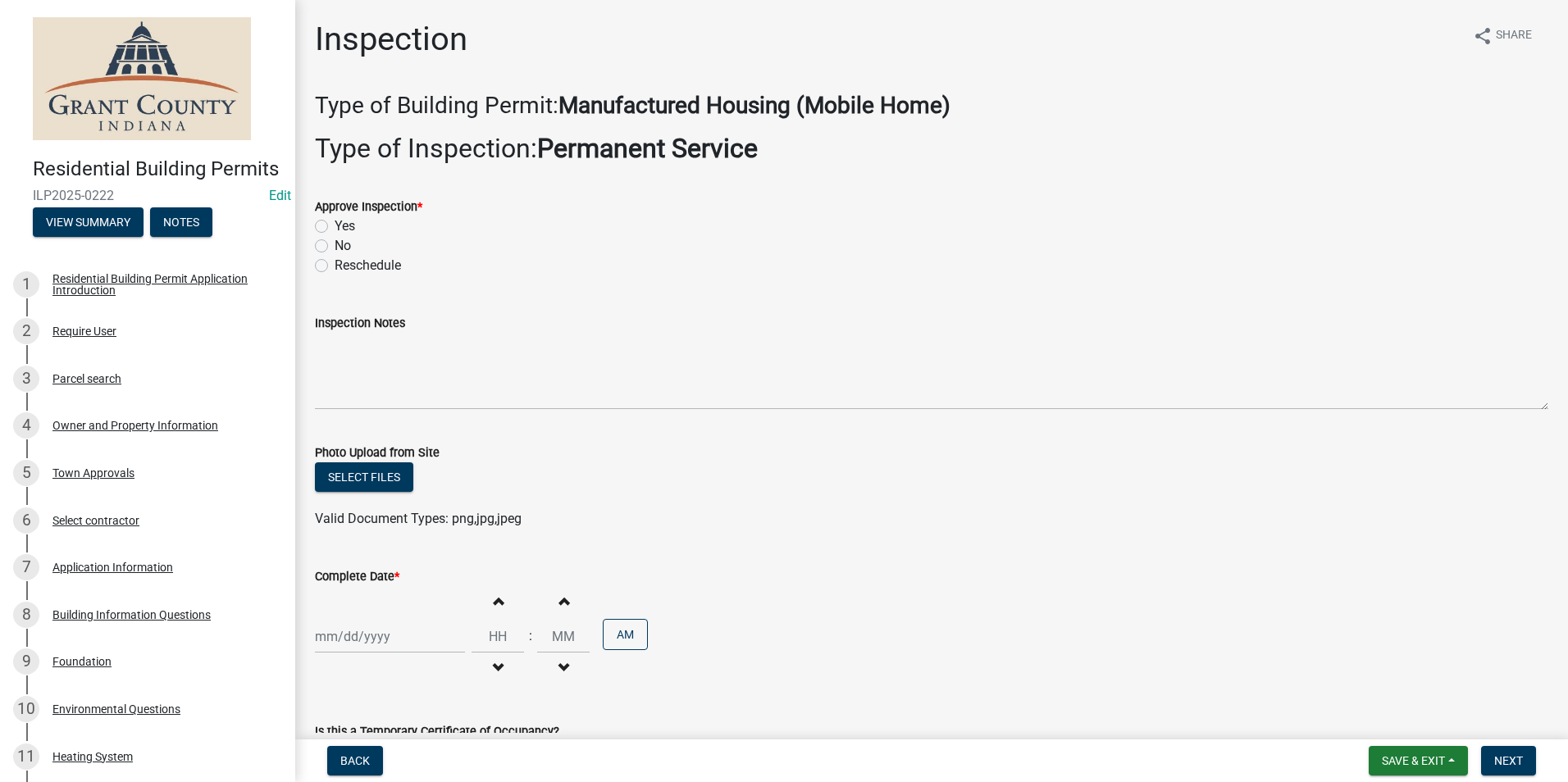
click at [335, 226] on label "Yes" at bounding box center [345, 226] width 20 height 19
click at [335, 226] on input "Yes" at bounding box center [340, 221] width 11 height 11
radio input "true"
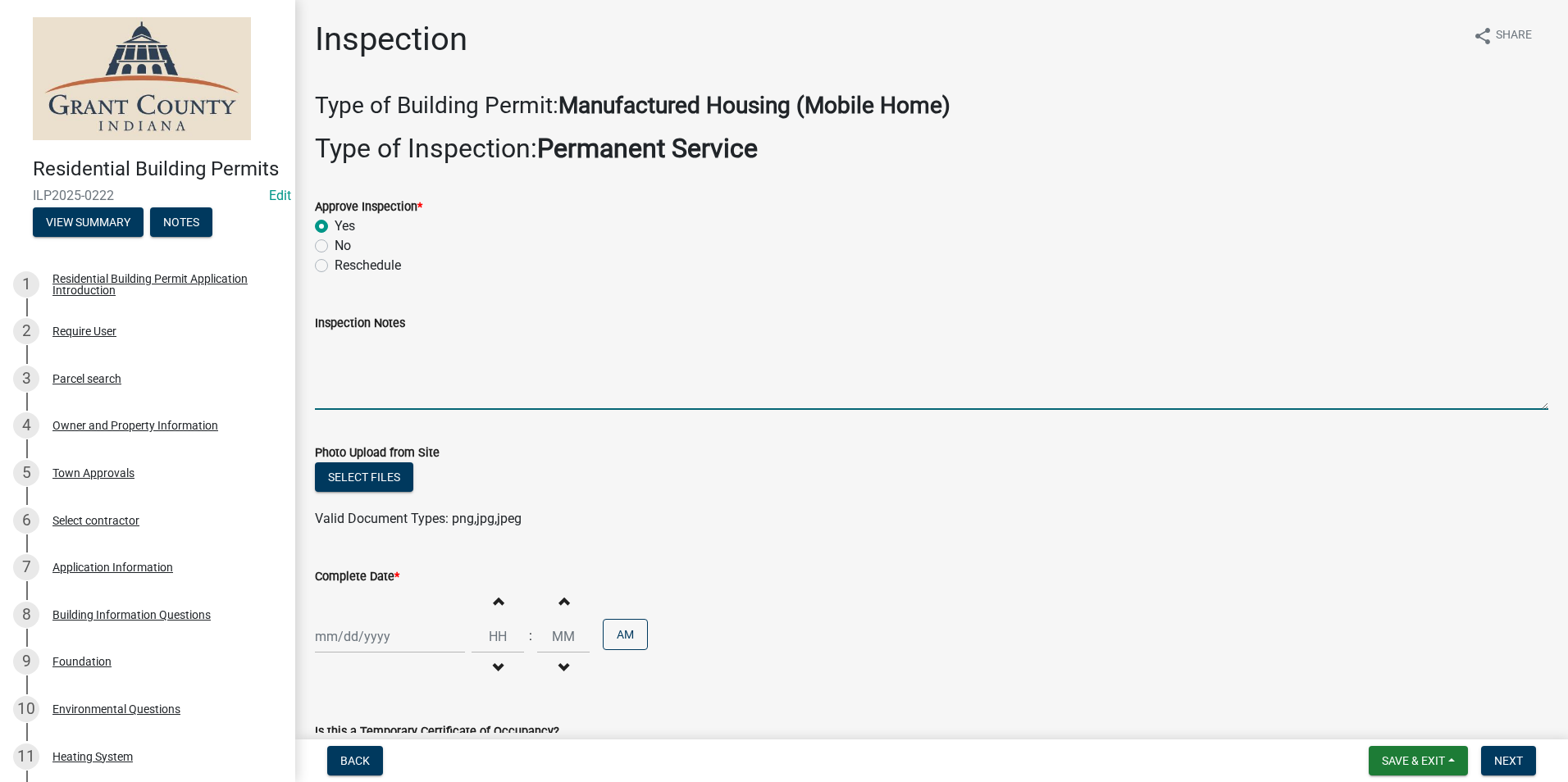
click at [334, 356] on textarea "Inspection Notes" at bounding box center [931, 372] width 1233 height 77
type textarea "meter base disconnect combo. 2 ground rods with 1 continuous wire."
click at [352, 643] on div at bounding box center [389, 636] width 150 height 33
select select "9"
select select "2025"
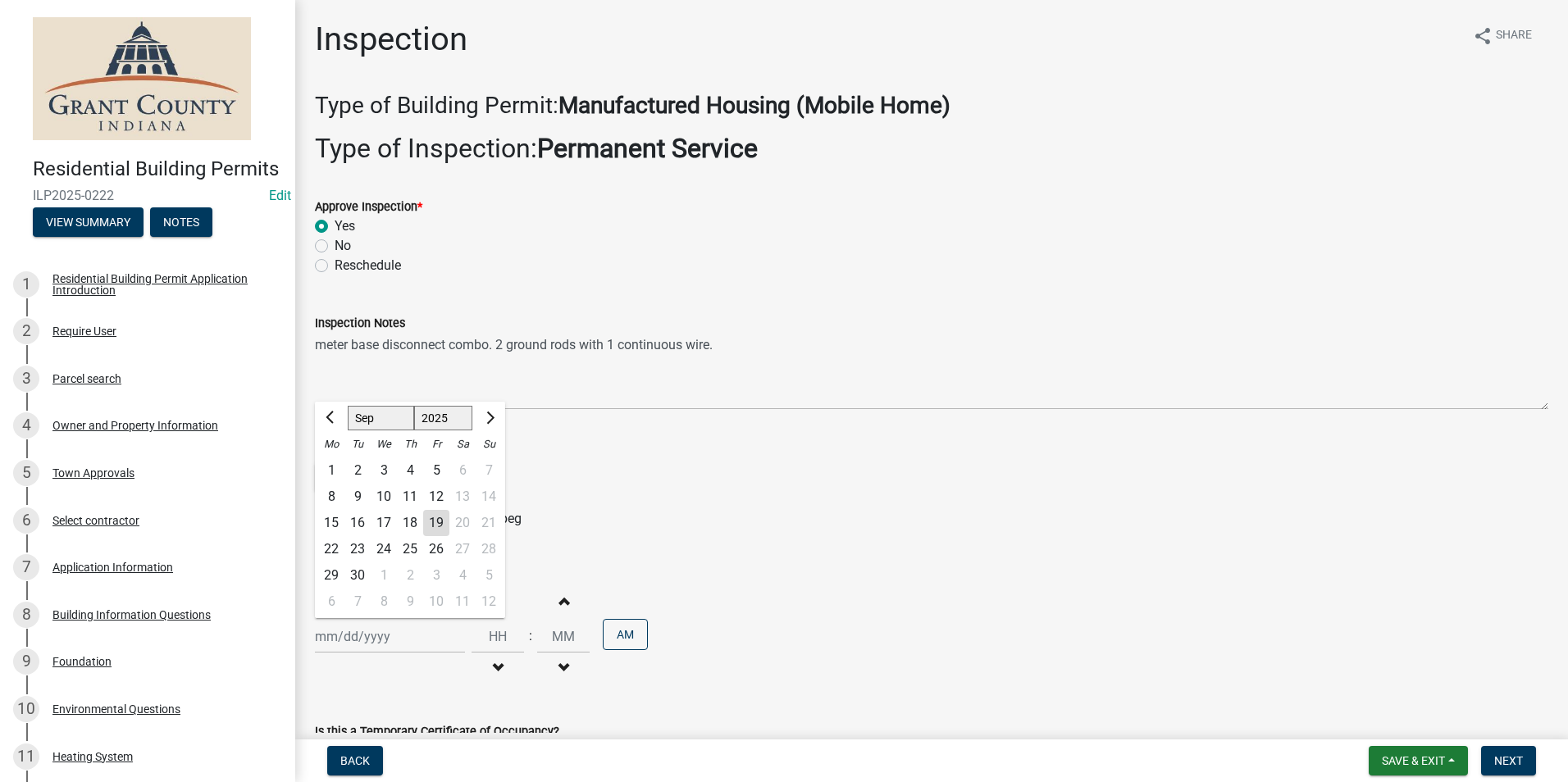
click at [411, 522] on div "18" at bounding box center [410, 523] width 26 height 26
type input "[DATE]"
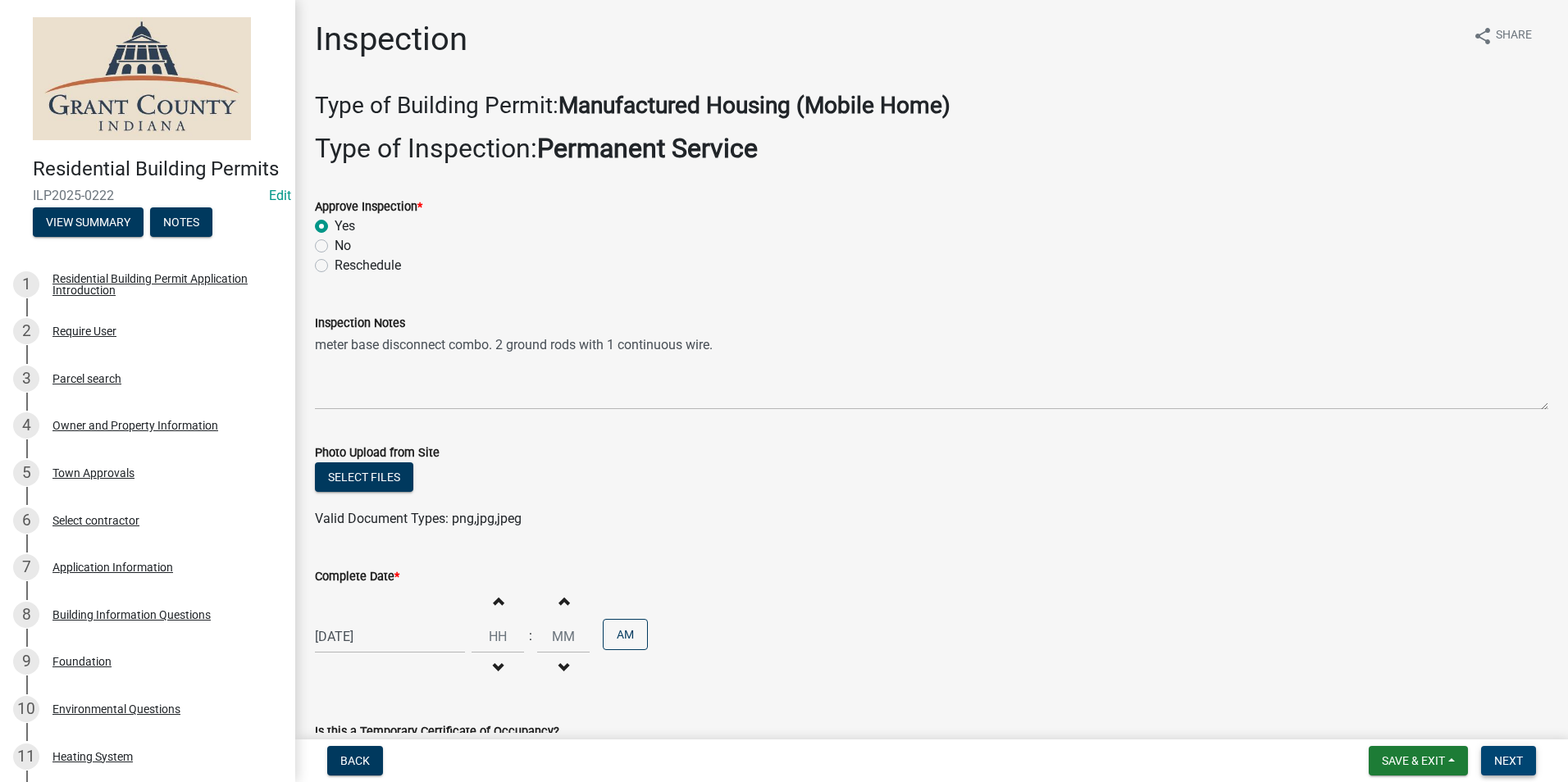
click at [1518, 763] on span "Next" at bounding box center [1508, 760] width 29 height 13
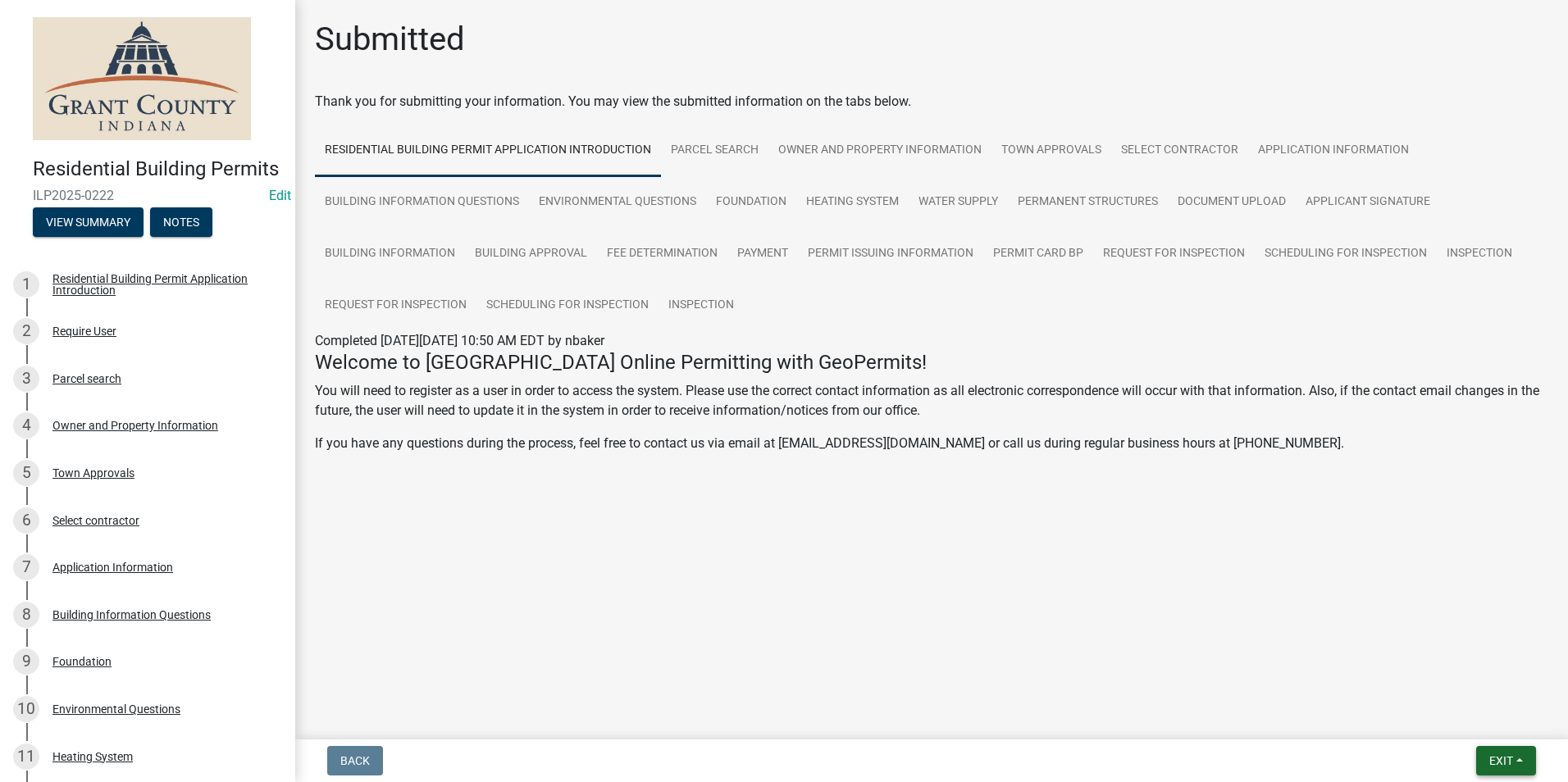
click at [1515, 760] on button "Exit" at bounding box center [1506, 761] width 60 height 30
click at [1461, 713] on button "Save & Exit" at bounding box center [1470, 718] width 131 height 40
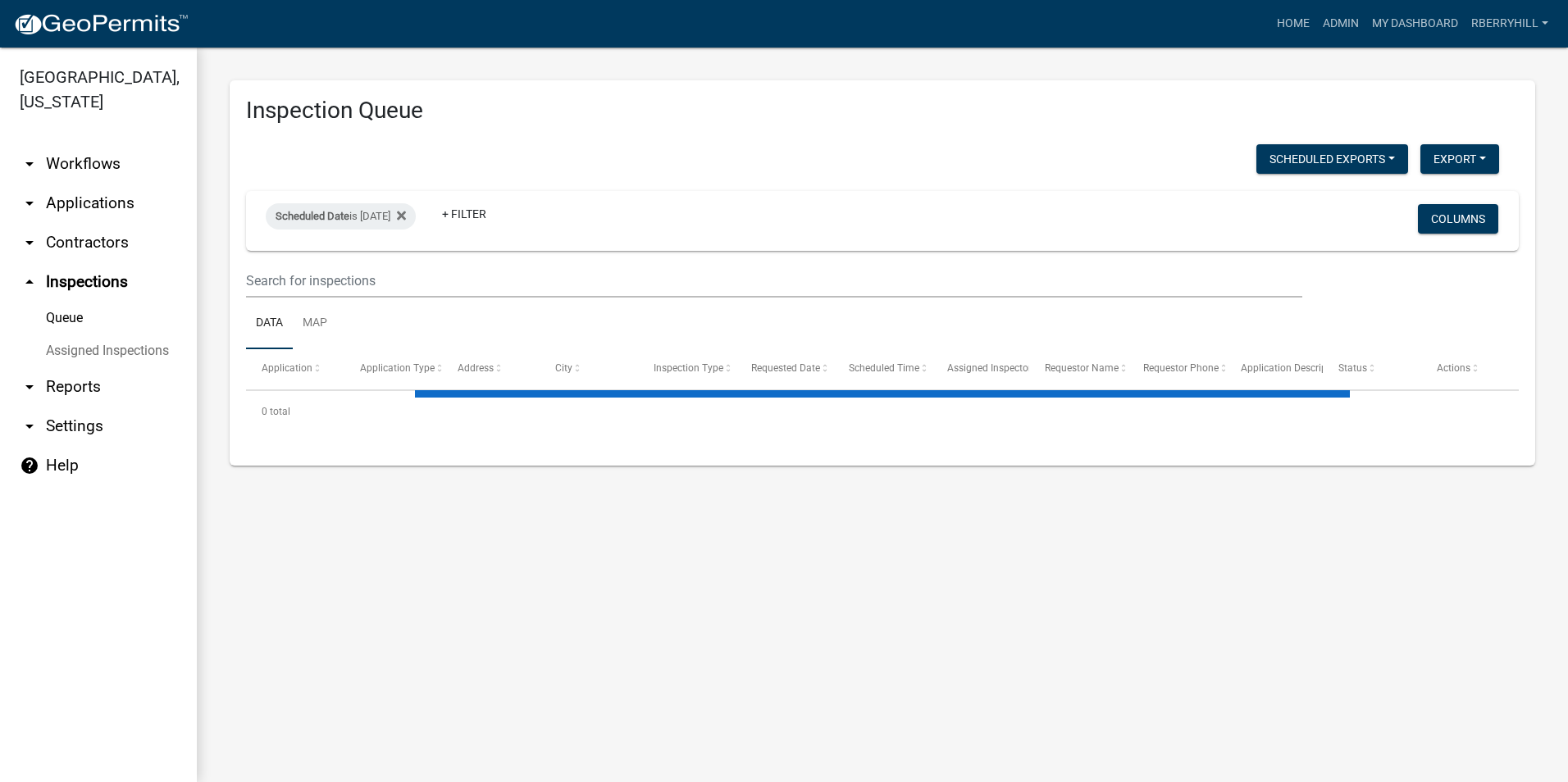
select select "1: 25"
